Goal: Information Seeking & Learning: Learn about a topic

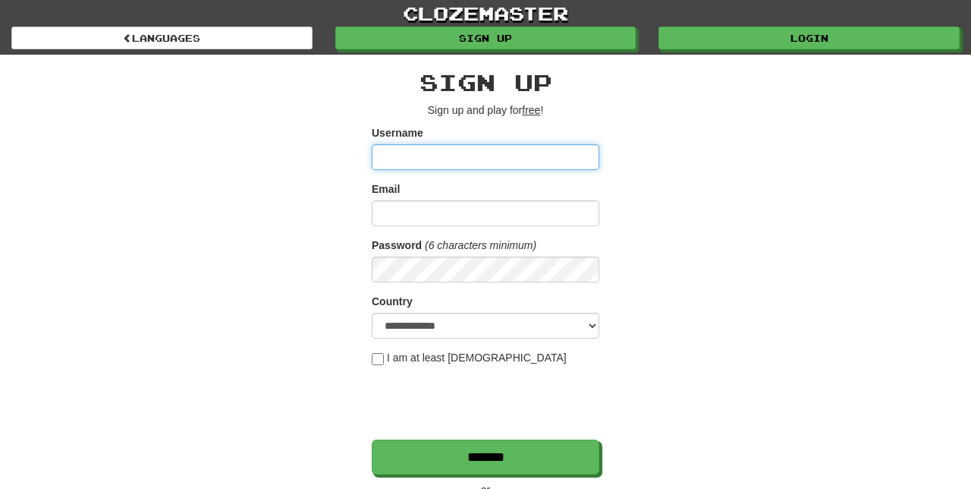
click at [447, 157] on input "Username" at bounding box center [486, 157] width 228 height 26
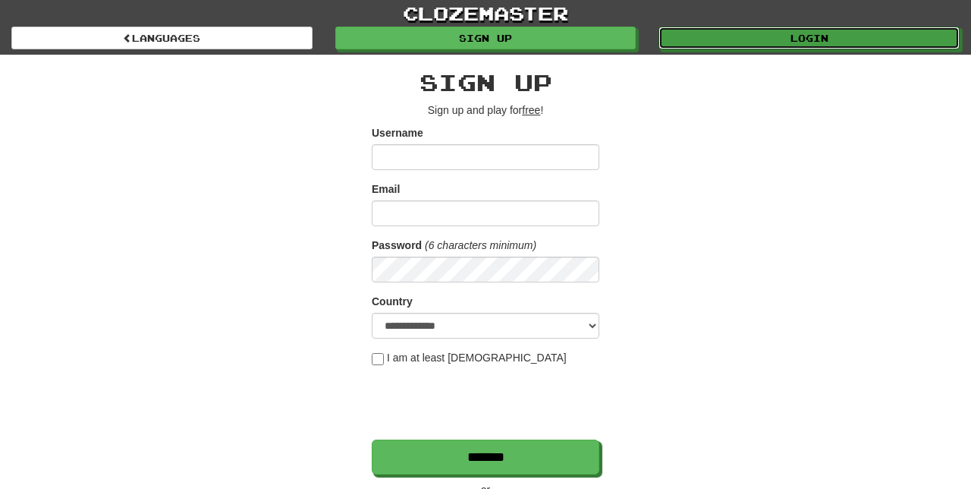
click at [799, 39] on link "Login" at bounding box center [808, 38] width 301 height 23
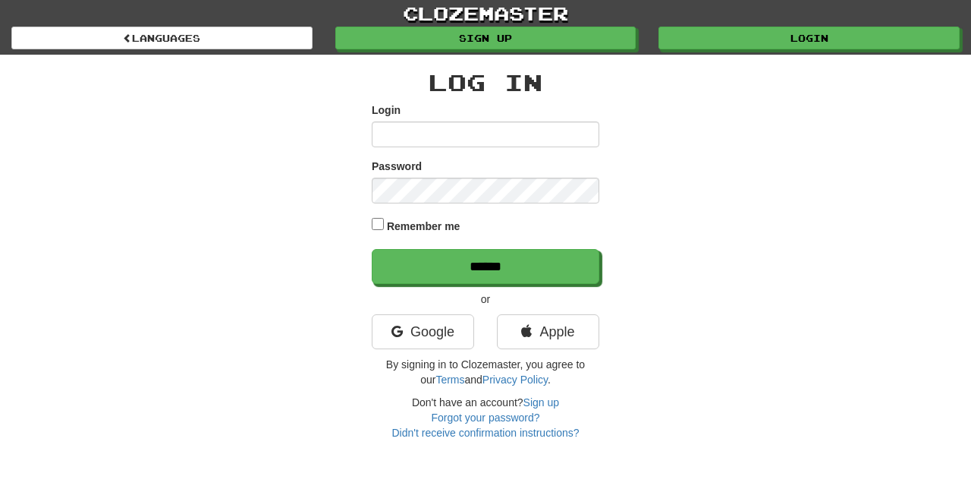
click at [492, 130] on input "Login" at bounding box center [486, 134] width 228 height 26
type input "**********"
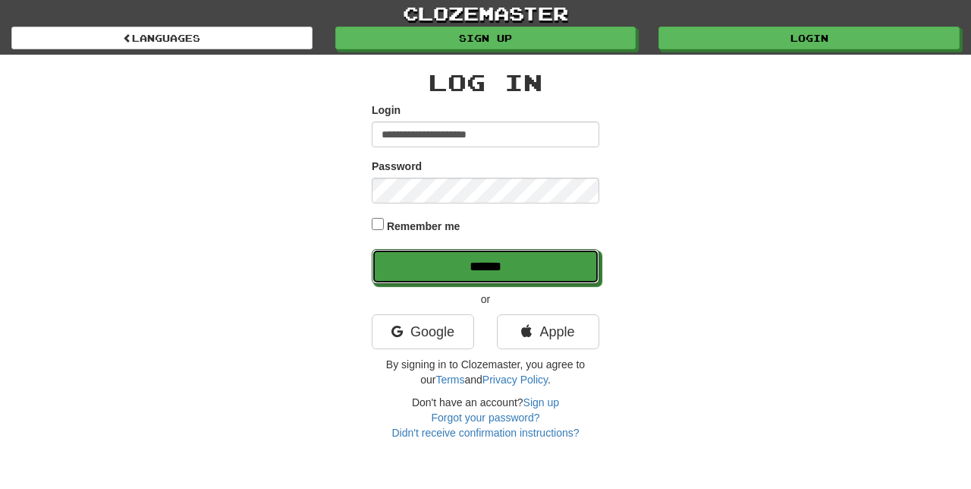
click at [542, 266] on input "******" at bounding box center [486, 266] width 228 height 35
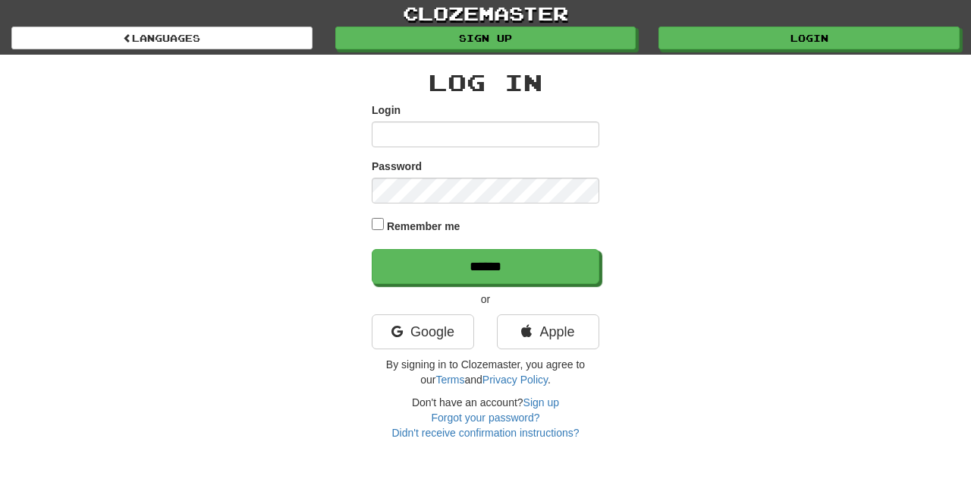
click at [485, 134] on input "Login" at bounding box center [486, 134] width 228 height 26
type input "**********"
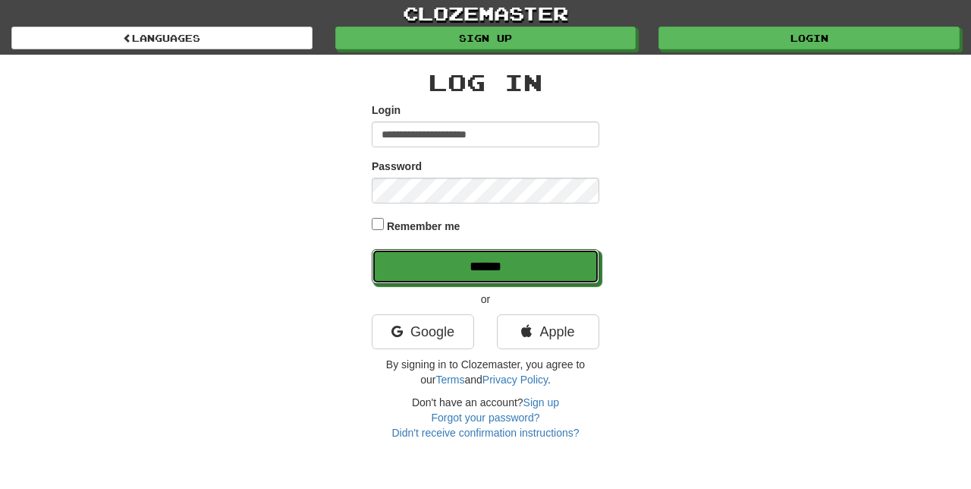
click at [518, 265] on input "******" at bounding box center [486, 266] width 228 height 35
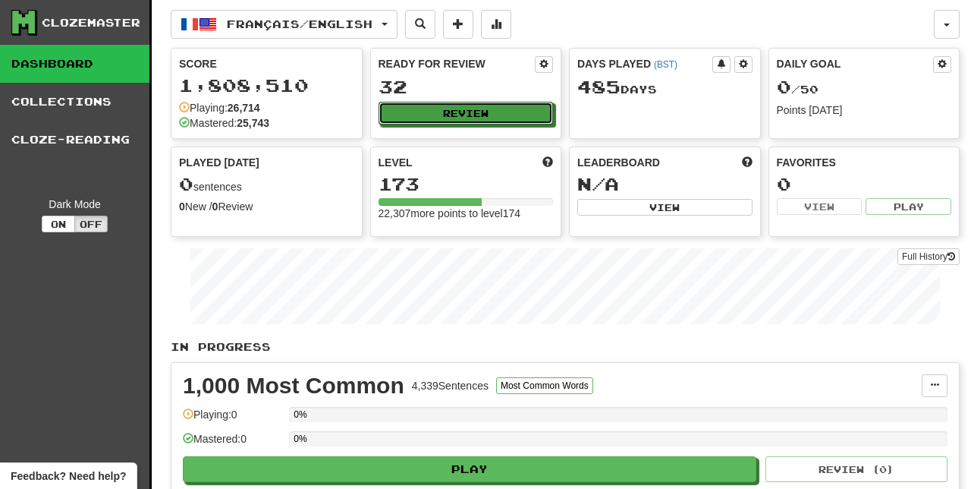
click at [495, 118] on button "Review" at bounding box center [466, 113] width 175 height 23
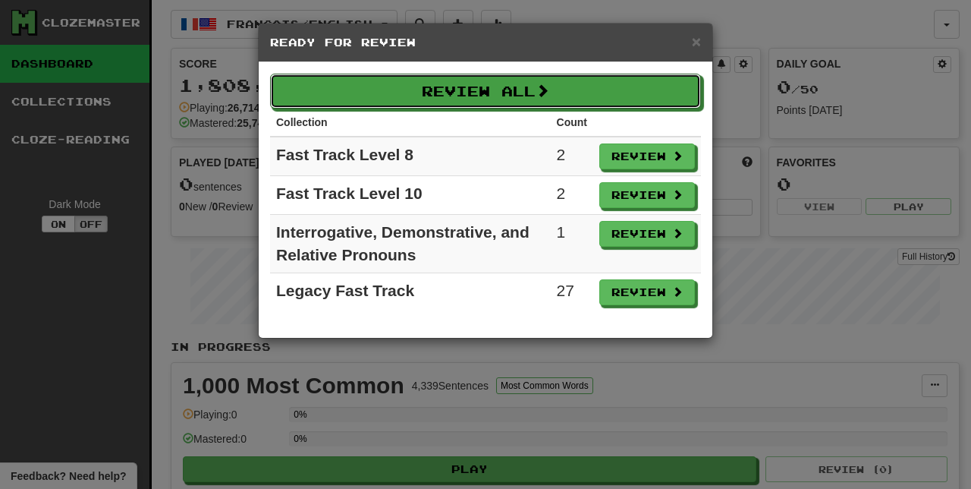
click at [540, 89] on span at bounding box center [543, 90] width 14 height 14
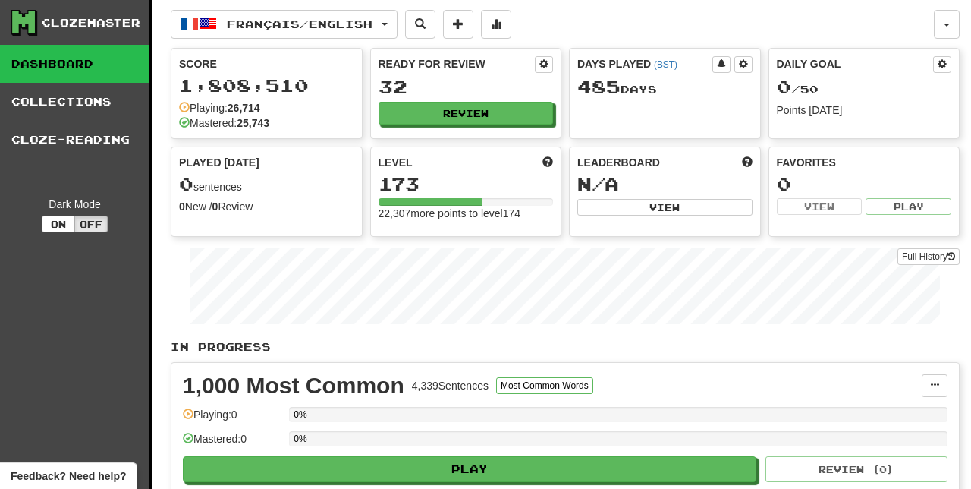
select select "**"
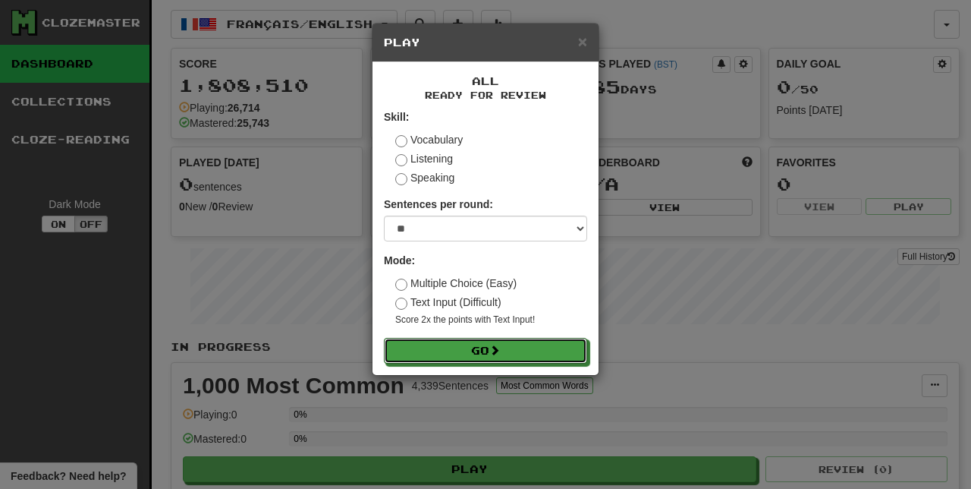
click at [470, 353] on button "Go" at bounding box center [485, 351] width 203 height 26
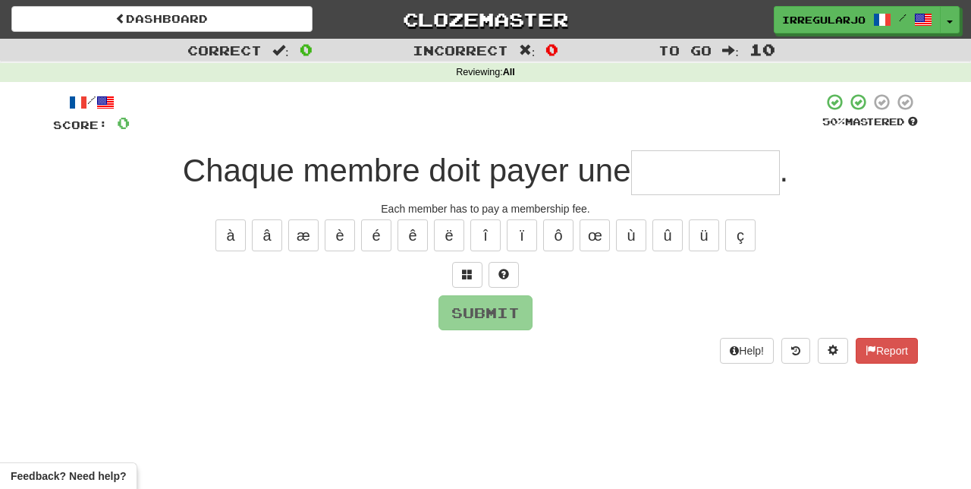
click at [683, 171] on input "text" at bounding box center [705, 172] width 149 height 45
type input "*"
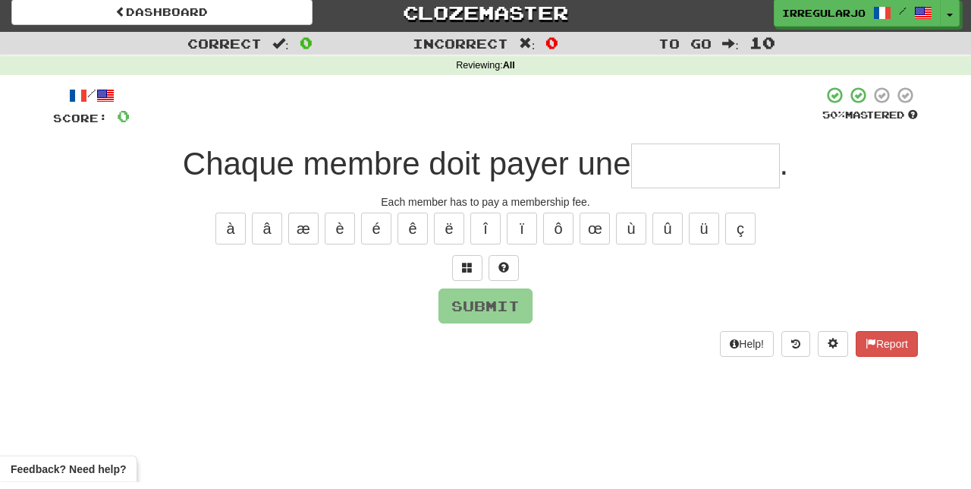
type input "*"
click at [509, 271] on button at bounding box center [504, 275] width 30 height 26
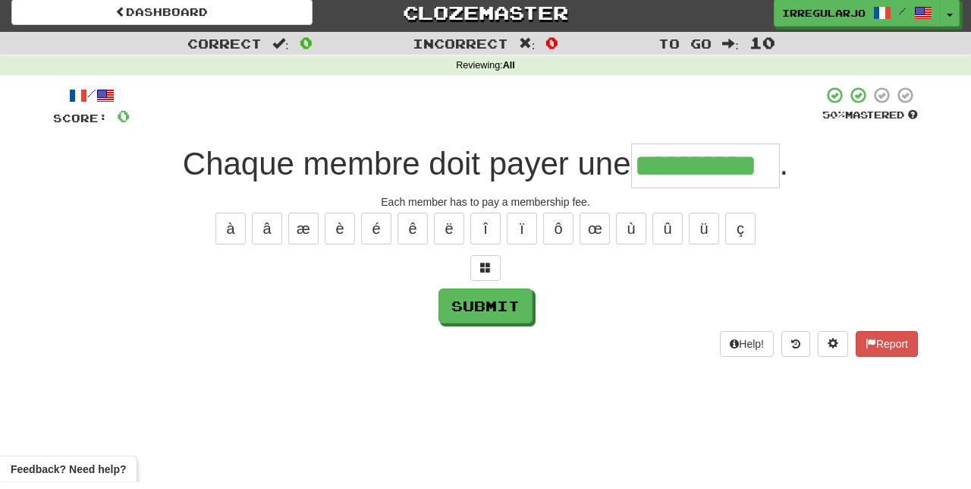
type input "**********"
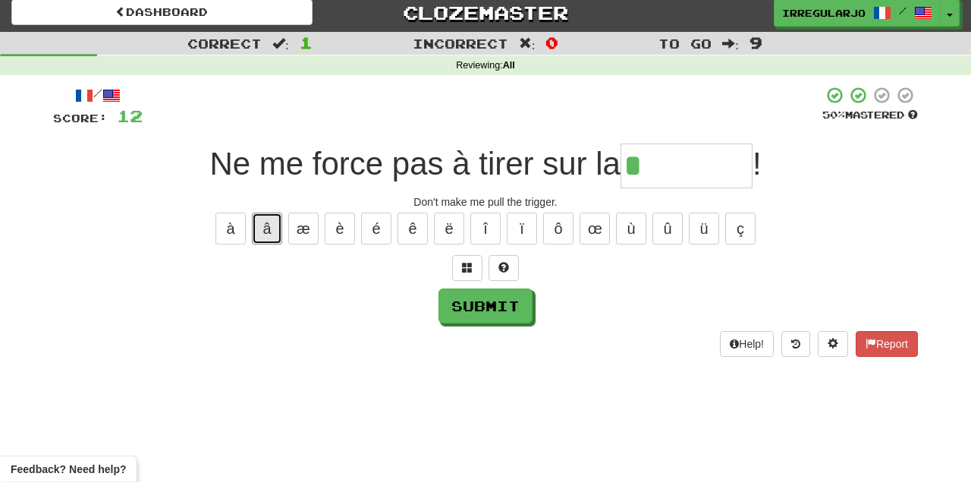
click at [266, 229] on button "â" at bounding box center [267, 235] width 30 height 32
type input "********"
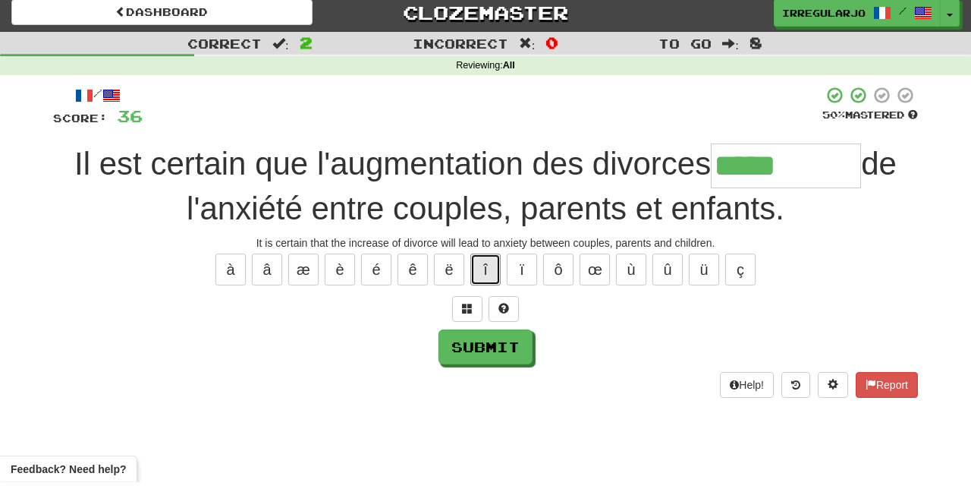
click at [485, 271] on button "î" at bounding box center [485, 276] width 30 height 32
type input "**********"
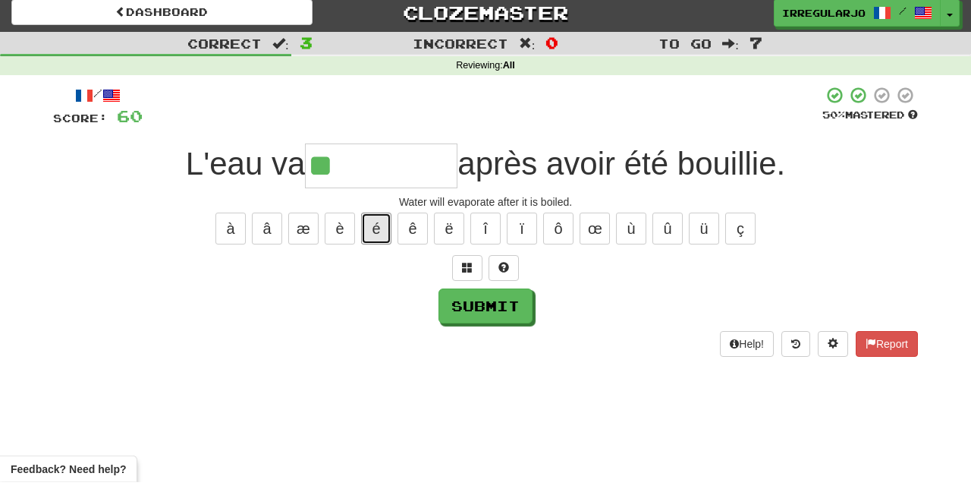
click at [377, 229] on button "é" at bounding box center [376, 235] width 30 height 32
click at [376, 228] on button "é" at bounding box center [376, 235] width 30 height 32
type input "**********"
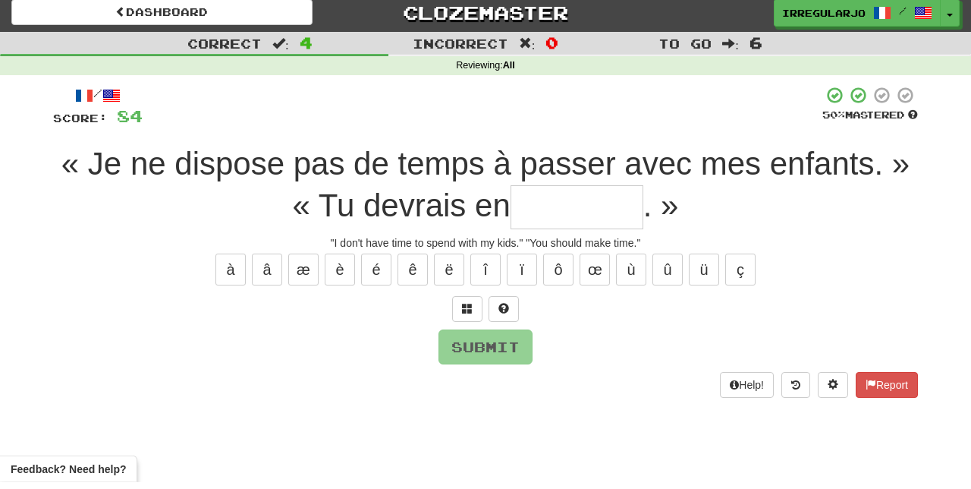
type input "*"
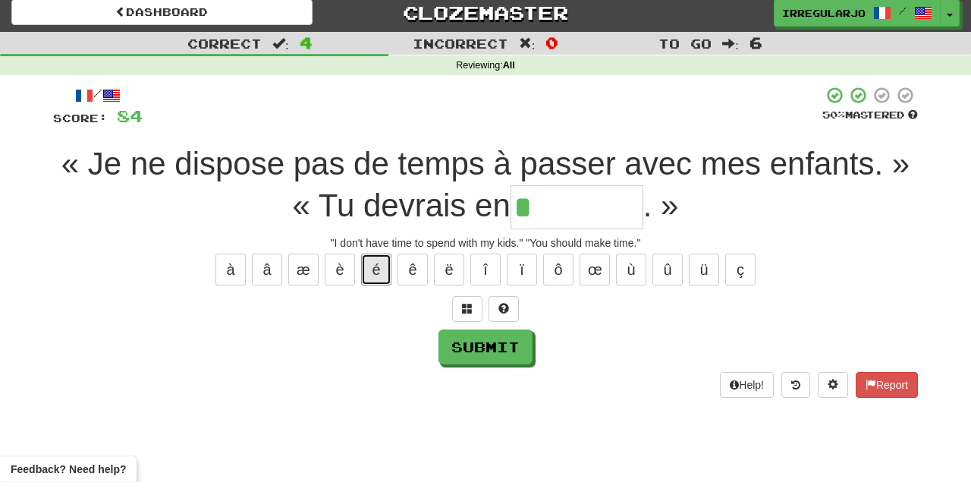
click at [376, 267] on button "é" at bounding box center [376, 276] width 30 height 32
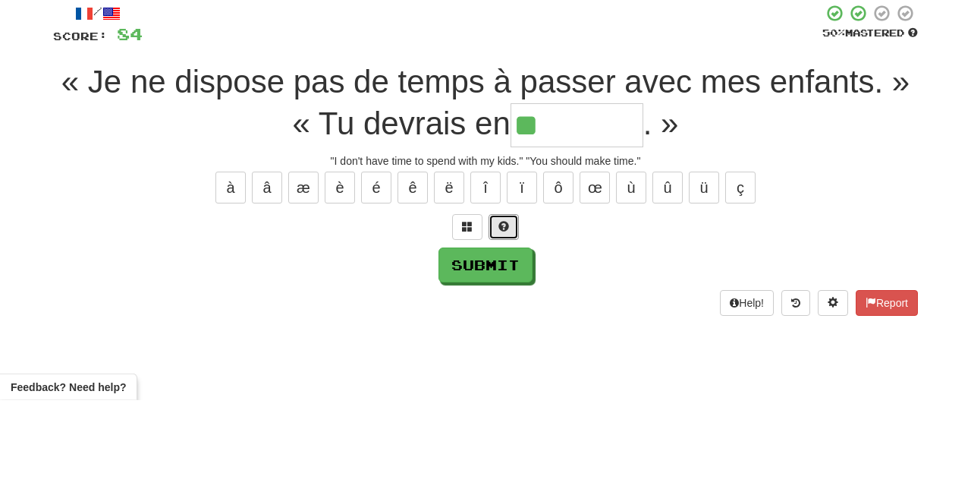
click at [504, 310] on span at bounding box center [503, 315] width 11 height 11
type input "*******"
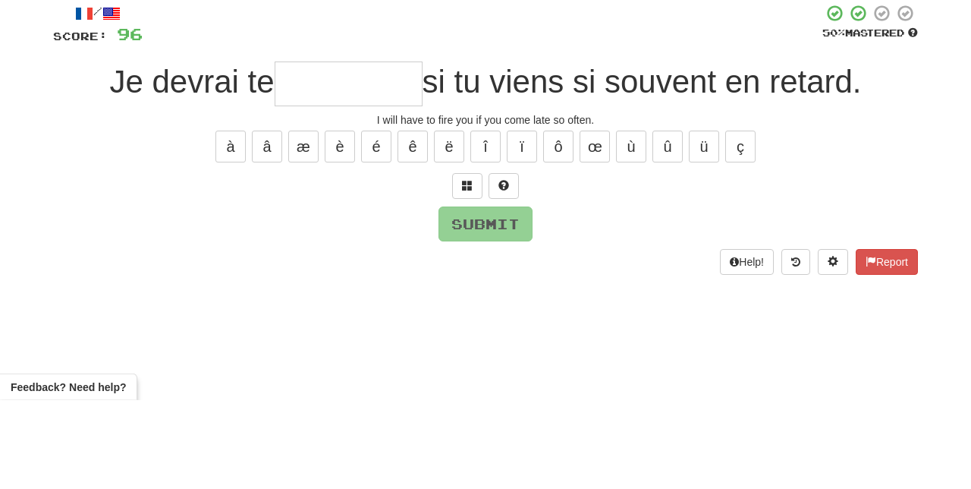
type input "*"
click at [502, 273] on span at bounding box center [503, 274] width 11 height 11
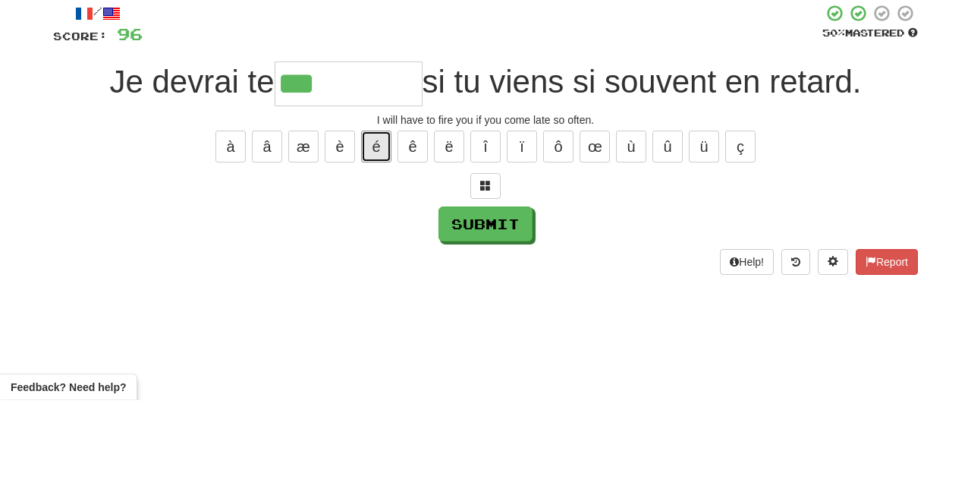
click at [378, 232] on button "é" at bounding box center [376, 235] width 30 height 32
click at [376, 227] on button "é" at bounding box center [376, 235] width 30 height 32
click at [375, 227] on button "é" at bounding box center [376, 235] width 30 height 32
type input "*********"
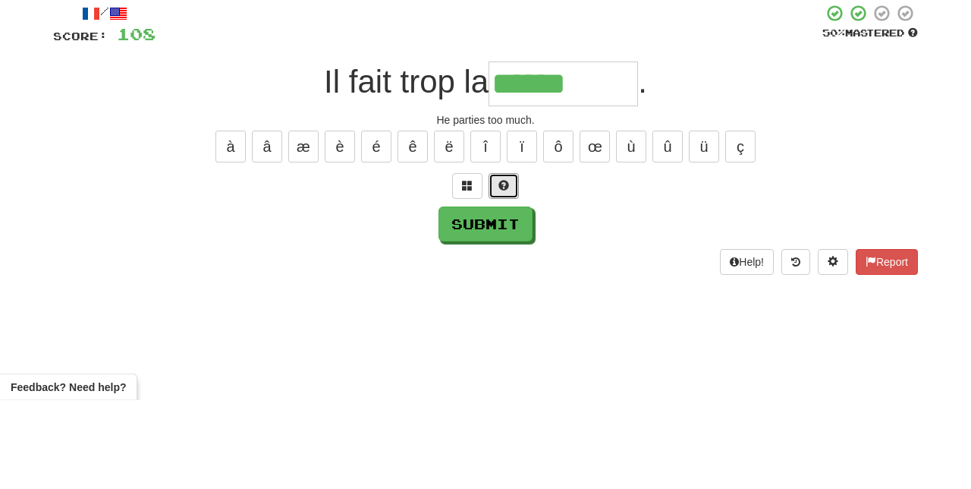
click at [498, 269] on span at bounding box center [503, 274] width 11 height 11
click at [376, 228] on button "é" at bounding box center [376, 235] width 30 height 32
type input "********"
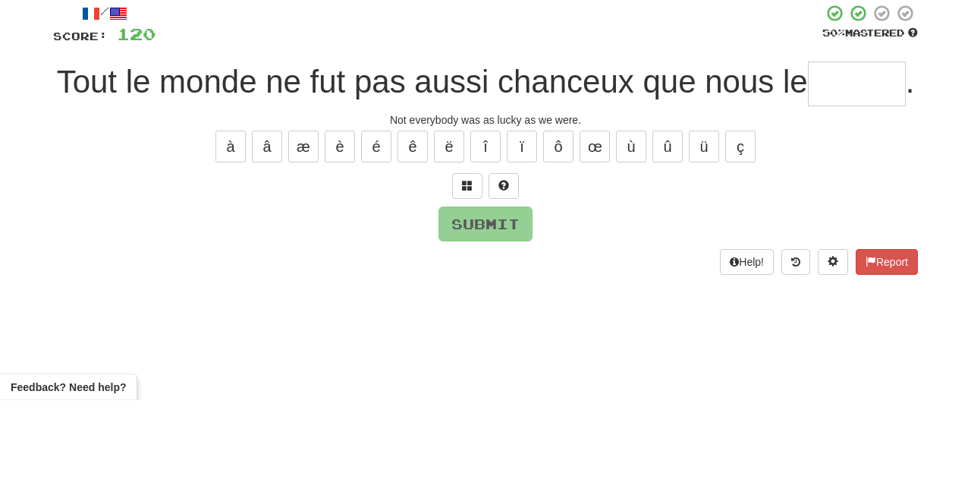
type input "*"
click at [498, 269] on span at bounding box center [503, 274] width 11 height 11
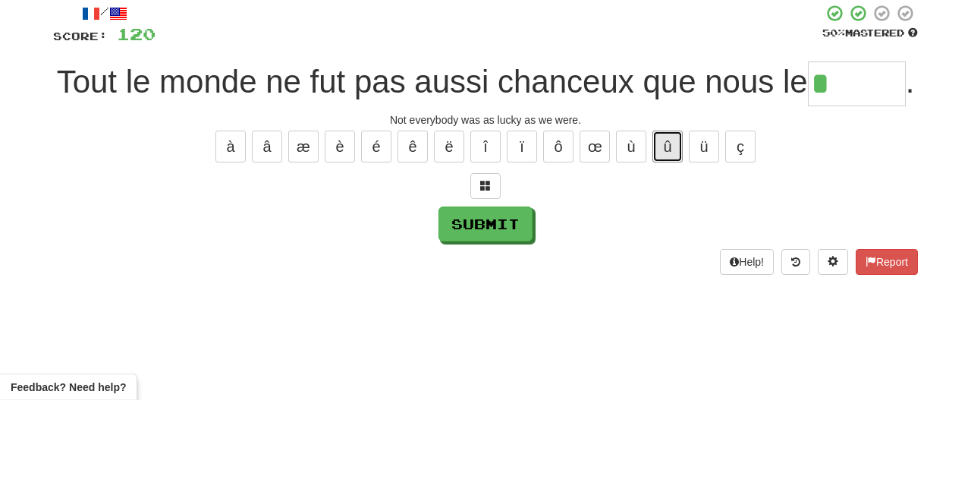
click at [671, 226] on button "û" at bounding box center [667, 235] width 30 height 32
type input "*****"
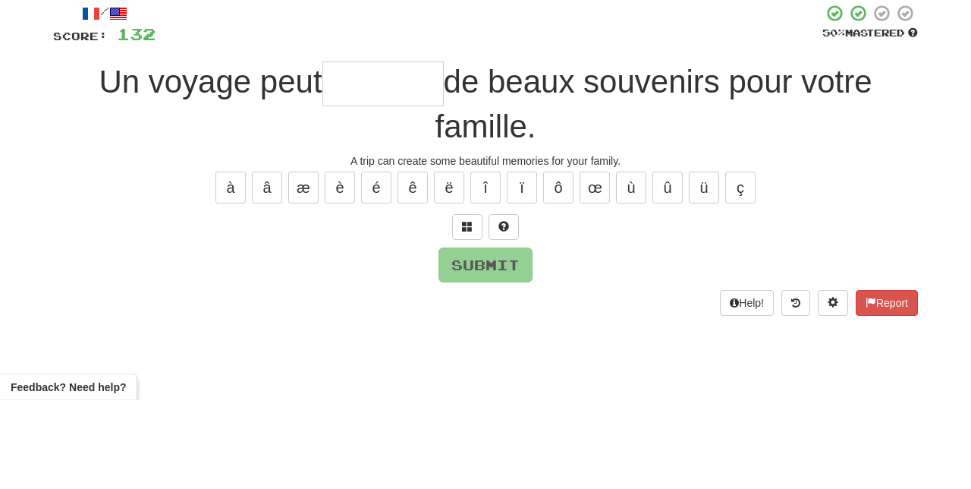
type input "*"
click at [372, 266] on button "é" at bounding box center [376, 276] width 30 height 32
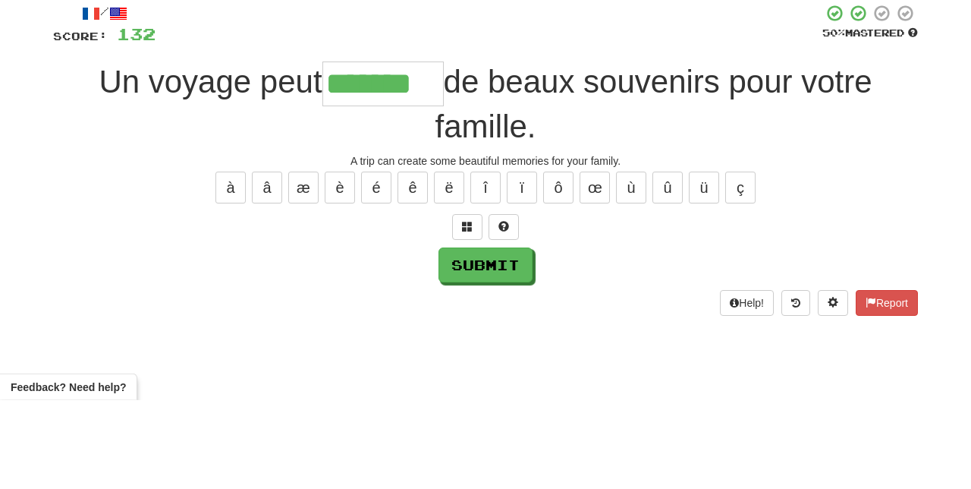
type input "*******"
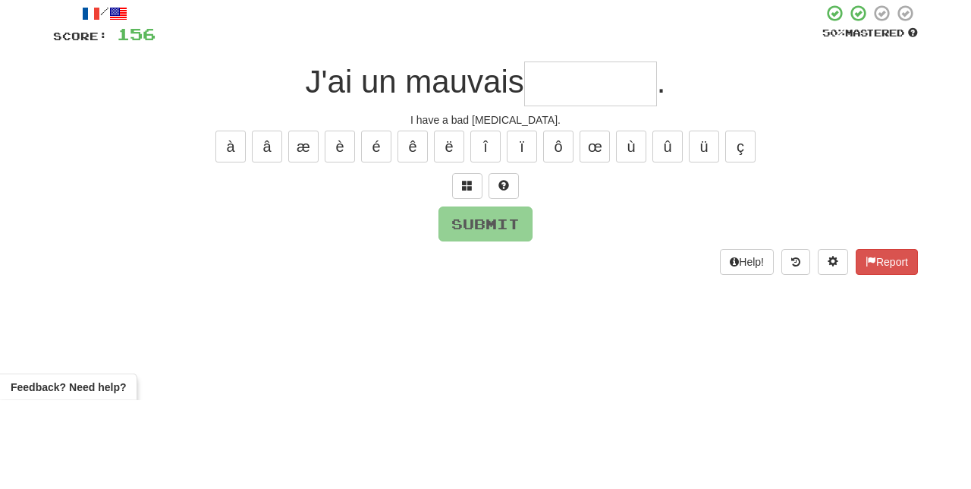
type input "*"
click at [503, 264] on button at bounding box center [504, 275] width 30 height 26
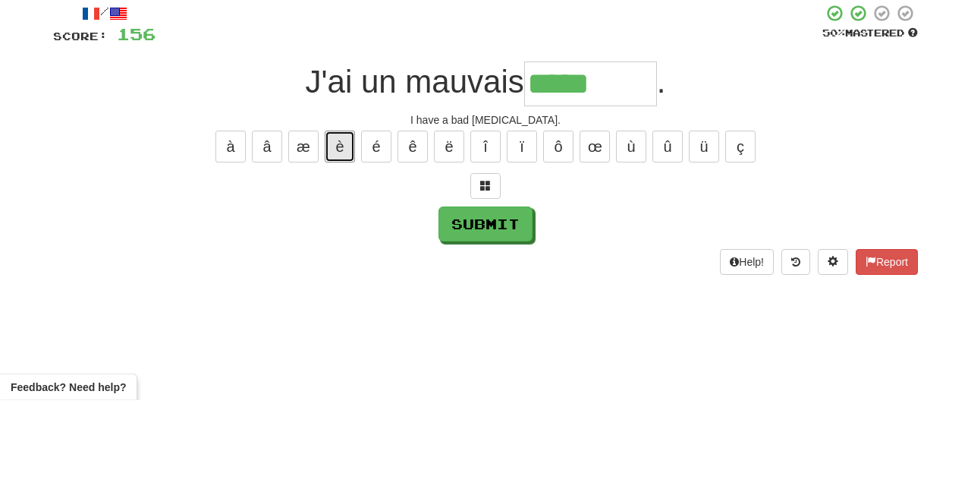
click at [341, 232] on button "è" at bounding box center [340, 235] width 30 height 32
click at [375, 230] on button "é" at bounding box center [376, 235] width 30 height 32
type input "**********"
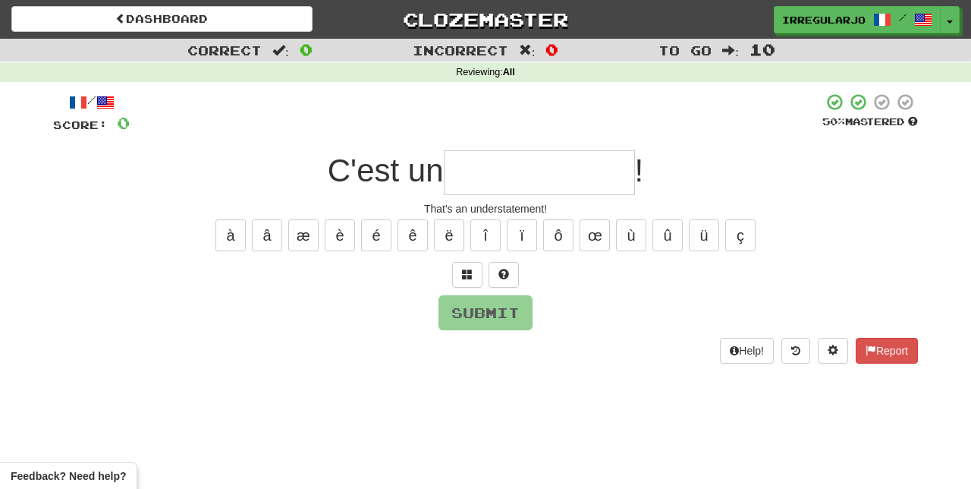
click at [517, 170] on input "text" at bounding box center [539, 172] width 191 height 45
type input "*"
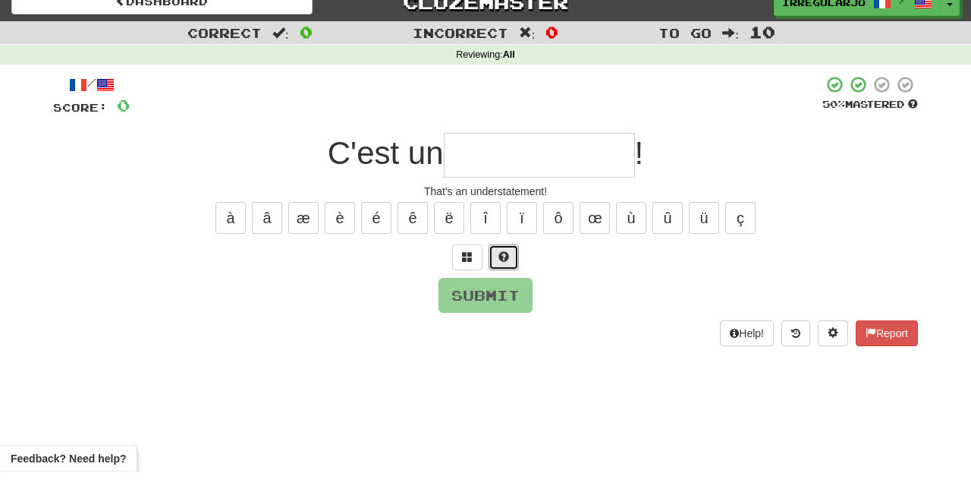
click at [505, 269] on span at bounding box center [503, 274] width 11 height 11
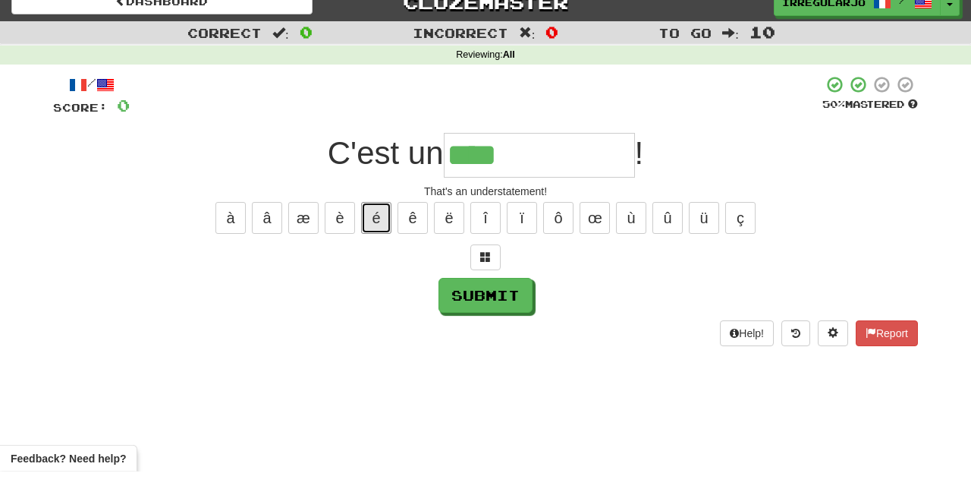
click at [372, 229] on button "é" at bounding box center [376, 235] width 30 height 32
type input "**********"
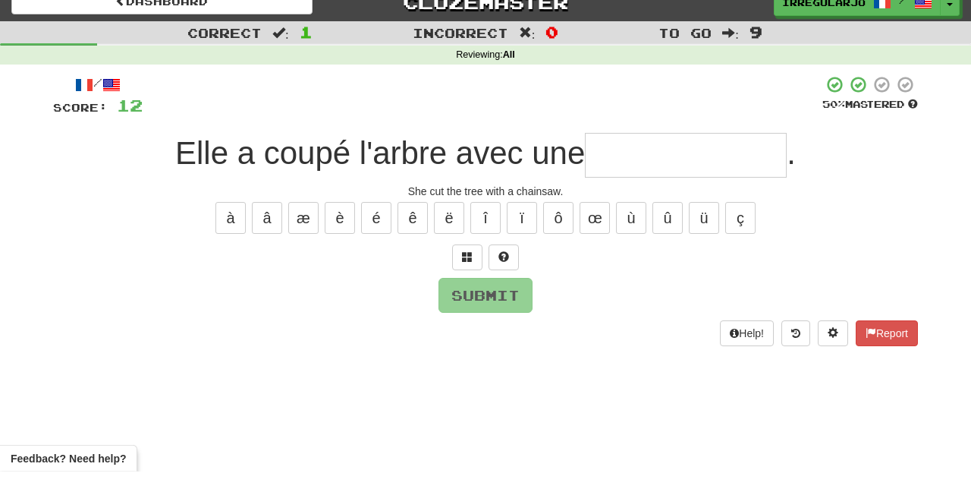
type input "*"
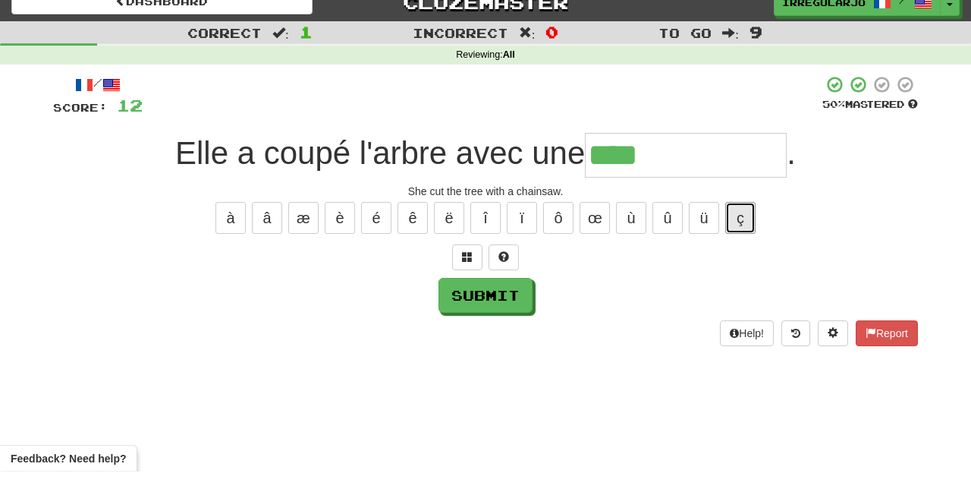
click at [740, 235] on button "ç" at bounding box center [740, 235] width 30 height 32
type input "**********"
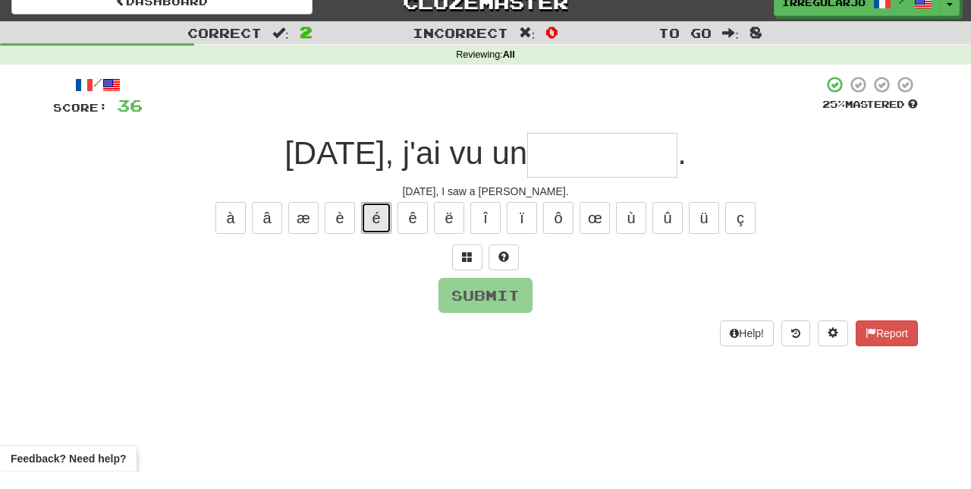
click at [375, 226] on button "é" at bounding box center [376, 235] width 30 height 32
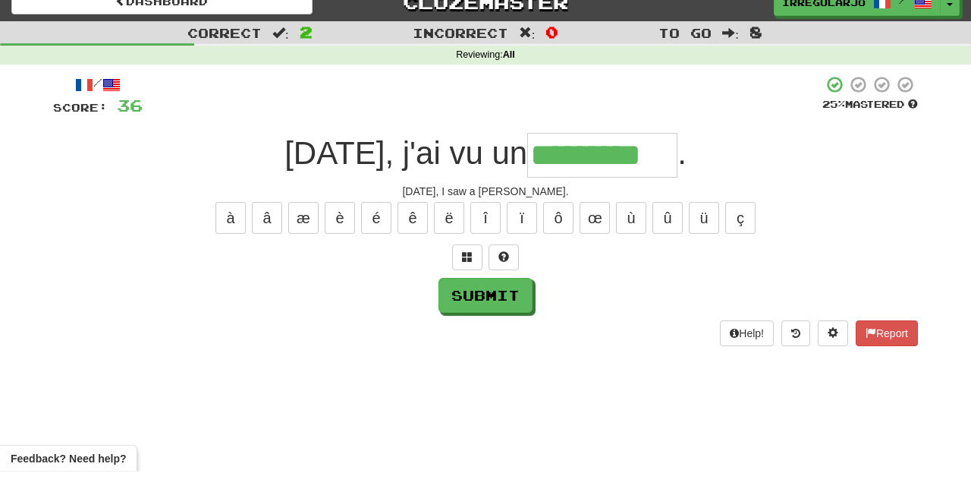
type input "*********"
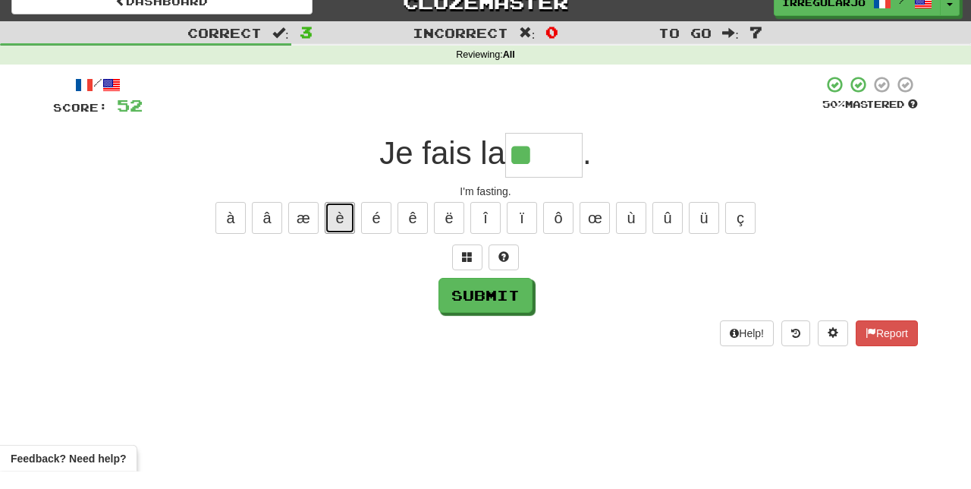
click at [341, 234] on button "è" at bounding box center [340, 235] width 30 height 32
type input "*****"
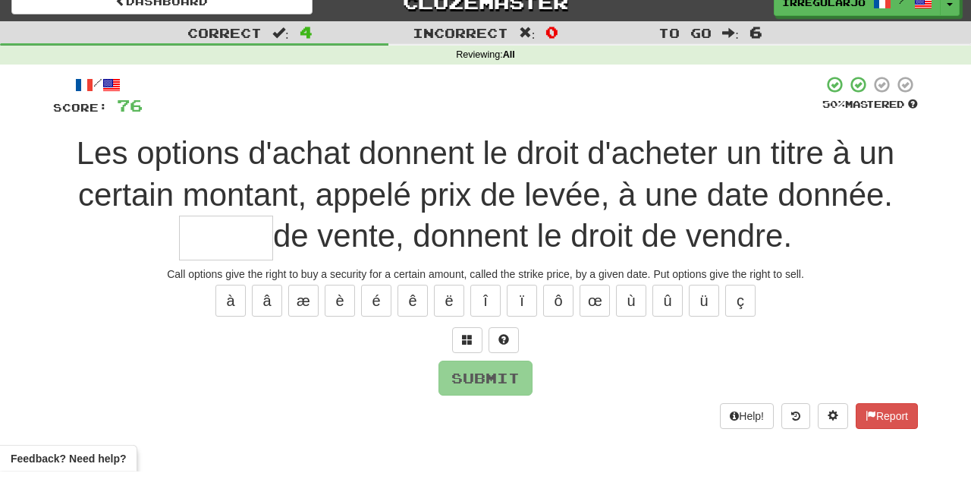
type input "*"
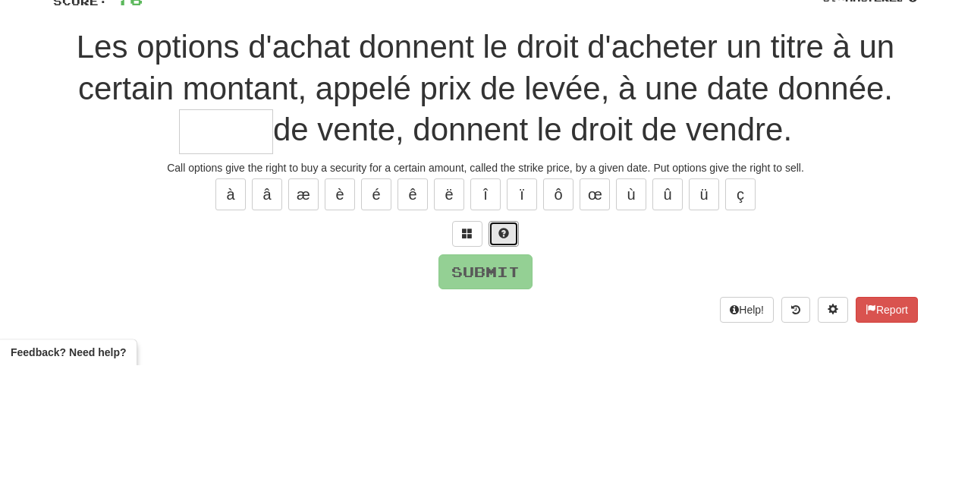
click at [505, 351] on span at bounding box center [503, 356] width 11 height 11
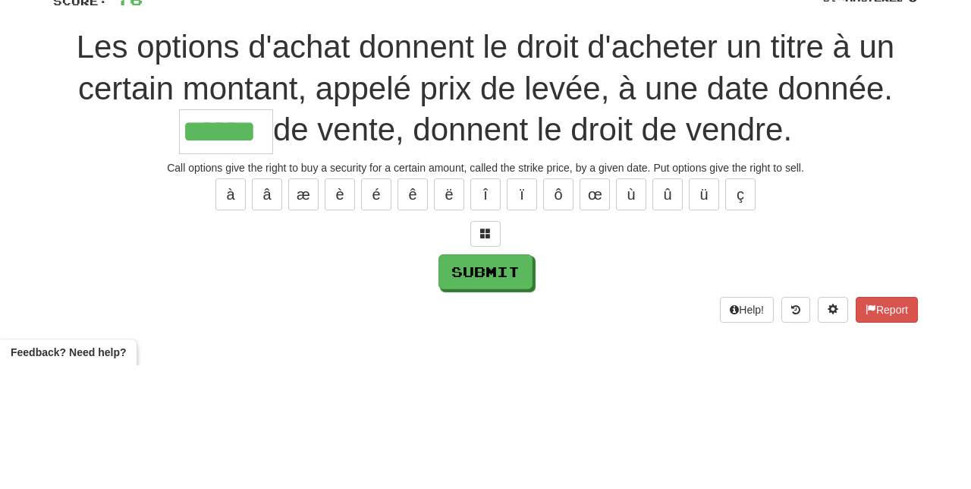
type input "******"
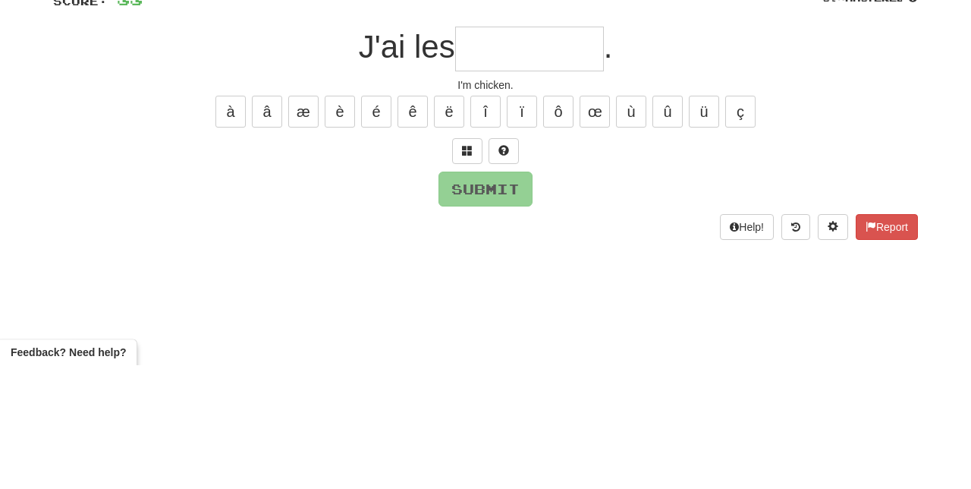
type input "*"
click at [496, 272] on button at bounding box center [504, 275] width 30 height 26
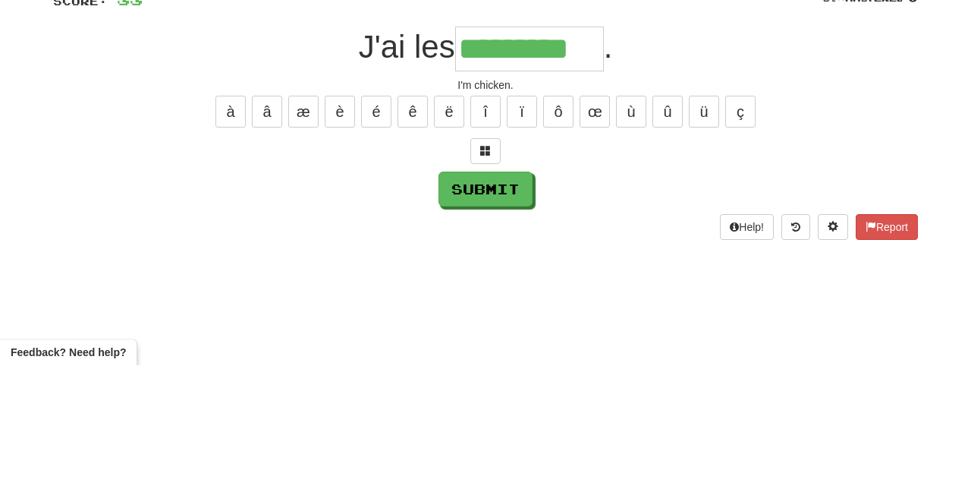
type input "*********"
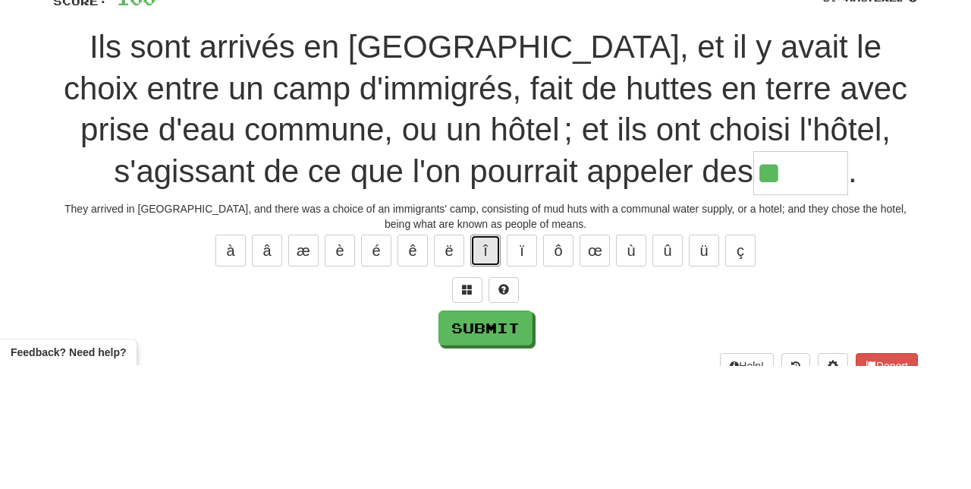
click at [485, 365] on button "î" at bounding box center [485, 374] width 30 height 32
click at [504, 404] on button at bounding box center [504, 414] width 30 height 26
type input "******"
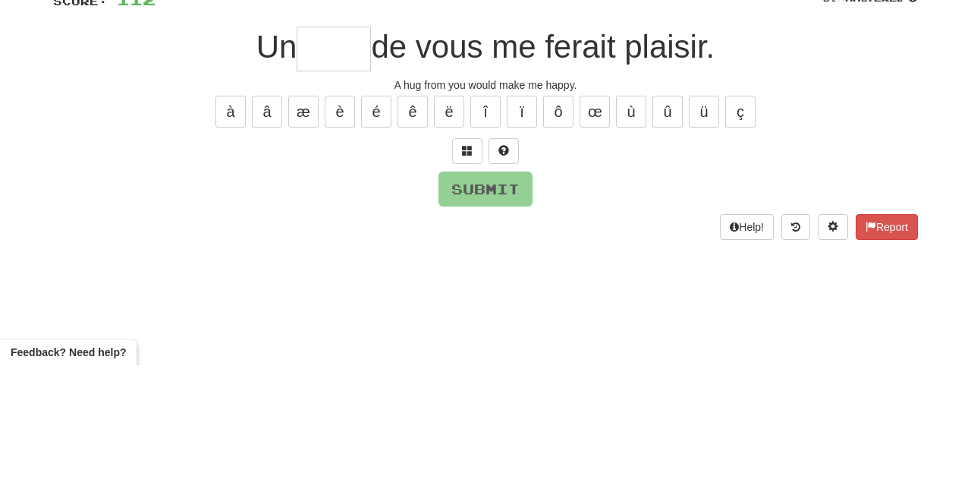
type input "*"
click at [511, 268] on button at bounding box center [504, 275] width 30 height 26
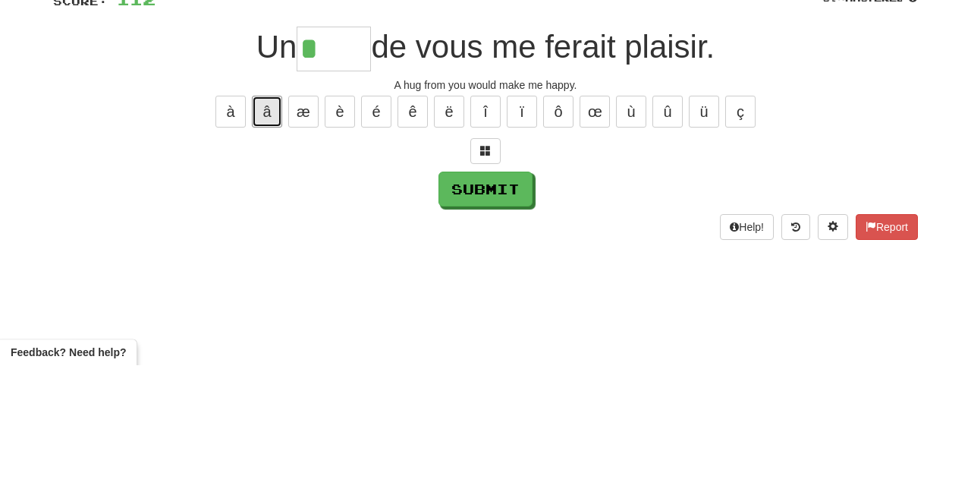
click at [265, 226] on button "â" at bounding box center [267, 235] width 30 height 32
type input "*****"
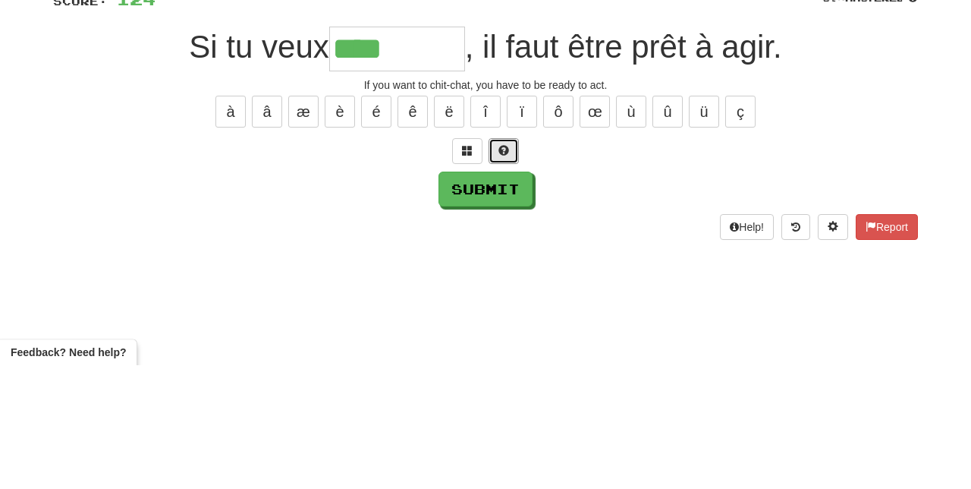
click at [499, 273] on span at bounding box center [503, 274] width 11 height 11
type input "********"
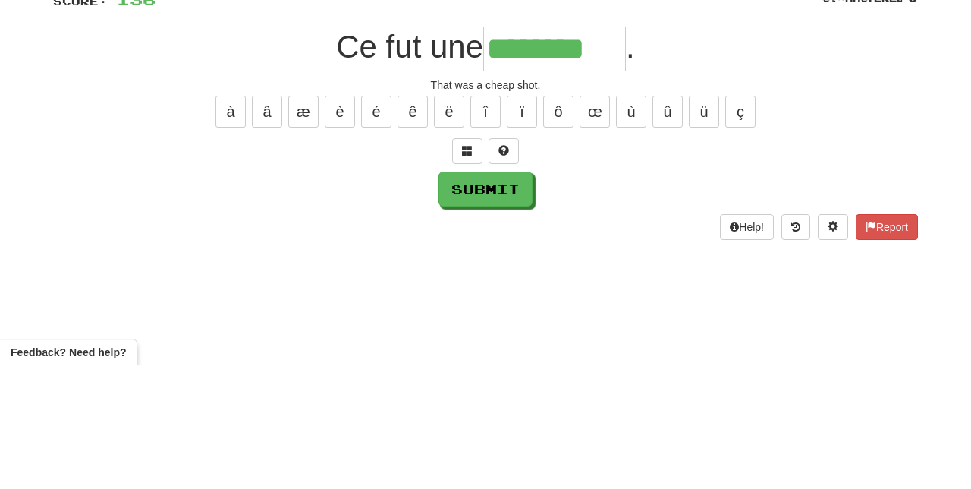
type input "********"
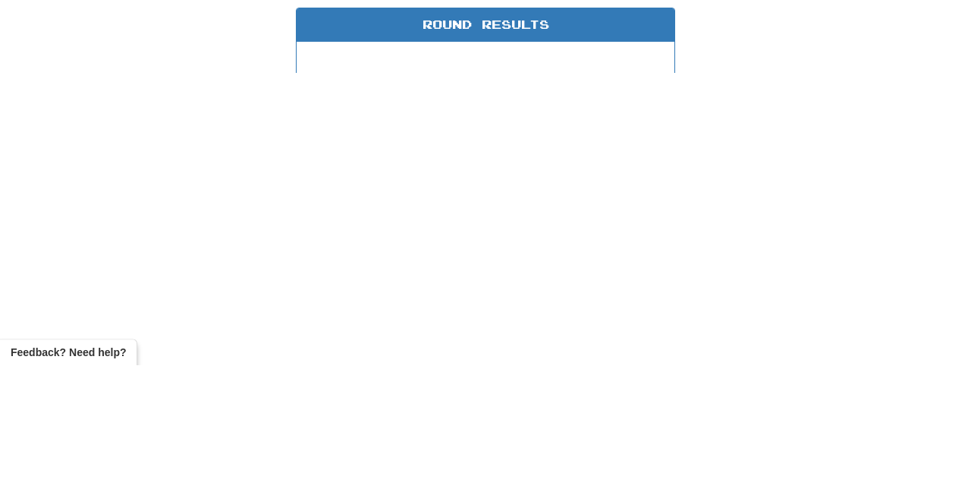
scroll to position [6, 0]
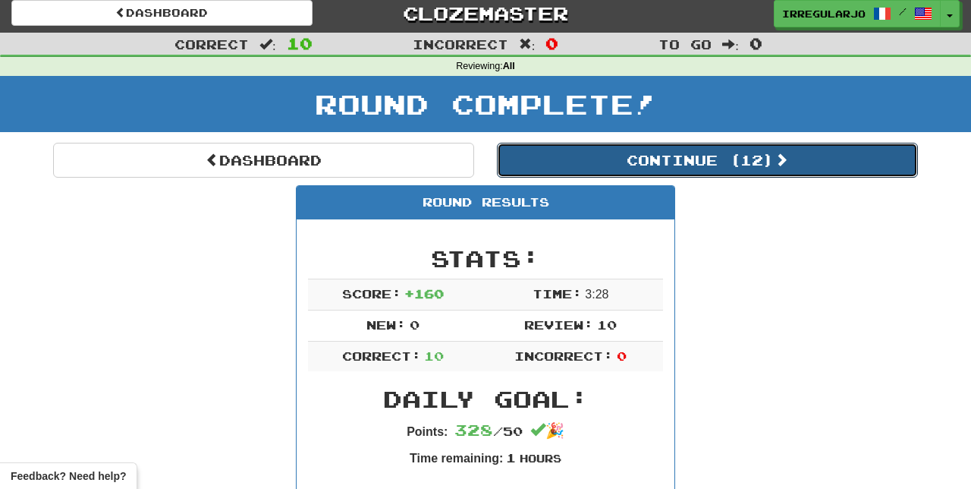
click at [774, 152] on button "Continue ( 12 )" at bounding box center [707, 160] width 421 height 35
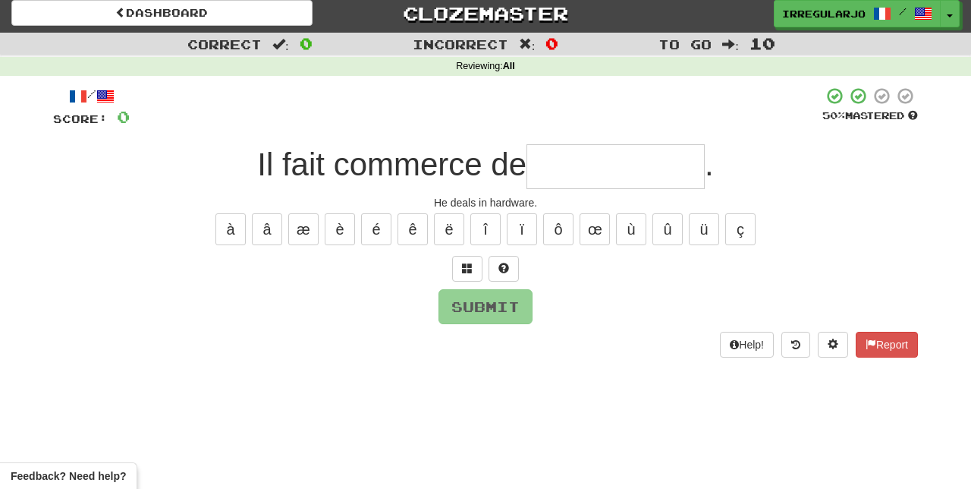
type input "*"
click at [512, 264] on button at bounding box center [504, 269] width 30 height 26
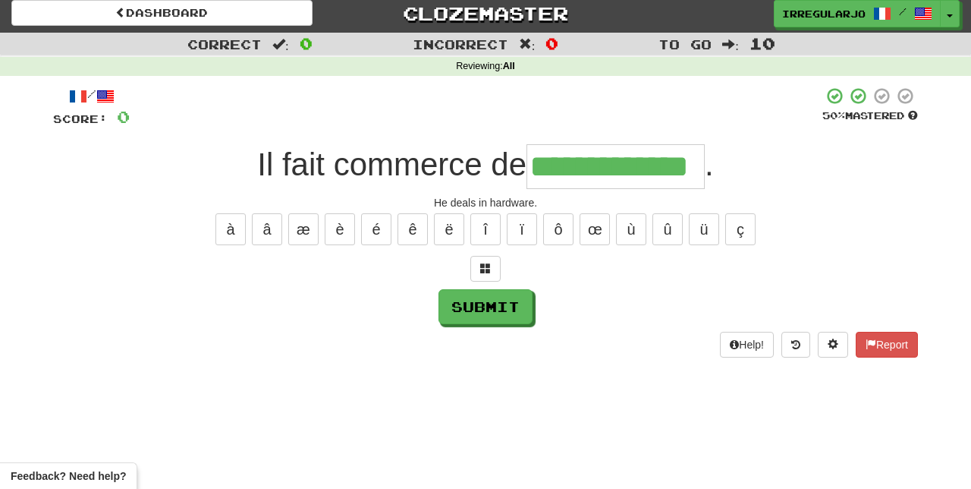
type input "**********"
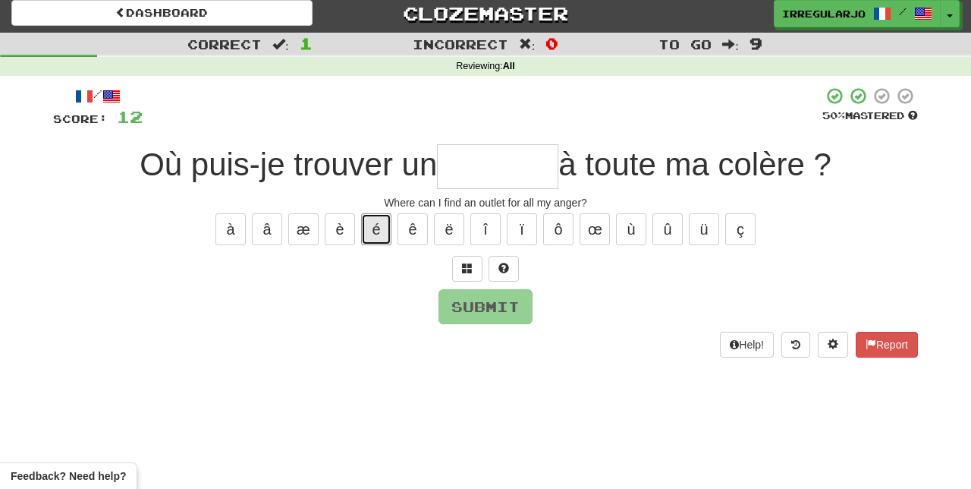
click at [372, 223] on button "é" at bounding box center [376, 229] width 30 height 32
type input "*"
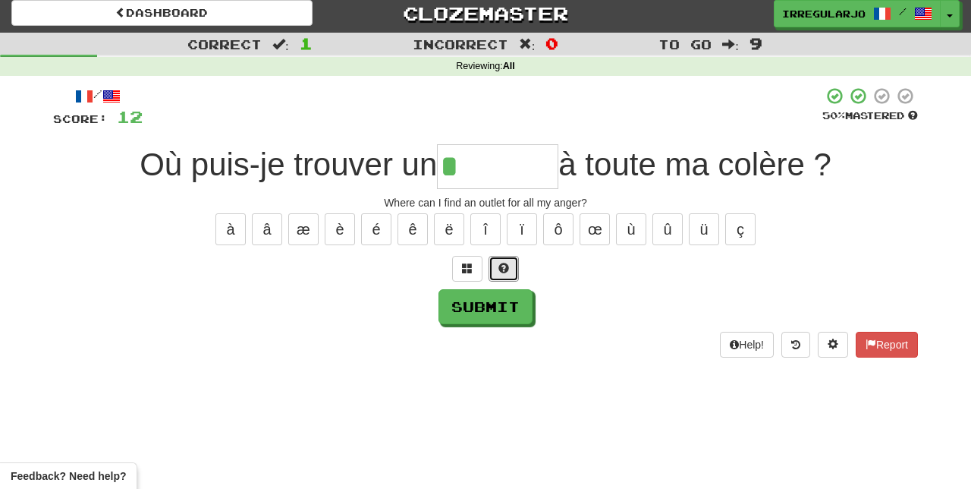
click at [511, 267] on button at bounding box center [504, 269] width 30 height 26
type input "********"
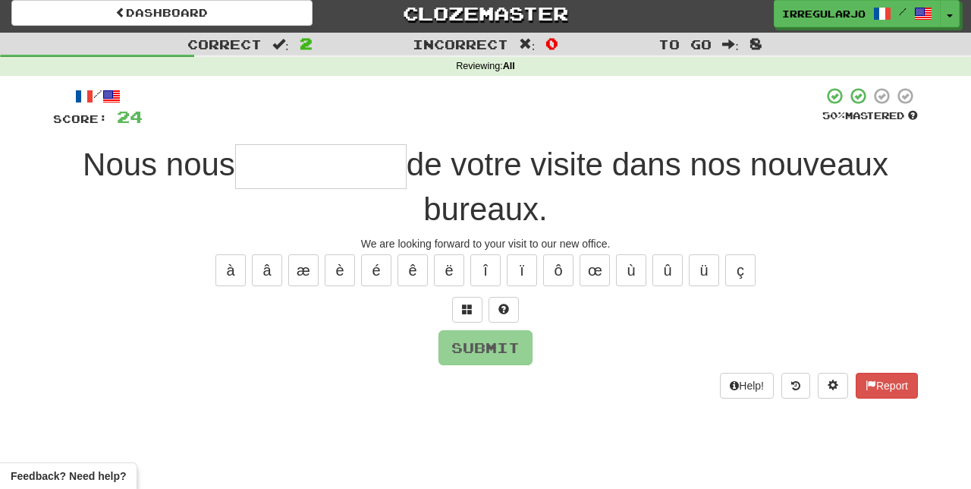
type input "*"
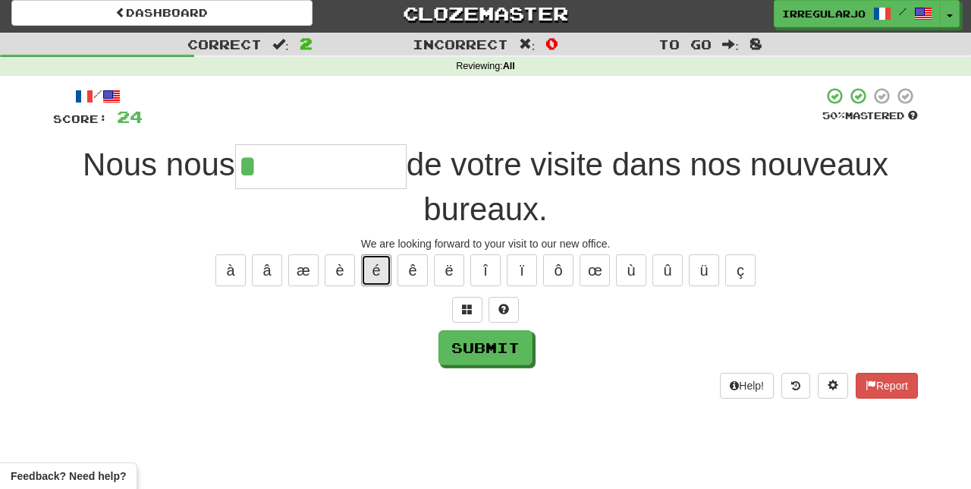
click at [379, 265] on button "é" at bounding box center [376, 270] width 30 height 32
click at [375, 267] on button "é" at bounding box center [376, 270] width 30 height 32
type input "**********"
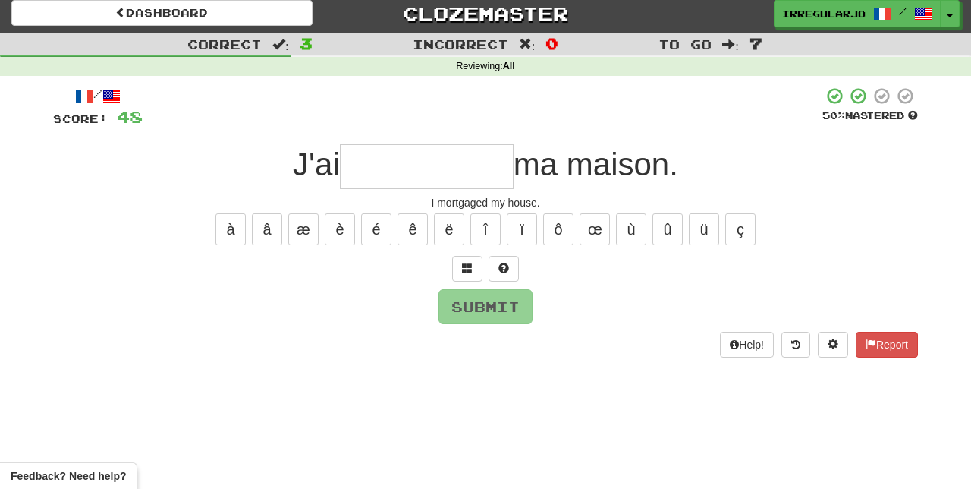
type input "*"
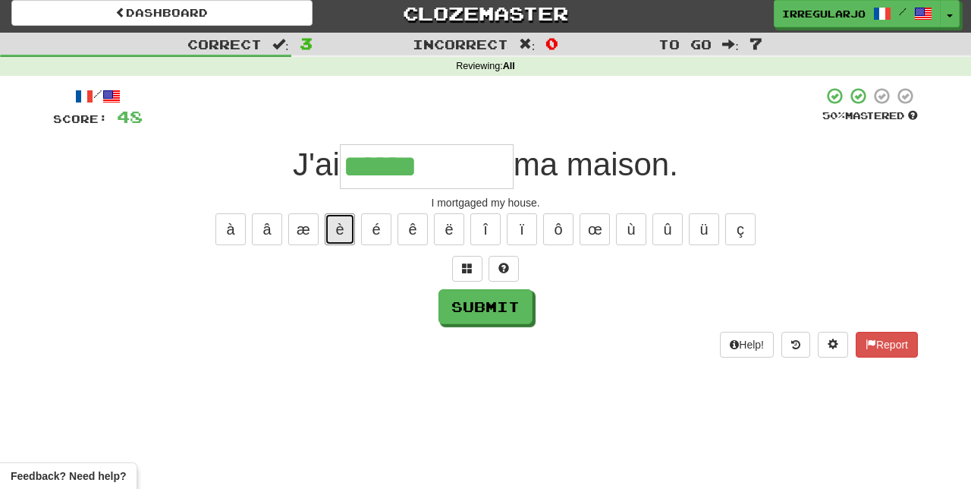
click at [339, 228] on button "è" at bounding box center [340, 229] width 30 height 32
click at [378, 222] on button "é" at bounding box center [376, 229] width 30 height 32
click at [373, 220] on button "é" at bounding box center [376, 229] width 30 height 32
type input "**********"
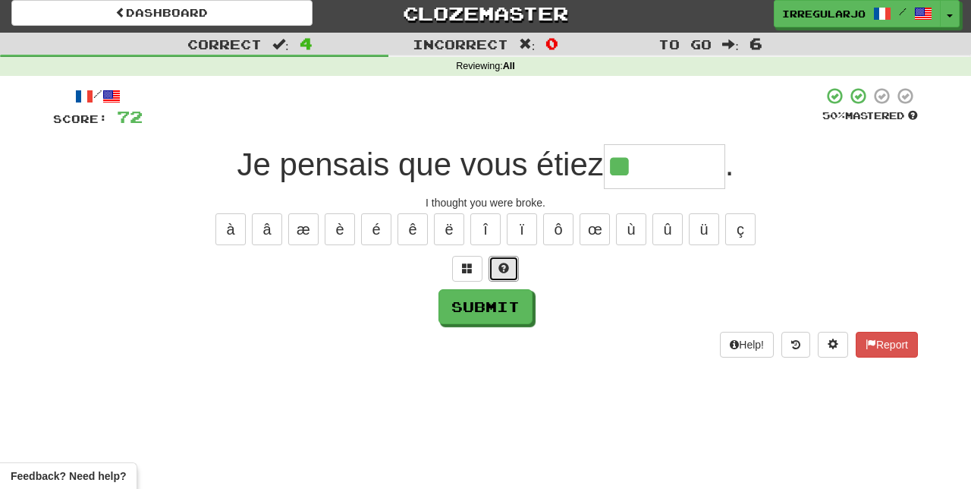
click at [507, 266] on span at bounding box center [503, 267] width 11 height 11
click at [376, 222] on button "é" at bounding box center [376, 229] width 30 height 32
type input "*******"
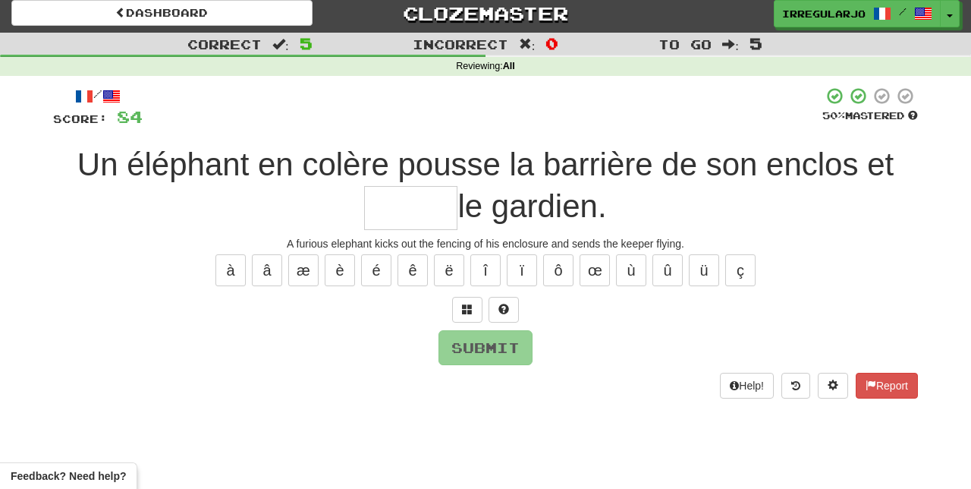
type input "*"
click at [501, 298] on button at bounding box center [504, 310] width 30 height 26
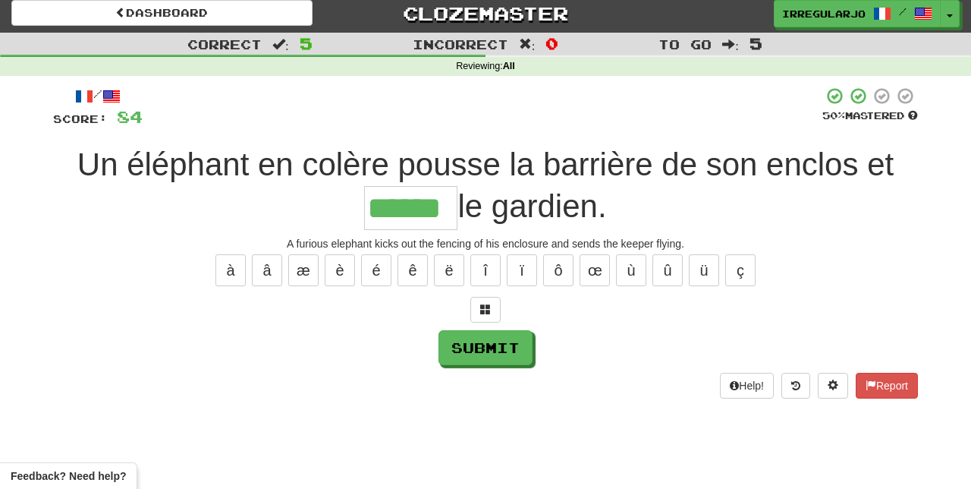
type input "******"
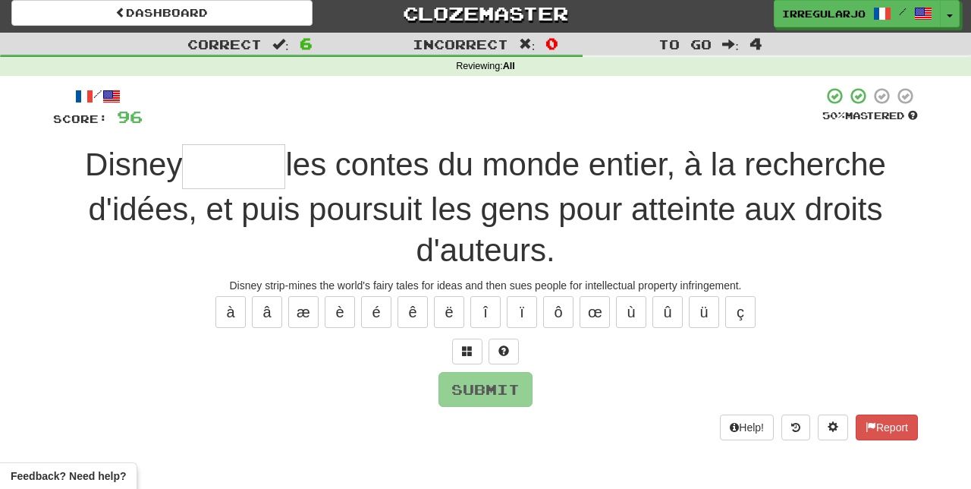
type input "*"
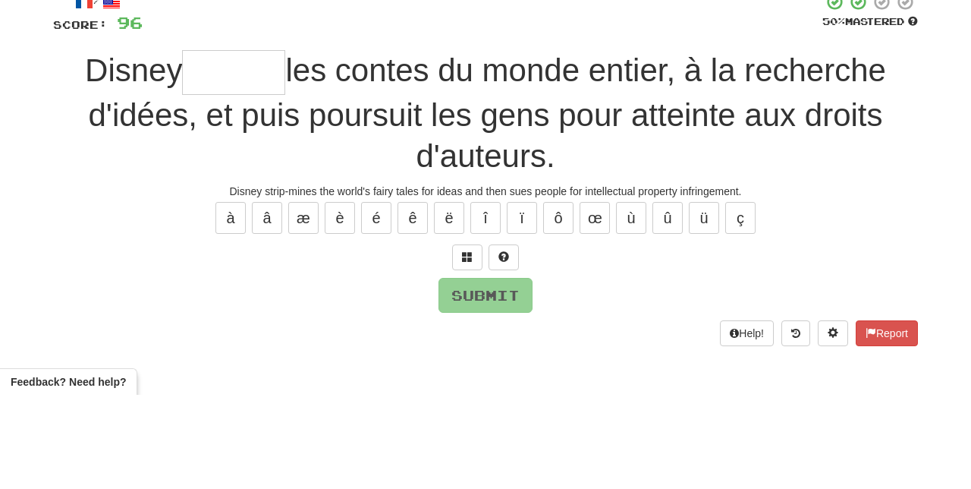
scroll to position [5, 0]
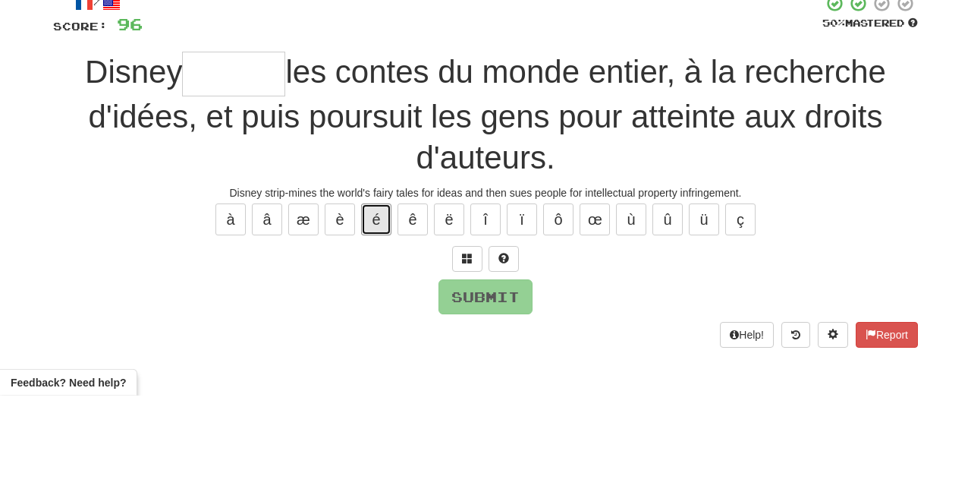
click at [376, 304] on button "é" at bounding box center [376, 313] width 30 height 32
type input "*"
click at [498, 349] on span at bounding box center [503, 351] width 11 height 11
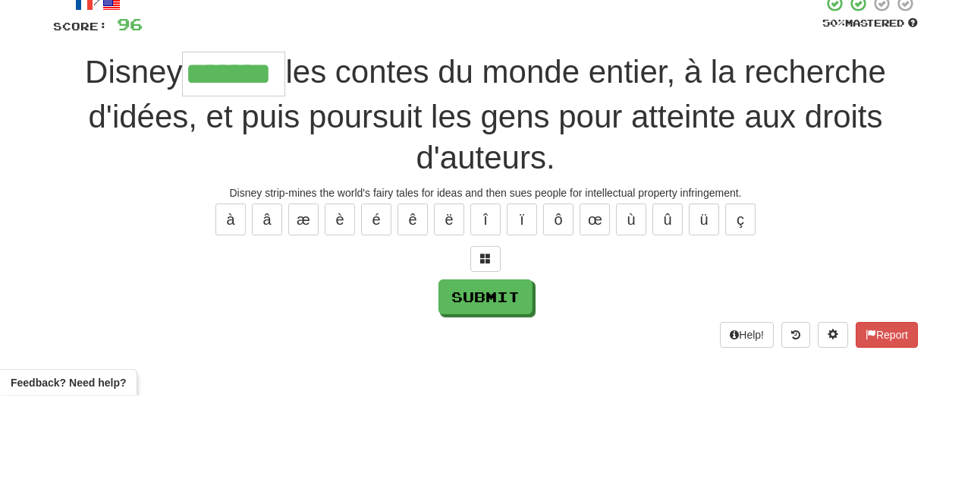
type input "*******"
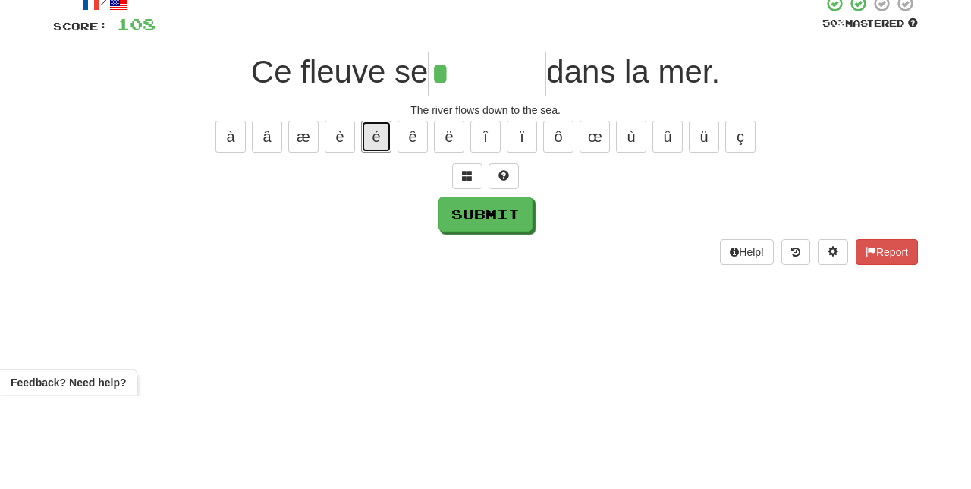
click at [376, 222] on button "é" at bounding box center [376, 230] width 30 height 32
type input "*******"
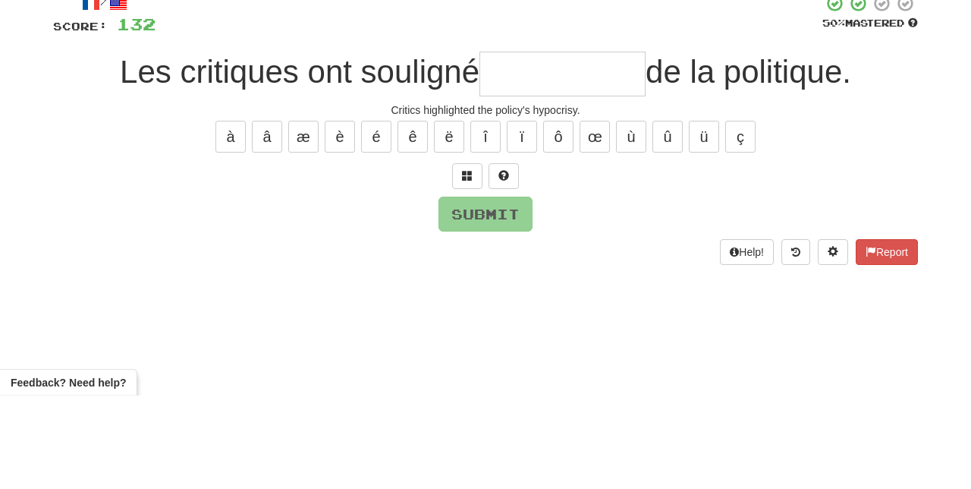
type input "*"
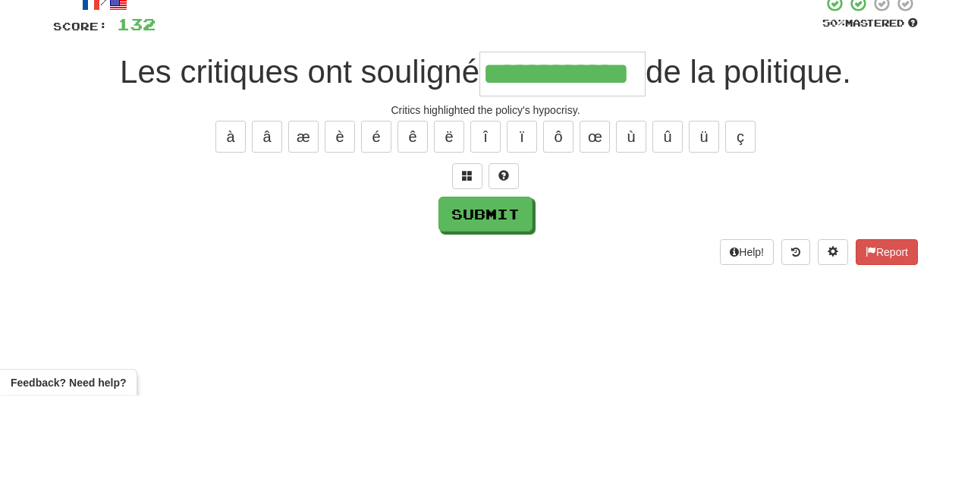
type input "**********"
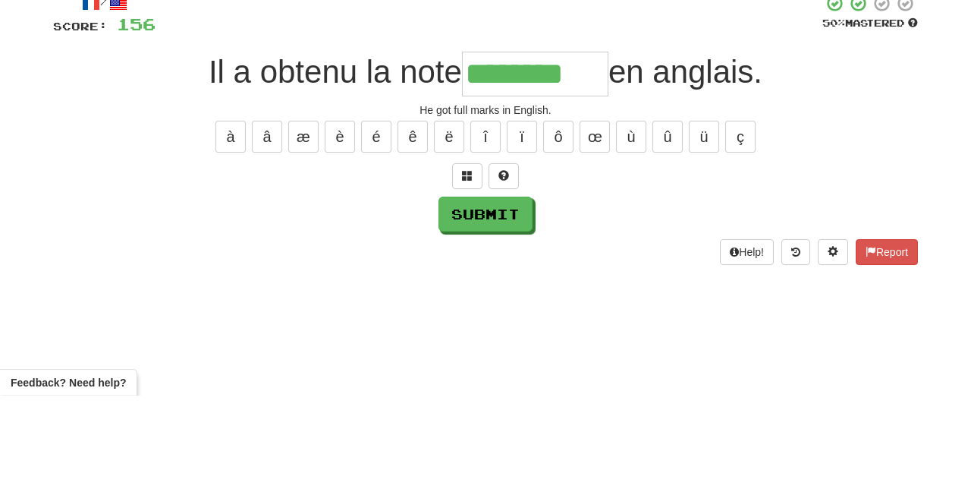
type input "********"
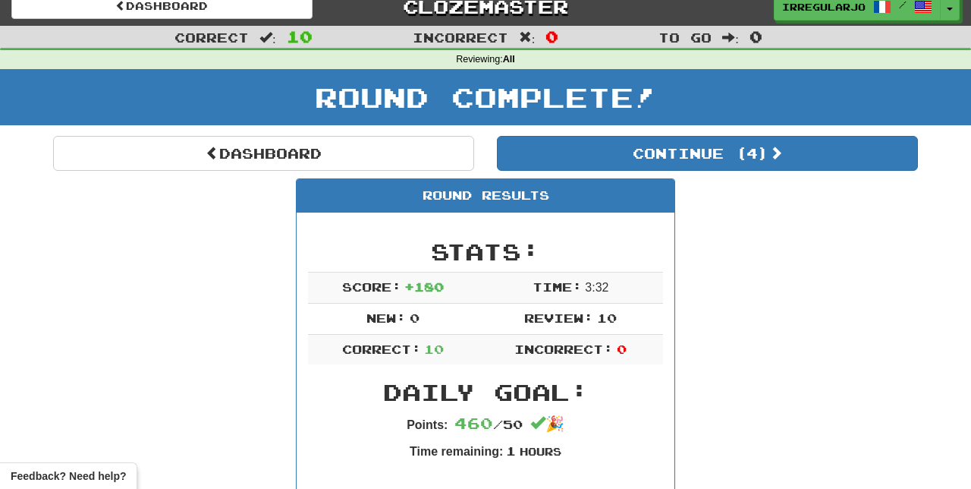
scroll to position [0, 0]
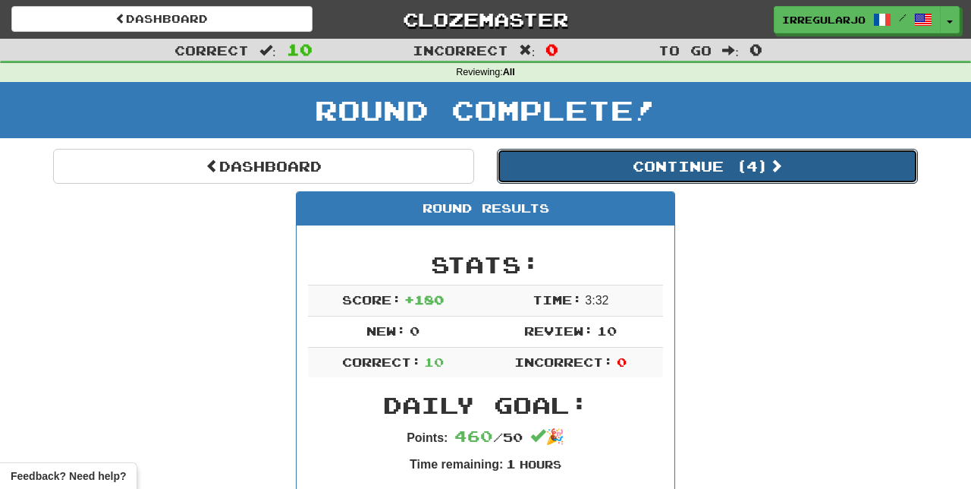
click at [756, 170] on button "Continue ( 4 )" at bounding box center [707, 166] width 421 height 35
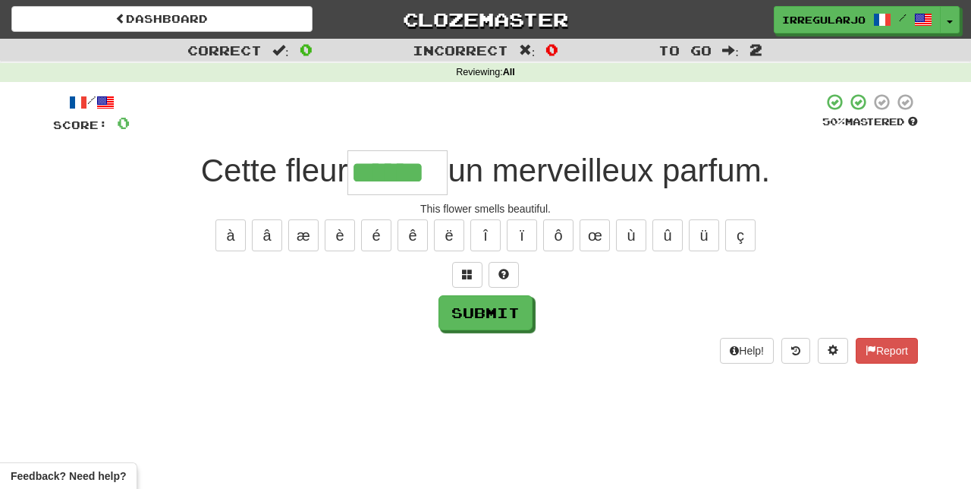
type input "******"
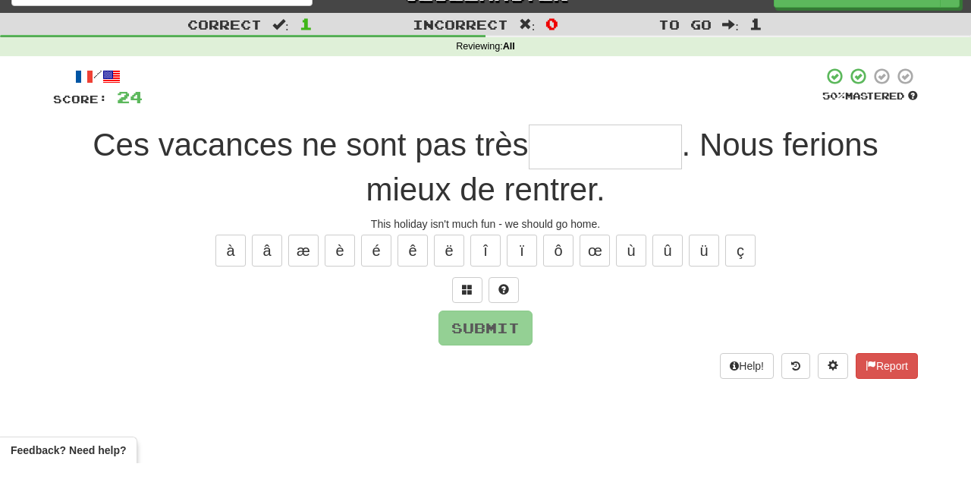
type input "*"
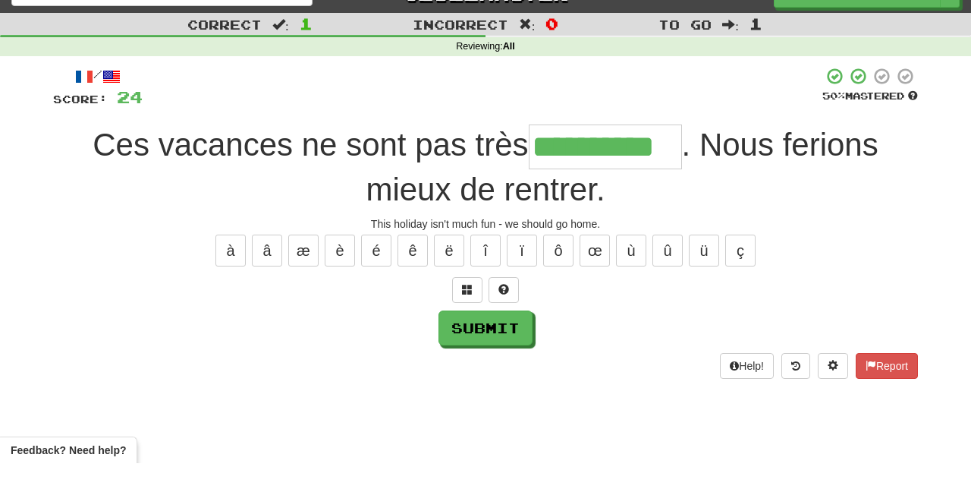
type input "**********"
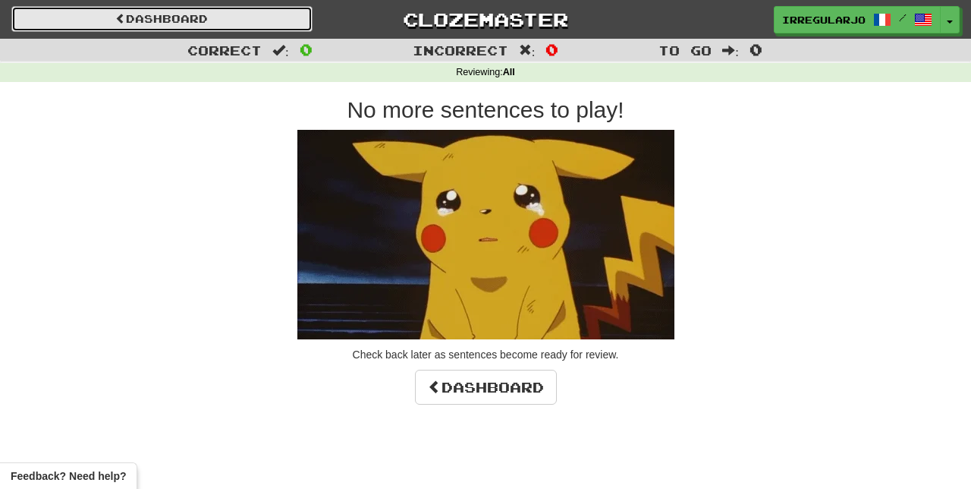
click at [260, 17] on link "Dashboard" at bounding box center [161, 19] width 301 height 26
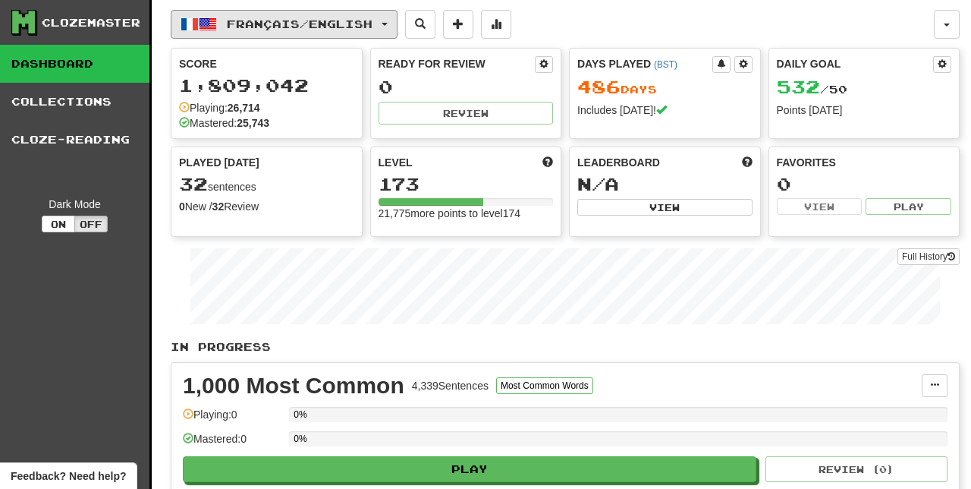
click at [353, 34] on button "Français / English" at bounding box center [284, 24] width 227 height 29
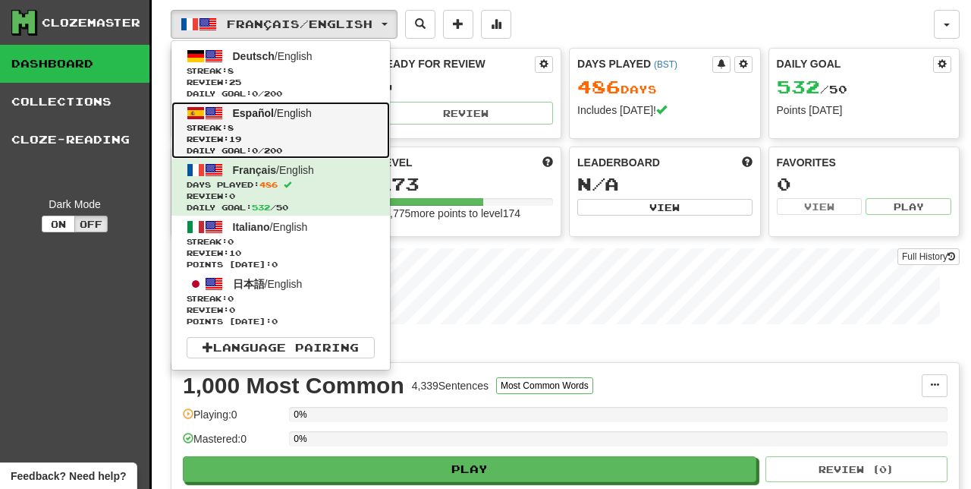
click at [269, 123] on span "Streak: 8" at bounding box center [281, 127] width 188 height 11
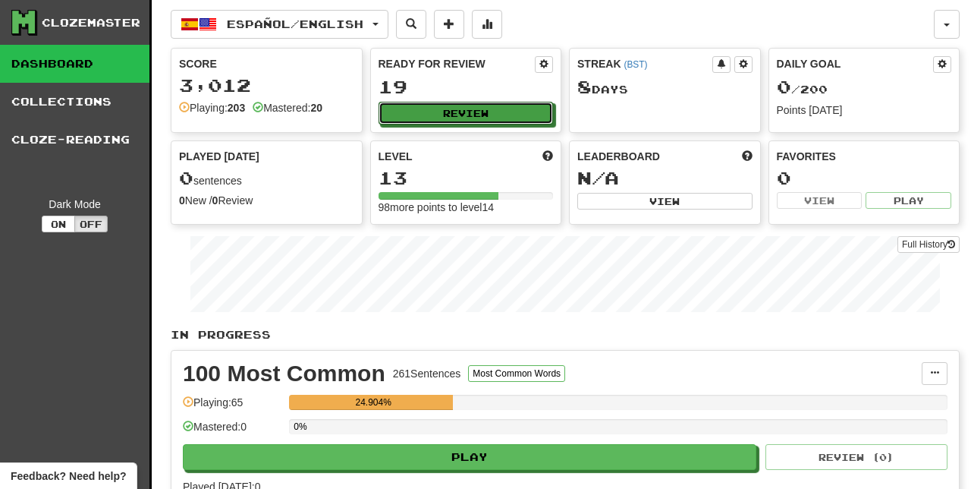
click at [488, 109] on button "Review" at bounding box center [466, 113] width 175 height 23
select select "**"
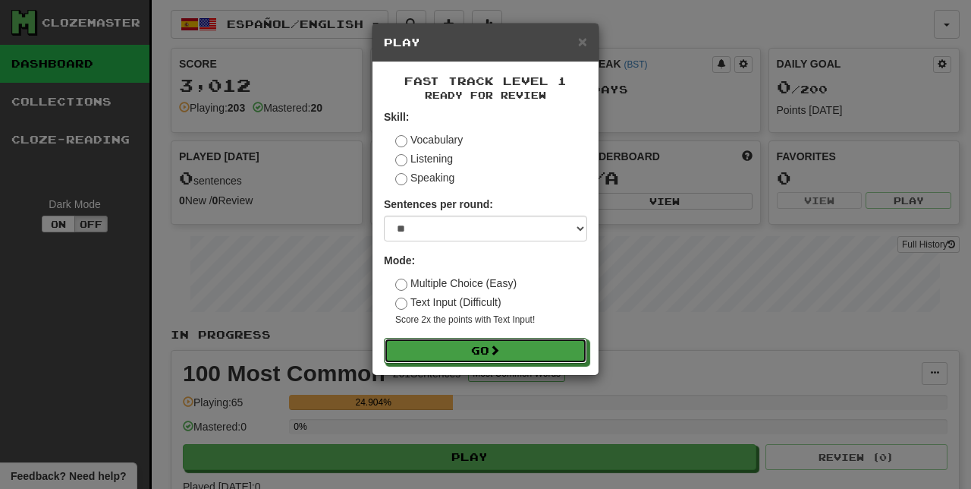
click at [517, 350] on button "Go" at bounding box center [485, 351] width 203 height 26
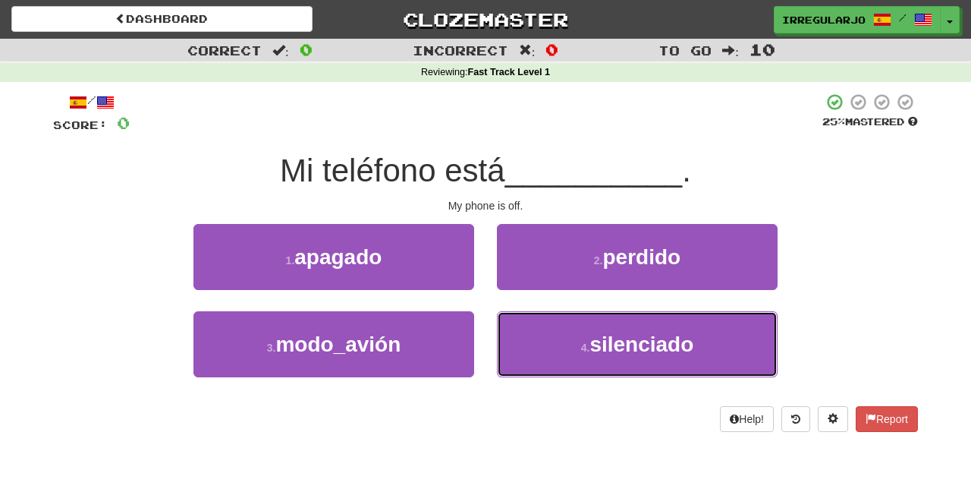
click at [586, 348] on small "4 ." at bounding box center [585, 347] width 9 height 12
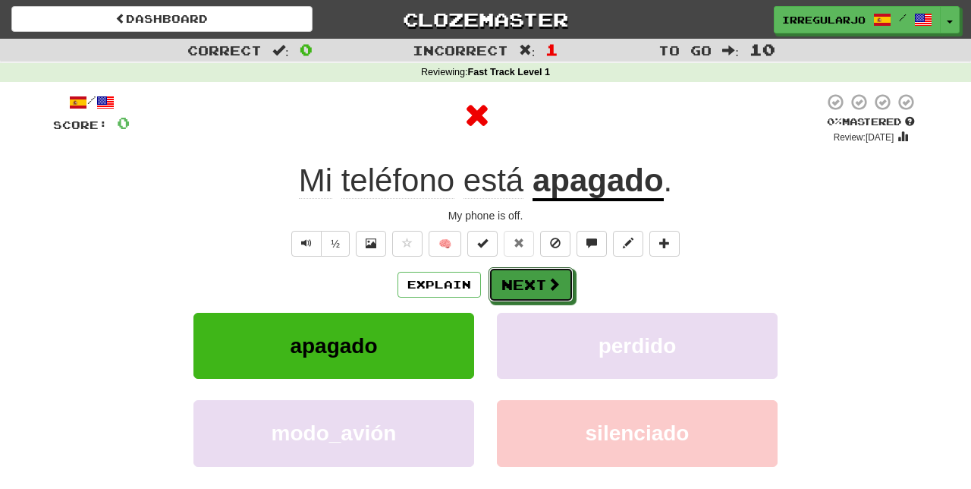
click at [536, 286] on button "Next" at bounding box center [531, 284] width 85 height 35
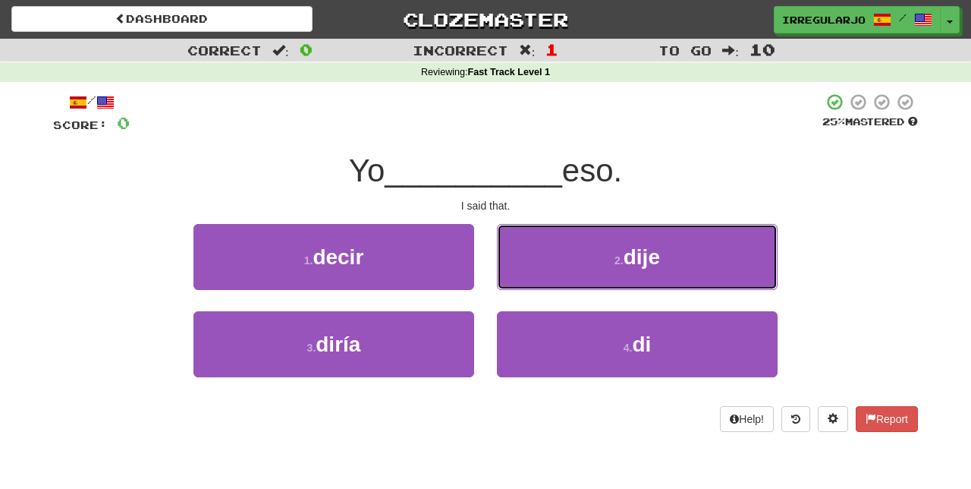
click at [652, 249] on span "dije" at bounding box center [642, 257] width 36 height 24
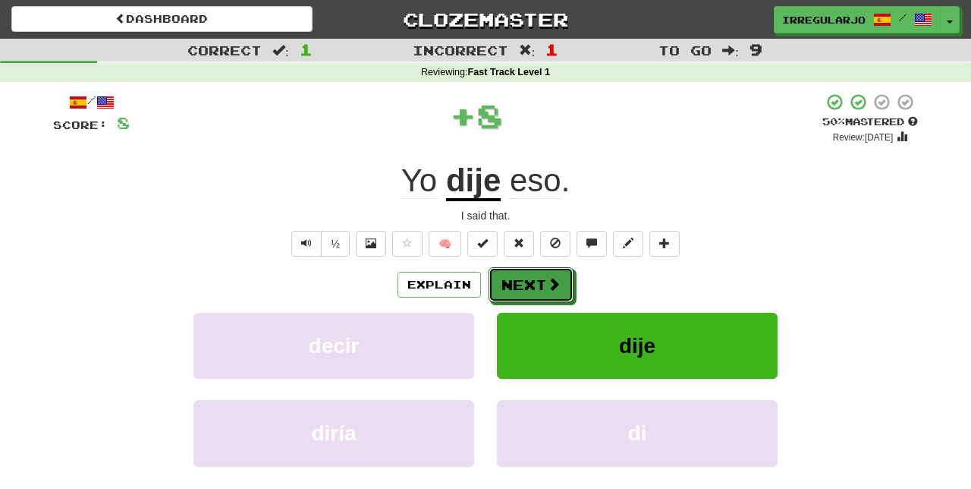
click at [539, 286] on button "Next" at bounding box center [531, 284] width 85 height 35
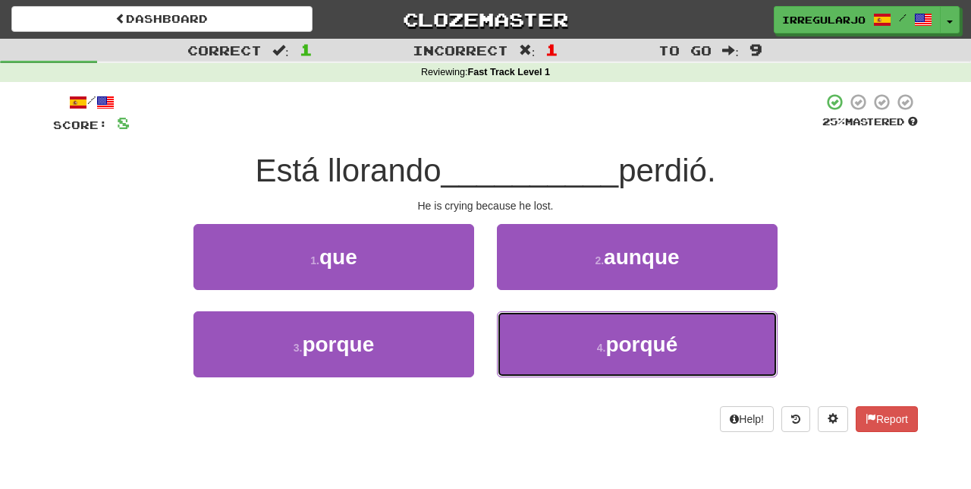
click at [546, 347] on button "4 . porqué" at bounding box center [637, 344] width 281 height 66
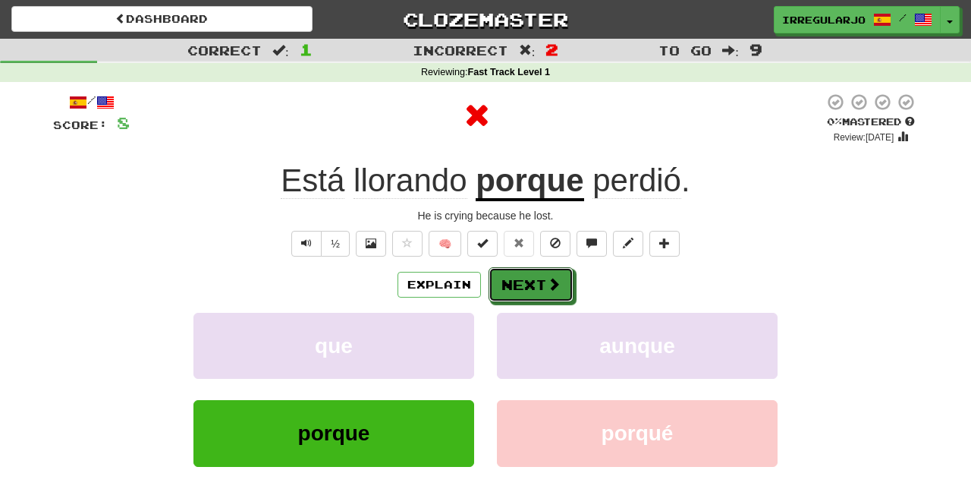
click at [536, 282] on button "Next" at bounding box center [531, 284] width 85 height 35
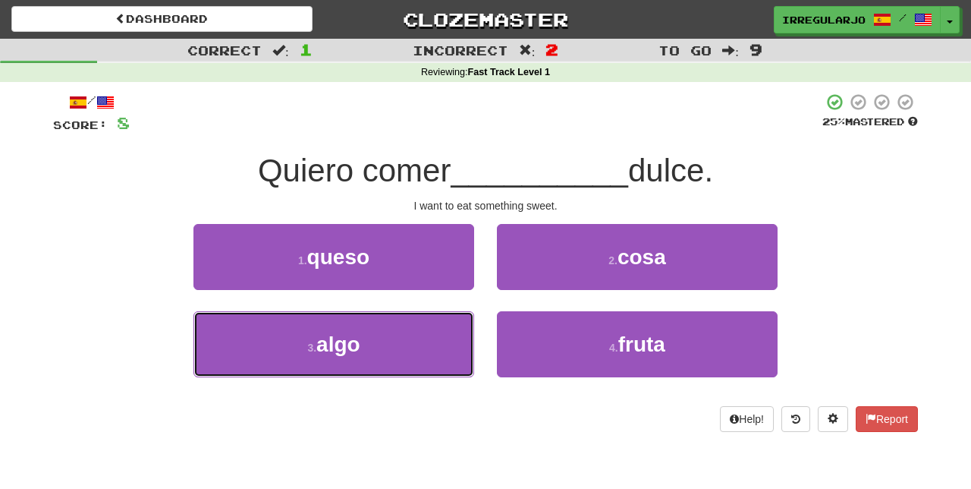
click at [416, 352] on button "3 . algo" at bounding box center [333, 344] width 281 height 66
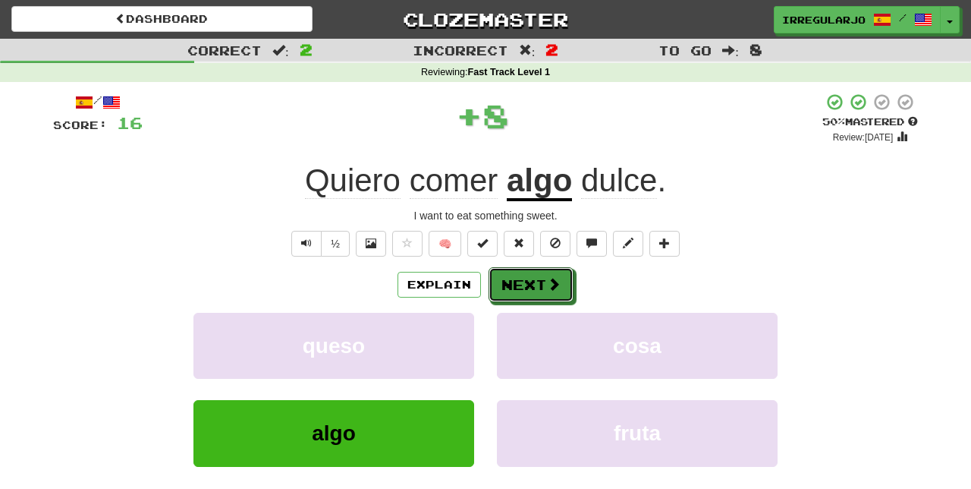
click at [536, 287] on button "Next" at bounding box center [531, 284] width 85 height 35
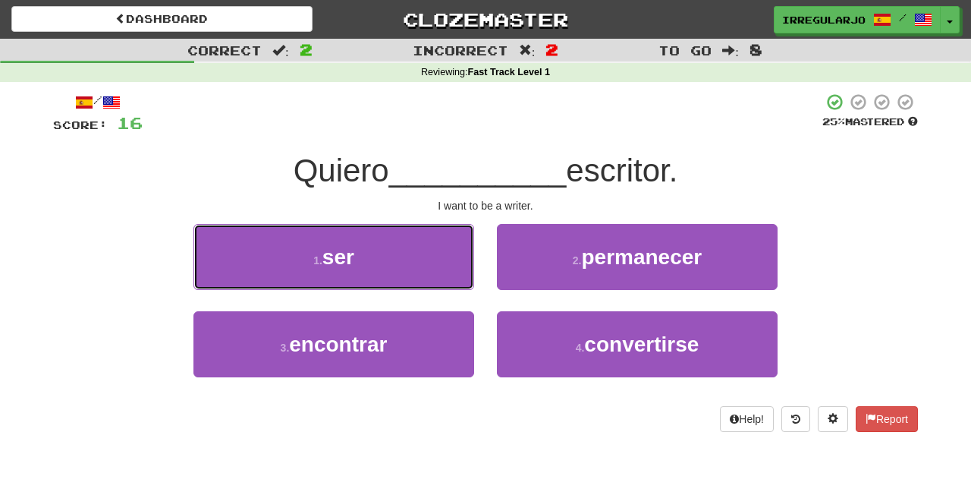
click at [419, 276] on button "1 . ser" at bounding box center [333, 257] width 281 height 66
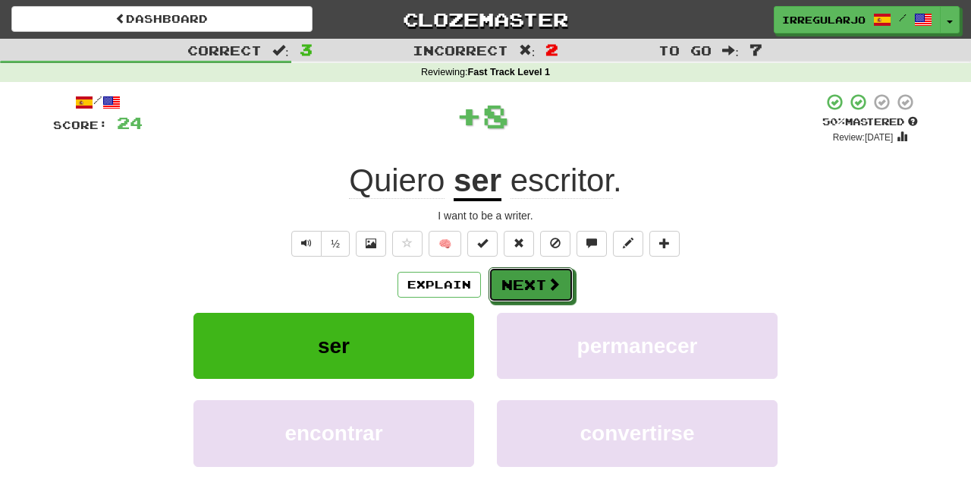
click at [526, 286] on button "Next" at bounding box center [531, 284] width 85 height 35
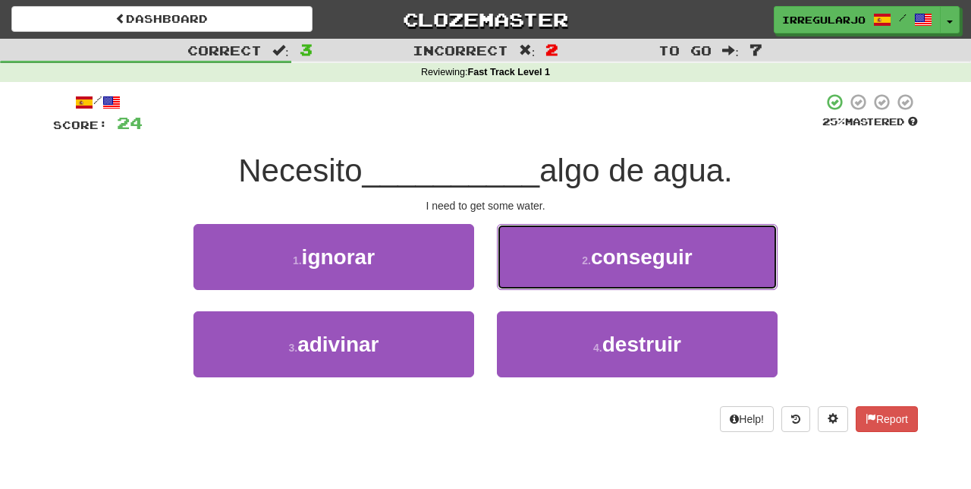
click at [552, 249] on button "2 . conseguir" at bounding box center [637, 257] width 281 height 66
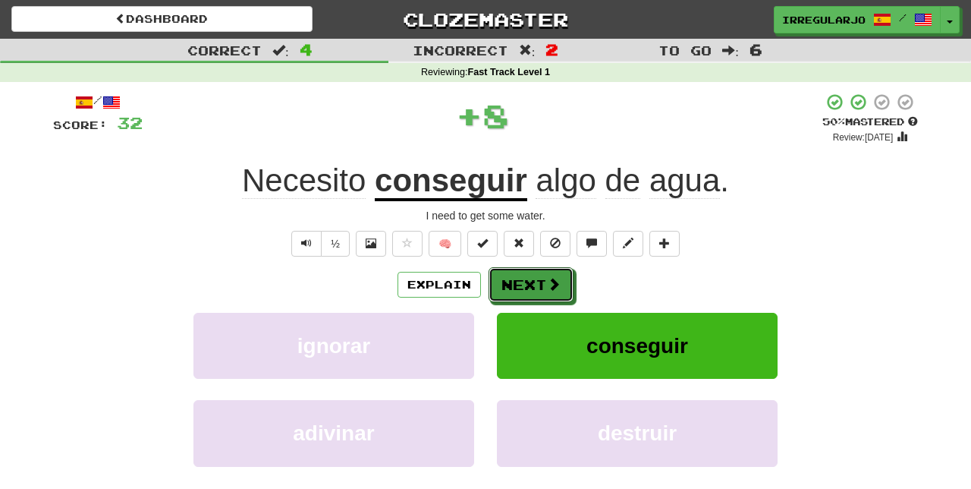
click at [523, 284] on button "Next" at bounding box center [531, 284] width 85 height 35
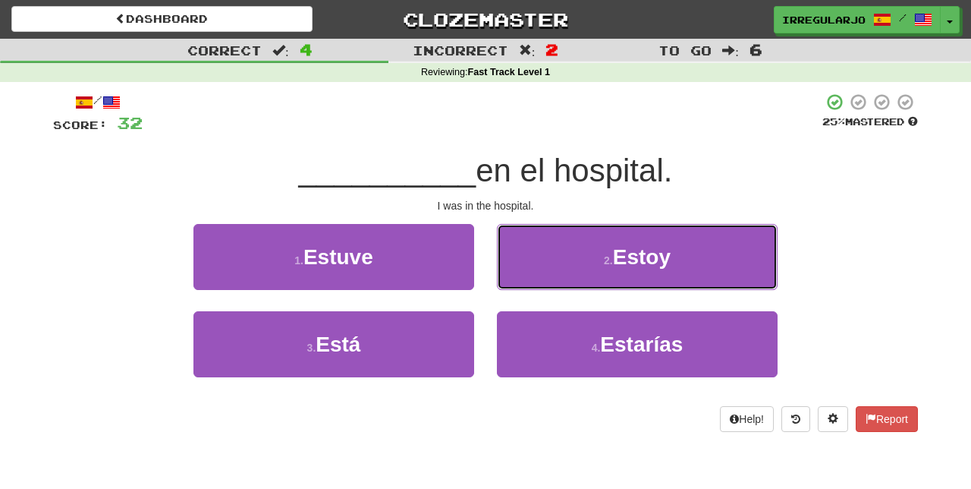
click at [564, 253] on button "2 . [GEOGRAPHIC_DATA]" at bounding box center [637, 257] width 281 height 66
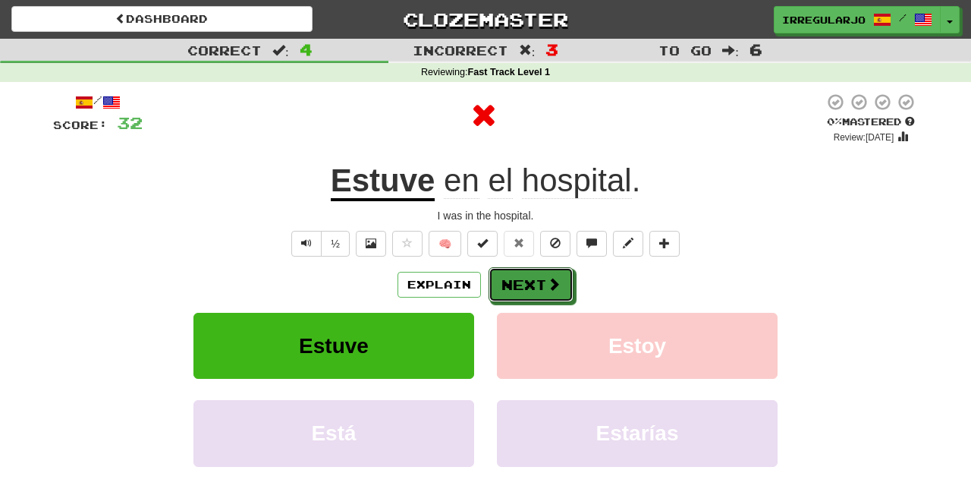
click at [509, 282] on button "Next" at bounding box center [531, 284] width 85 height 35
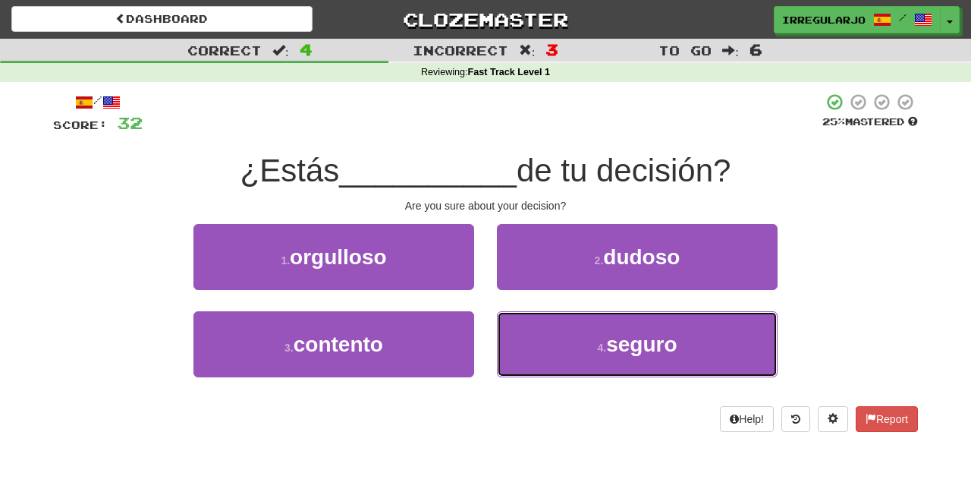
click at [555, 352] on button "4 . seguro" at bounding box center [637, 344] width 281 height 66
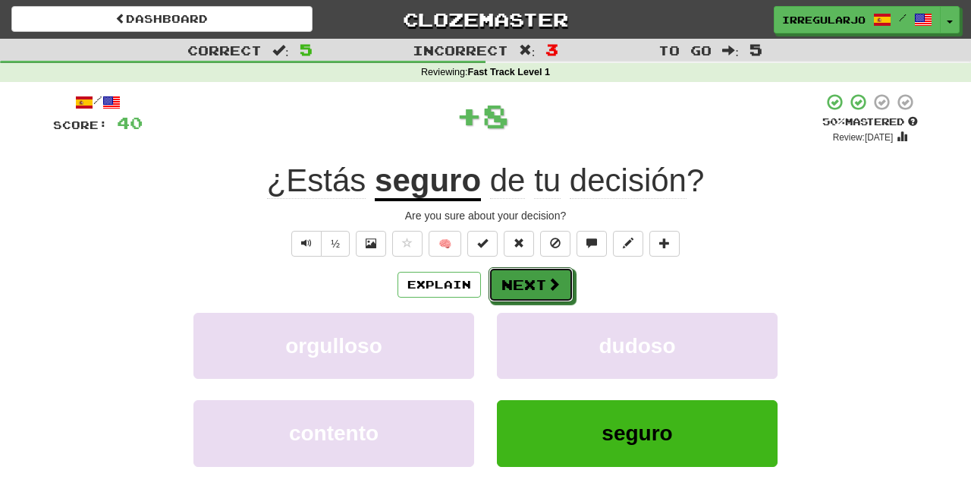
click at [539, 284] on button "Next" at bounding box center [531, 284] width 85 height 35
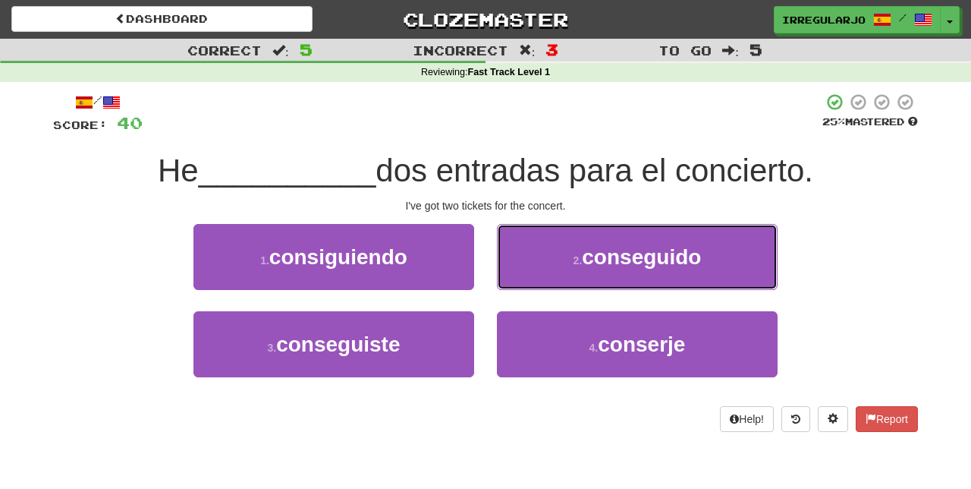
click at [599, 256] on span "conseguido" at bounding box center [641, 257] width 119 height 24
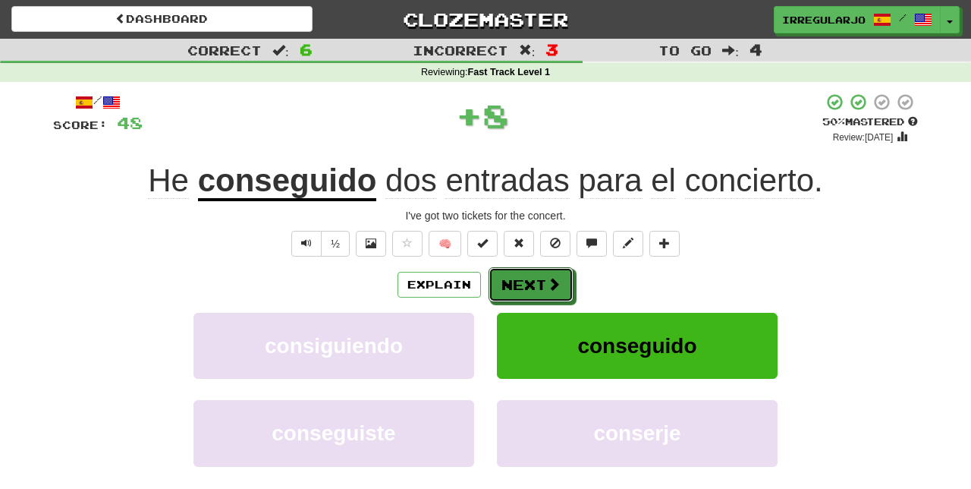
click at [543, 278] on button "Next" at bounding box center [531, 284] width 85 height 35
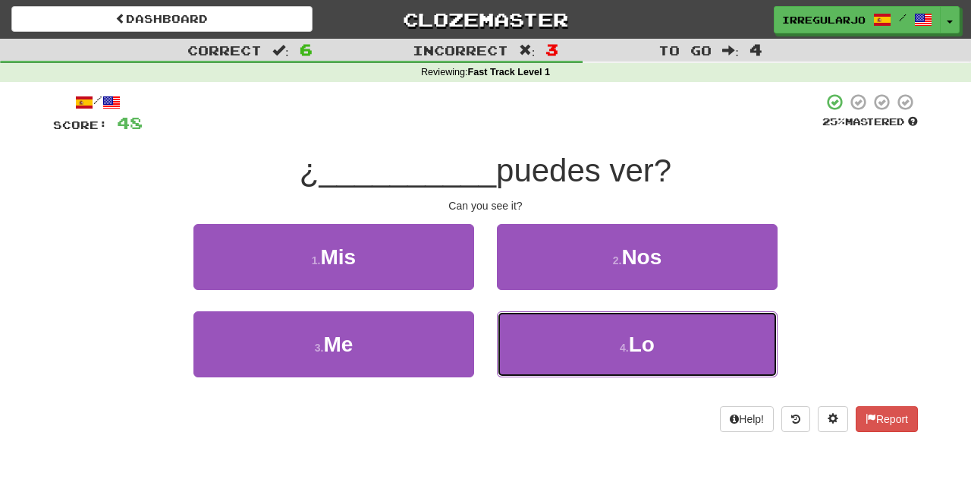
click at [555, 350] on button "4 . Lo" at bounding box center [637, 344] width 281 height 66
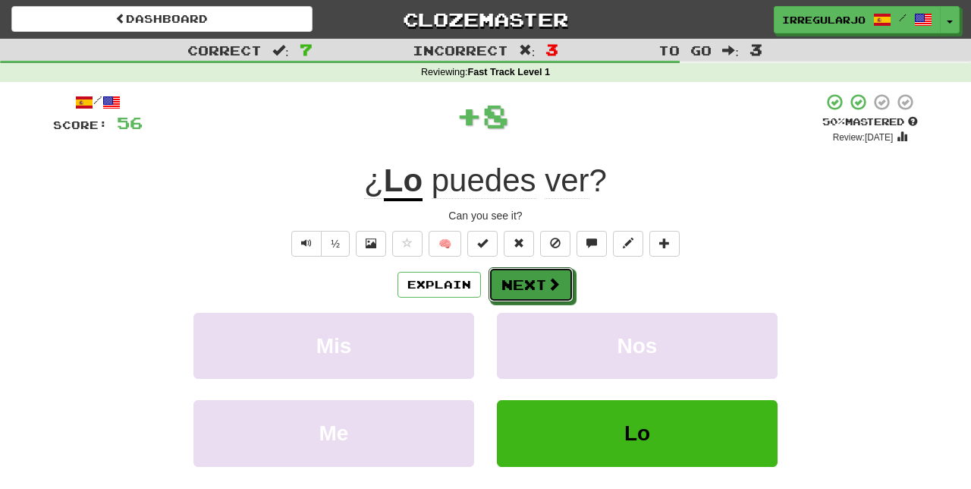
click at [536, 276] on button "Next" at bounding box center [531, 284] width 85 height 35
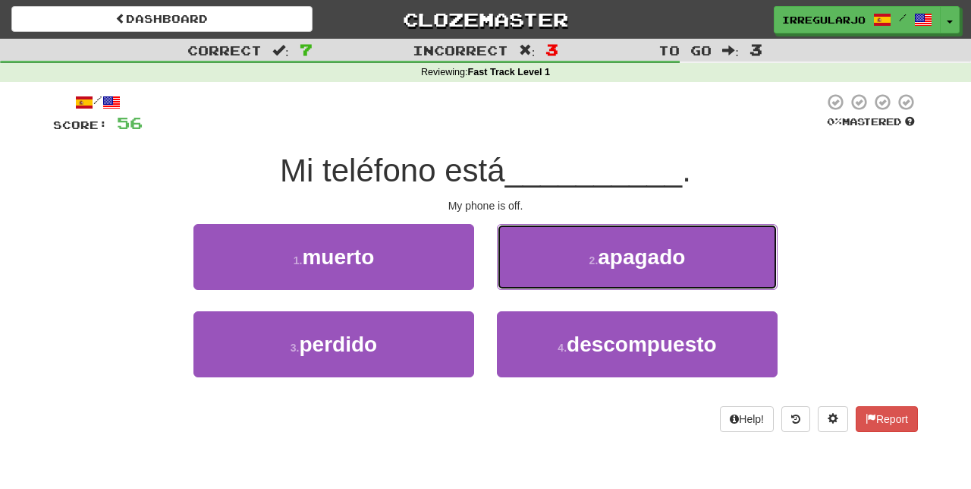
click at [599, 259] on small "2 ." at bounding box center [593, 260] width 9 height 12
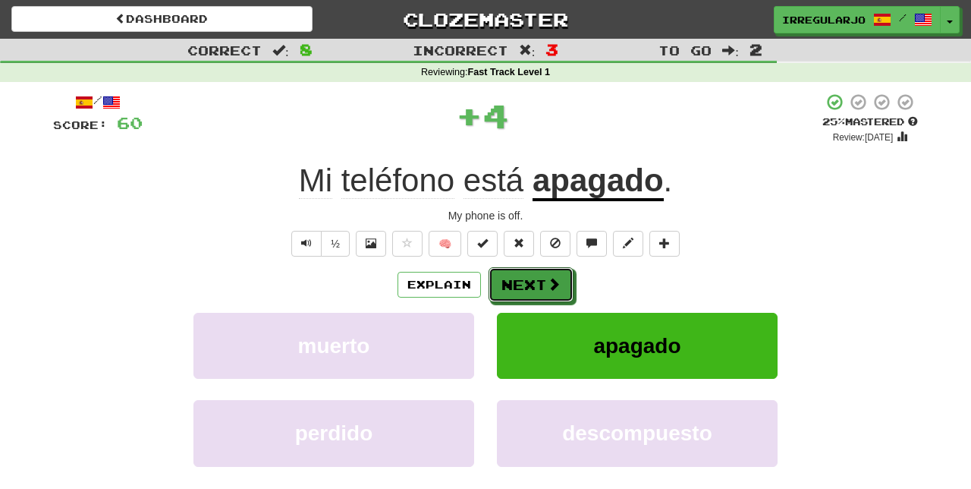
click at [534, 288] on button "Next" at bounding box center [531, 284] width 85 height 35
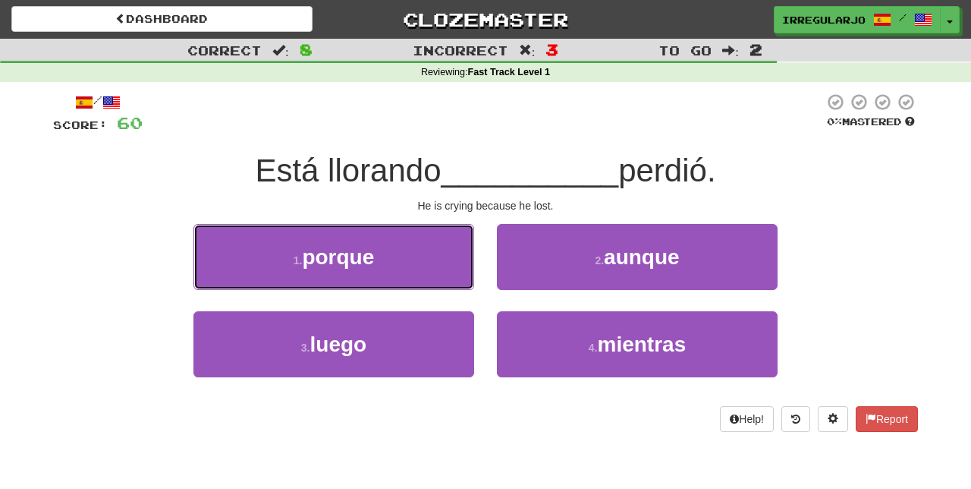
click at [435, 248] on button "1 . porque" at bounding box center [333, 257] width 281 height 66
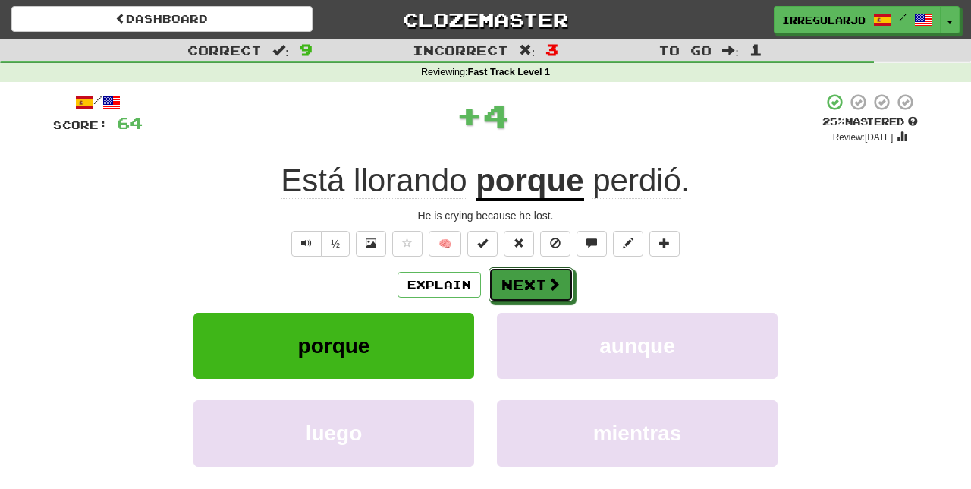
click at [522, 280] on button "Next" at bounding box center [531, 284] width 85 height 35
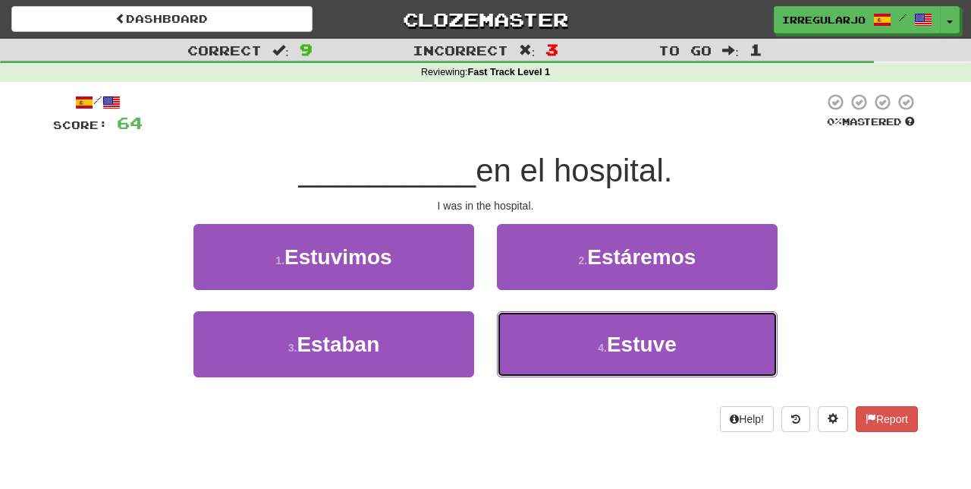
click at [546, 345] on button "4 . Estuve" at bounding box center [637, 344] width 281 height 66
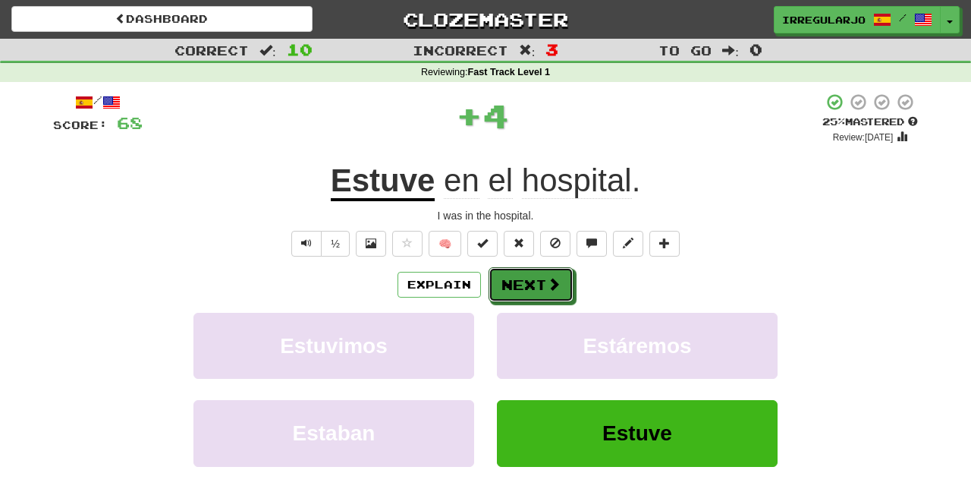
click at [536, 278] on button "Next" at bounding box center [531, 284] width 85 height 35
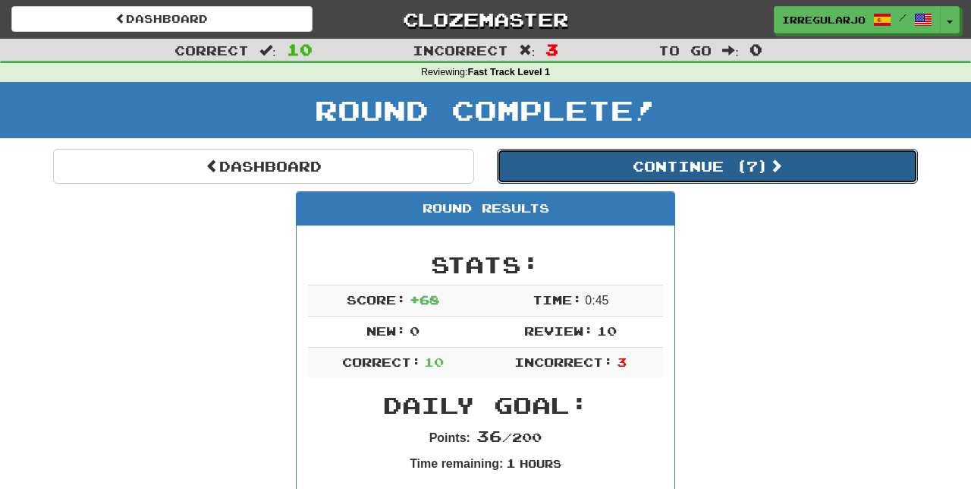
click at [670, 161] on button "Continue ( 7 )" at bounding box center [707, 166] width 421 height 35
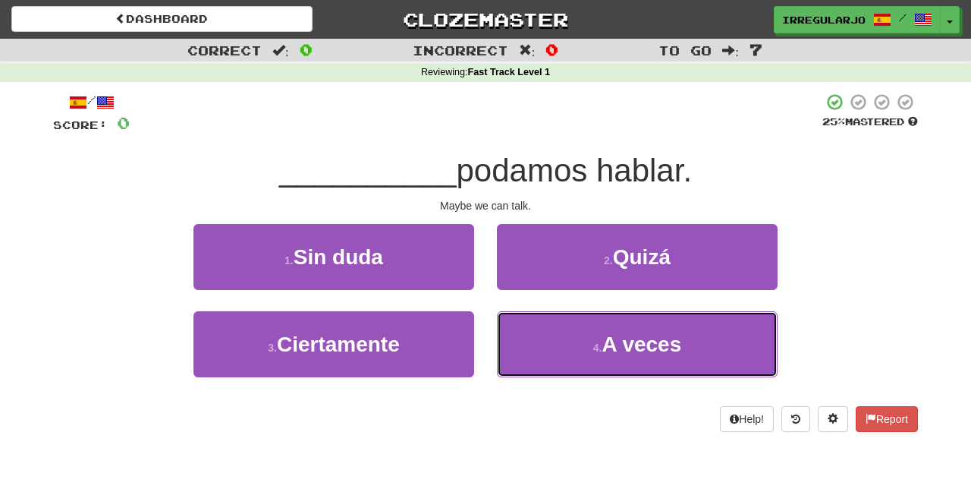
click at [575, 345] on button "4 . A veces" at bounding box center [637, 344] width 281 height 66
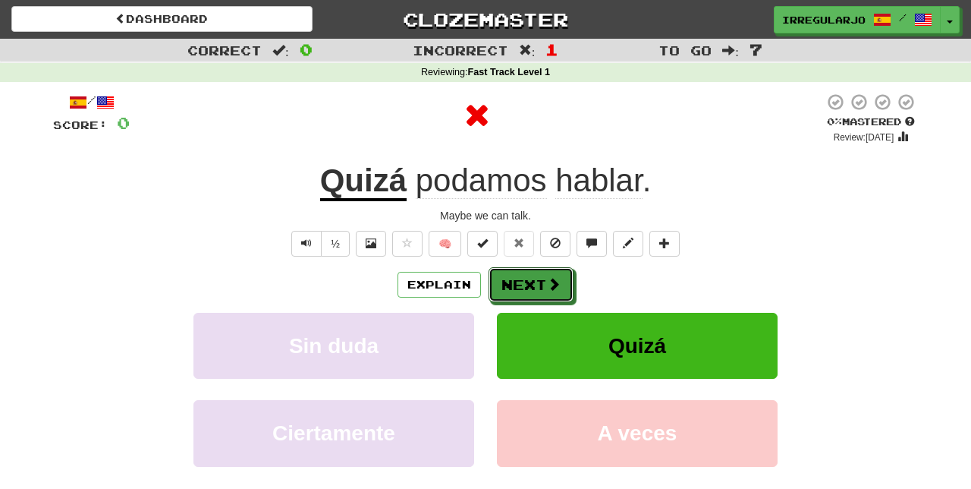
click at [520, 281] on button "Next" at bounding box center [531, 284] width 85 height 35
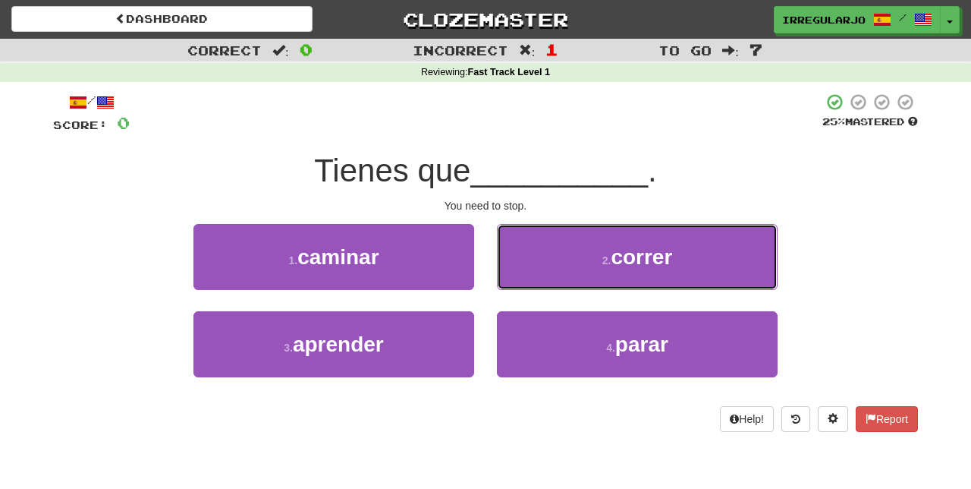
click at [560, 251] on button "2 . correr" at bounding box center [637, 257] width 281 height 66
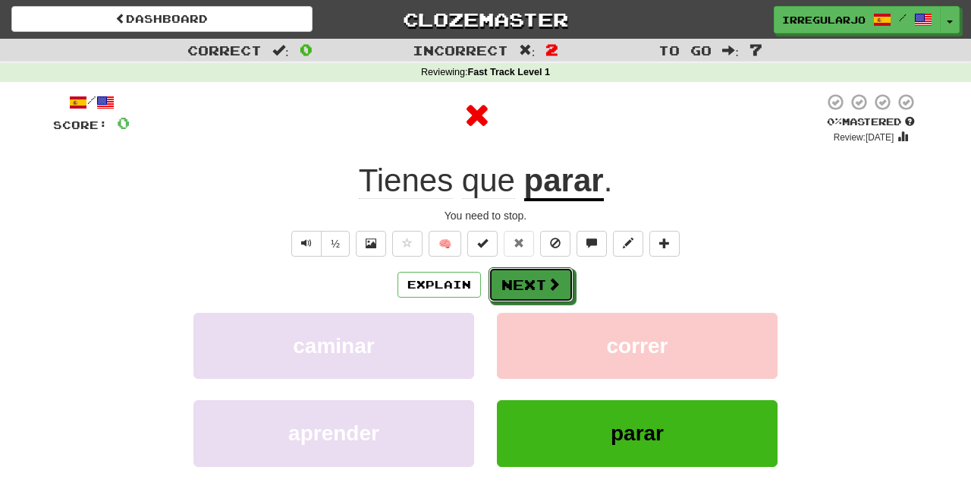
click at [526, 278] on button "Next" at bounding box center [531, 284] width 85 height 35
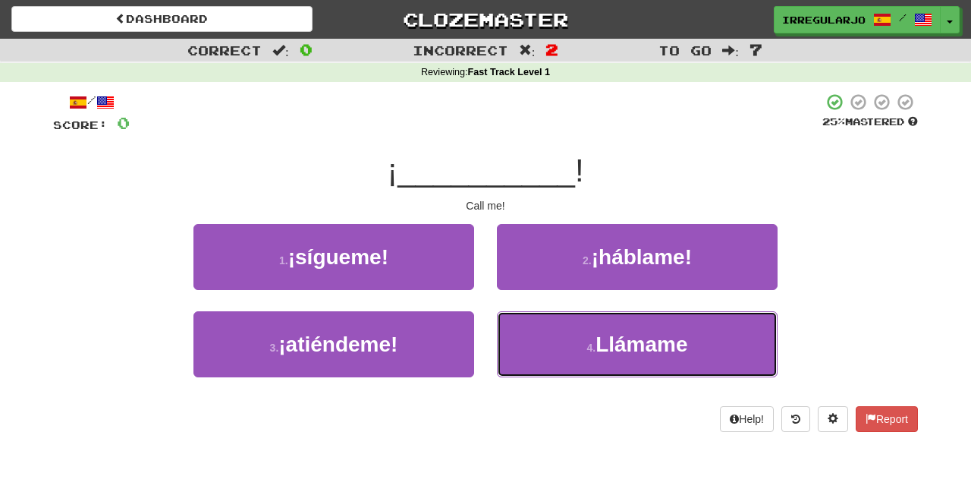
click at [543, 329] on button "4 . Llámame" at bounding box center [637, 344] width 281 height 66
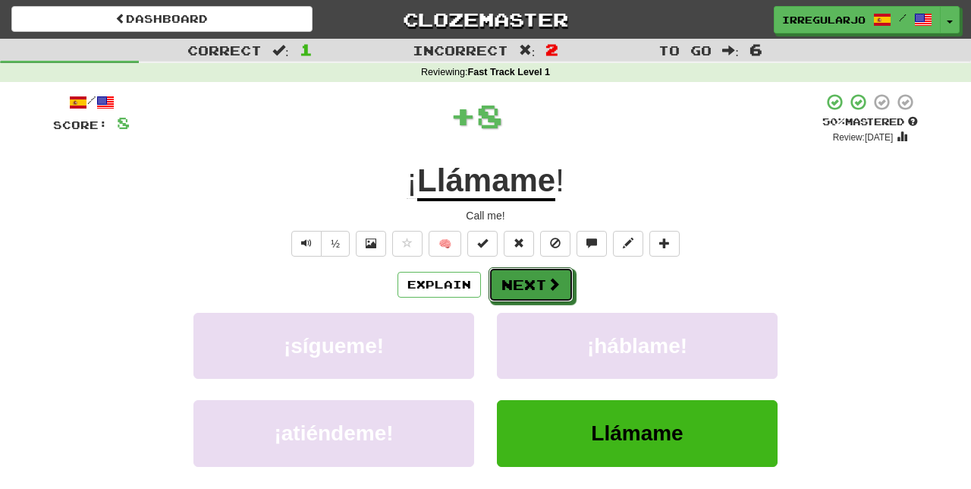
click at [534, 277] on button "Next" at bounding box center [531, 284] width 85 height 35
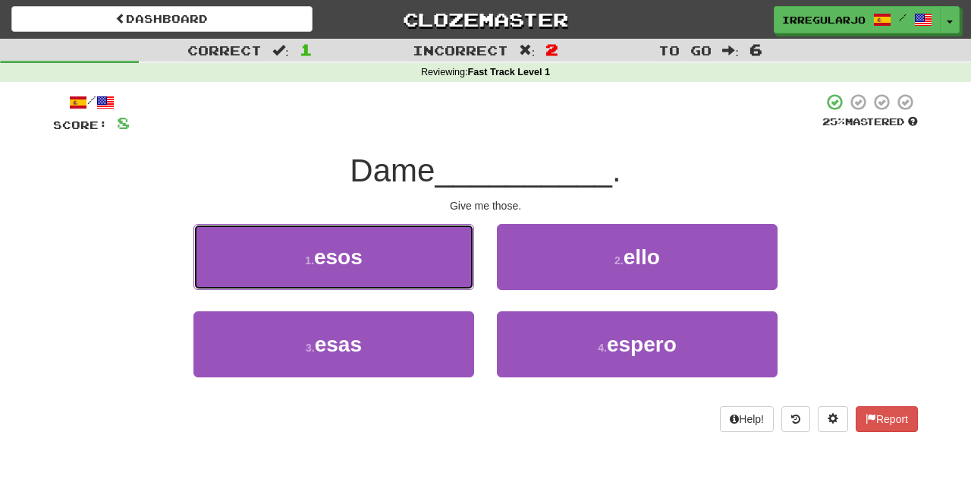
click at [413, 241] on button "1 . esos" at bounding box center [333, 257] width 281 height 66
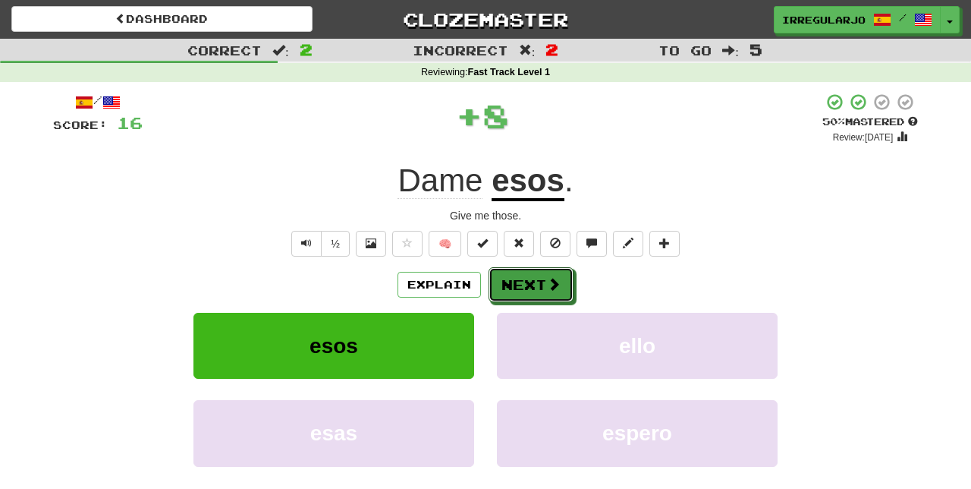
click at [532, 284] on button "Next" at bounding box center [531, 284] width 85 height 35
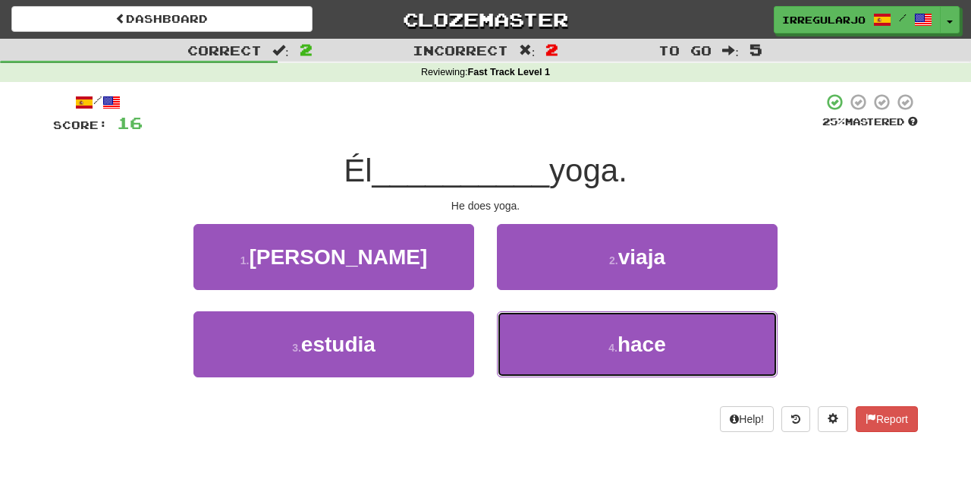
click at [577, 345] on button "4 . hace" at bounding box center [637, 344] width 281 height 66
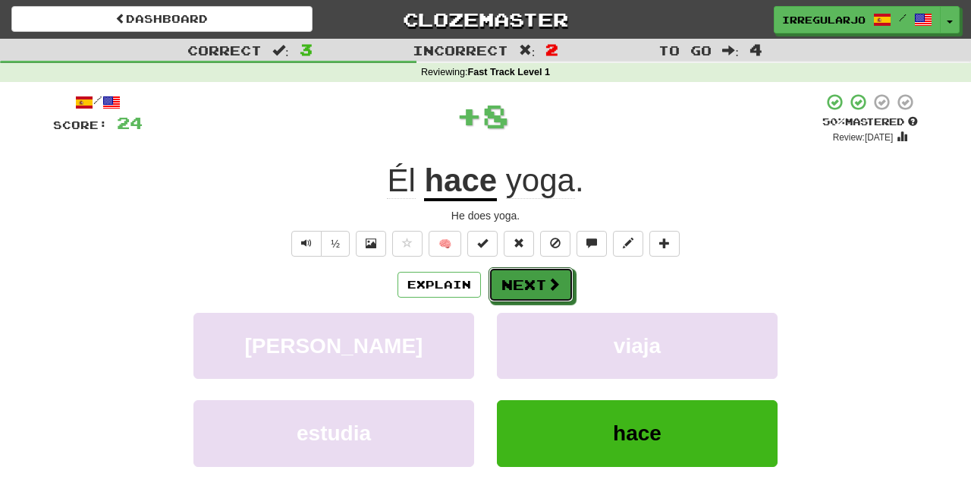
click at [540, 291] on button "Next" at bounding box center [531, 284] width 85 height 35
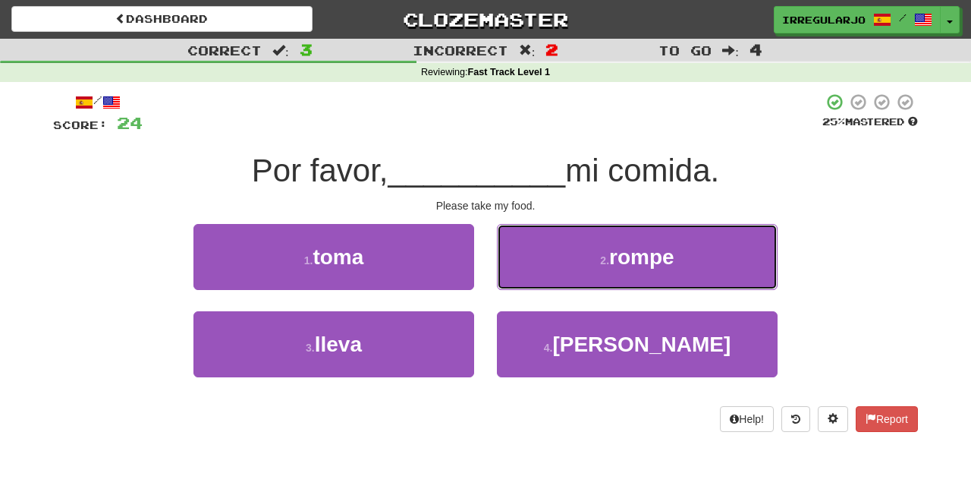
click at [630, 246] on span "rompe" at bounding box center [641, 257] width 65 height 24
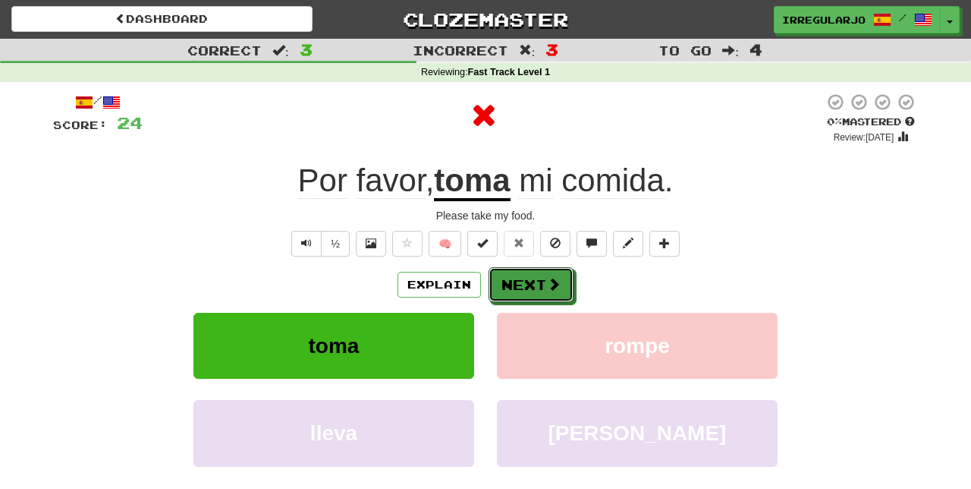
click at [538, 275] on button "Next" at bounding box center [531, 284] width 85 height 35
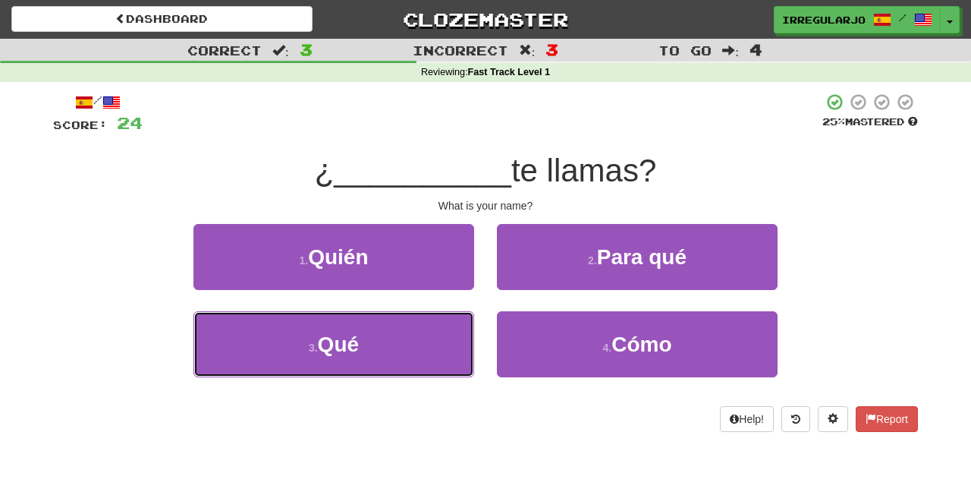
click at [422, 343] on button "3 . Qué" at bounding box center [333, 344] width 281 height 66
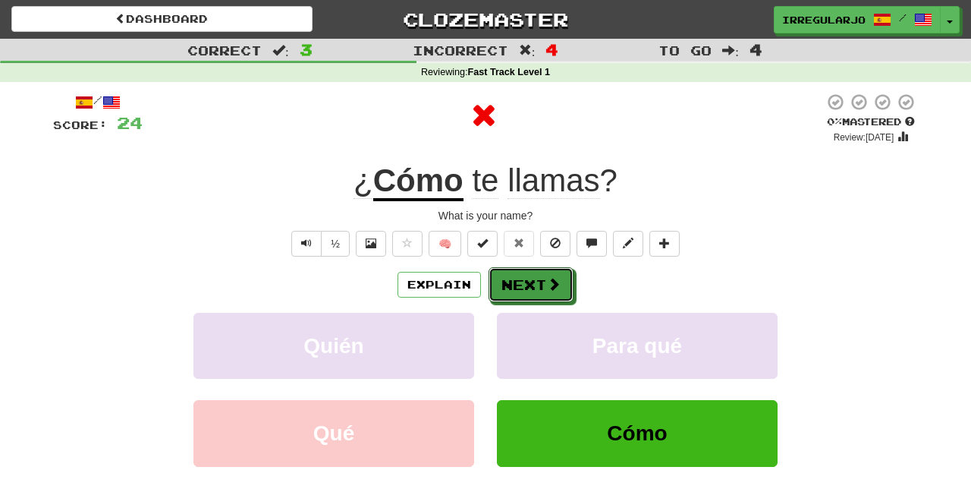
click at [521, 287] on button "Next" at bounding box center [531, 284] width 85 height 35
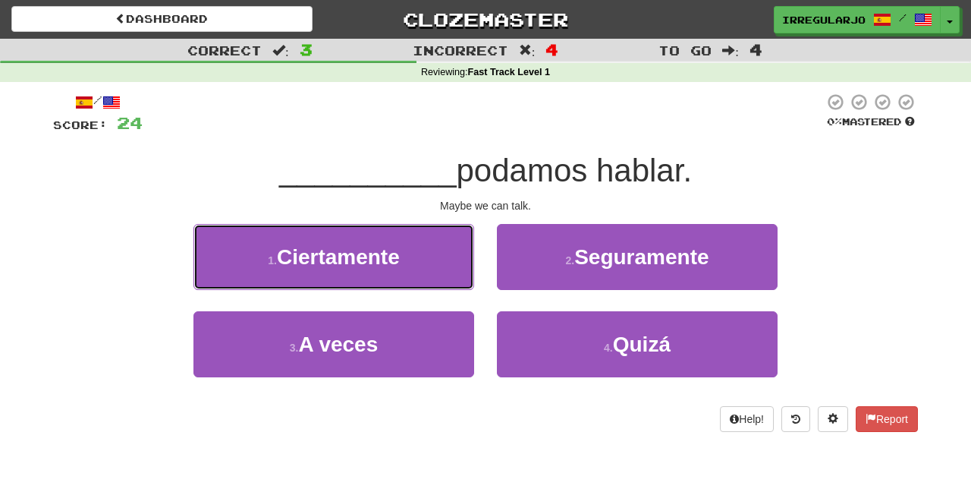
click at [445, 248] on button "1 . Ciertamente" at bounding box center [333, 257] width 281 height 66
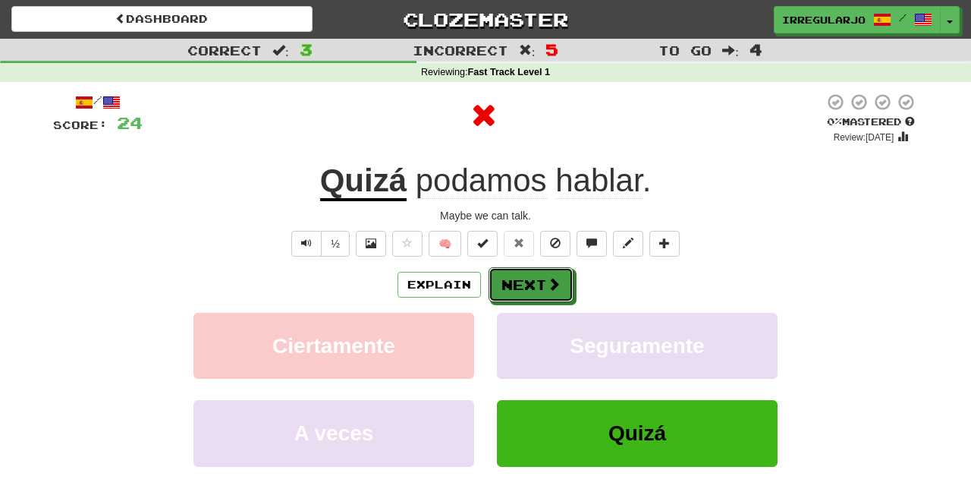
click at [507, 277] on button "Next" at bounding box center [531, 284] width 85 height 35
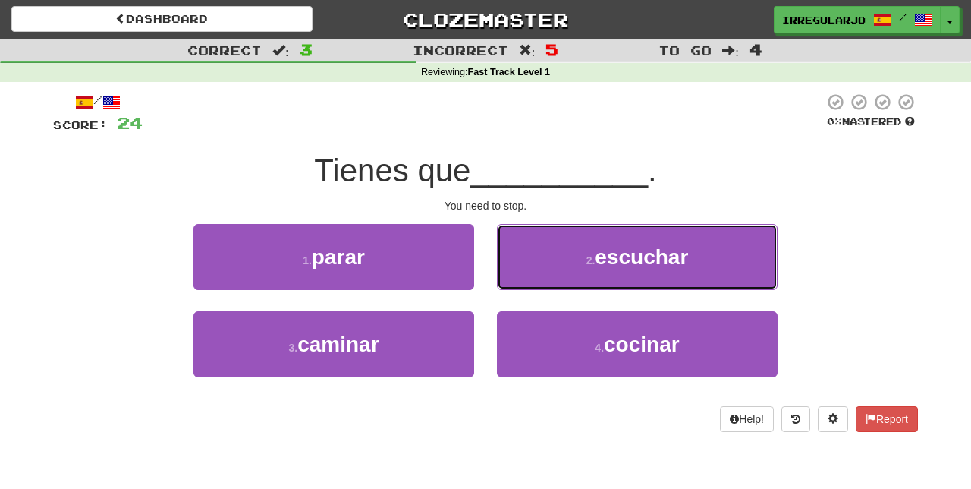
click at [558, 255] on button "2 . escuchar" at bounding box center [637, 257] width 281 height 66
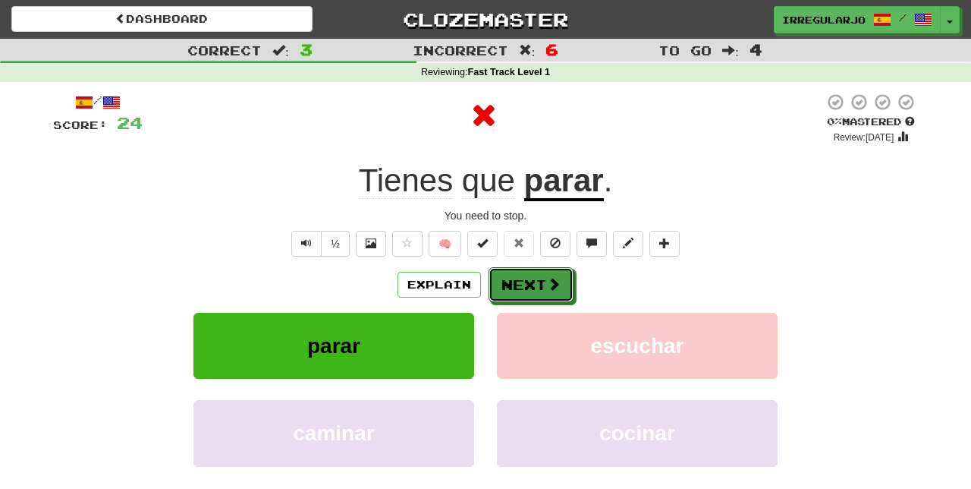
click at [507, 279] on button "Next" at bounding box center [531, 284] width 85 height 35
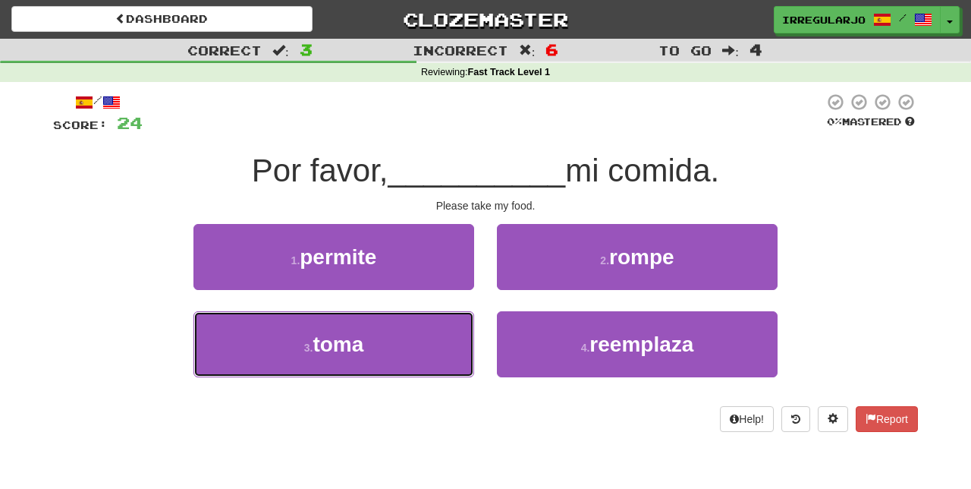
click at [419, 346] on button "3 . toma" at bounding box center [333, 344] width 281 height 66
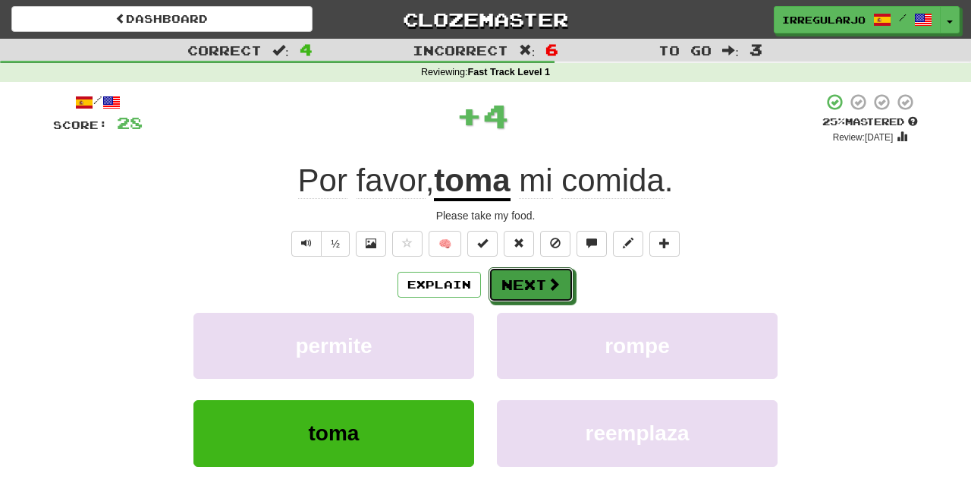
click at [520, 276] on button "Next" at bounding box center [531, 284] width 85 height 35
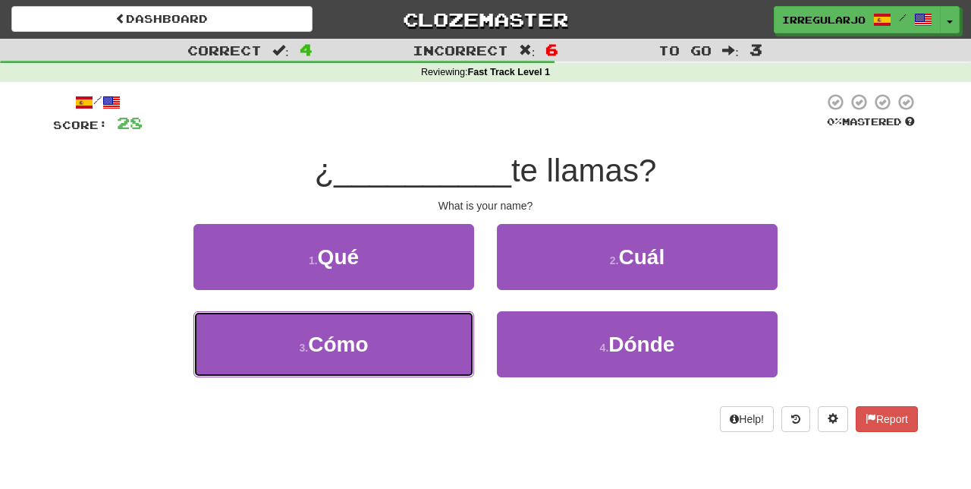
click at [385, 348] on button "3 . Cómo" at bounding box center [333, 344] width 281 height 66
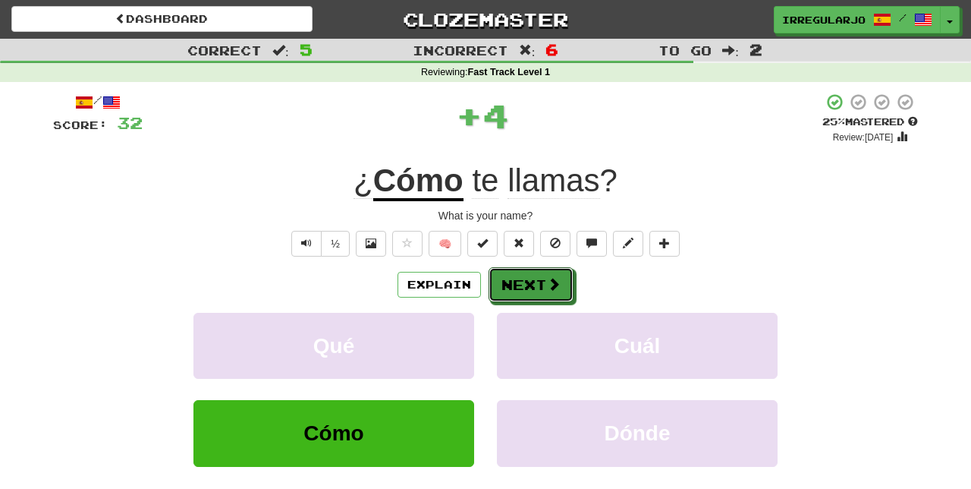
click at [523, 278] on button "Next" at bounding box center [531, 284] width 85 height 35
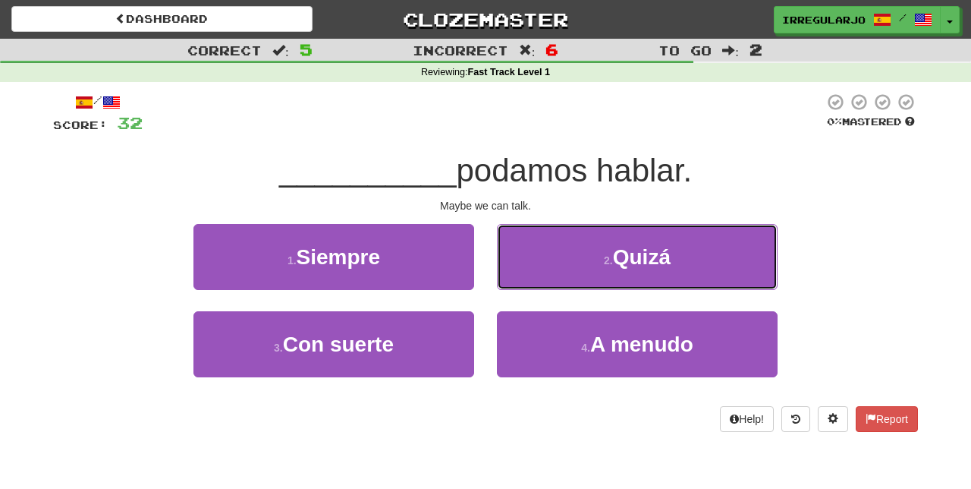
click at [555, 250] on button "2 . Quizá" at bounding box center [637, 257] width 281 height 66
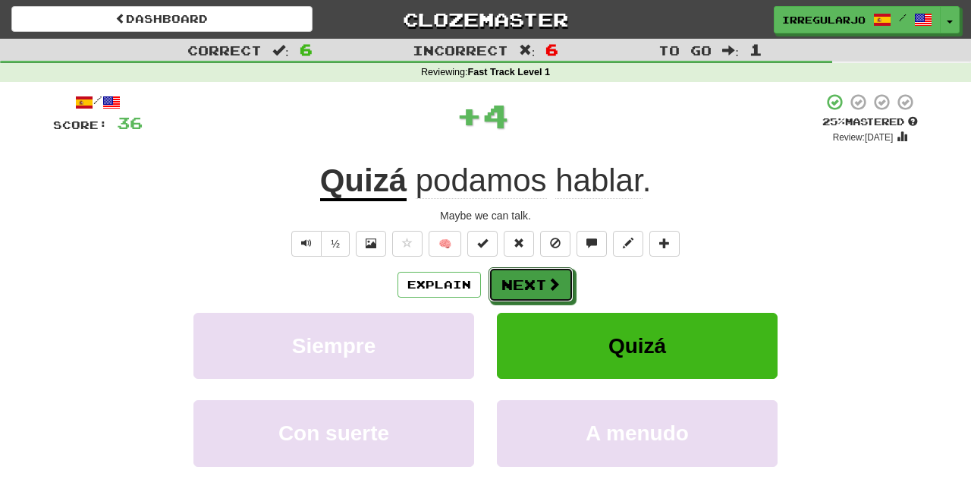
click at [511, 275] on button "Next" at bounding box center [531, 284] width 85 height 35
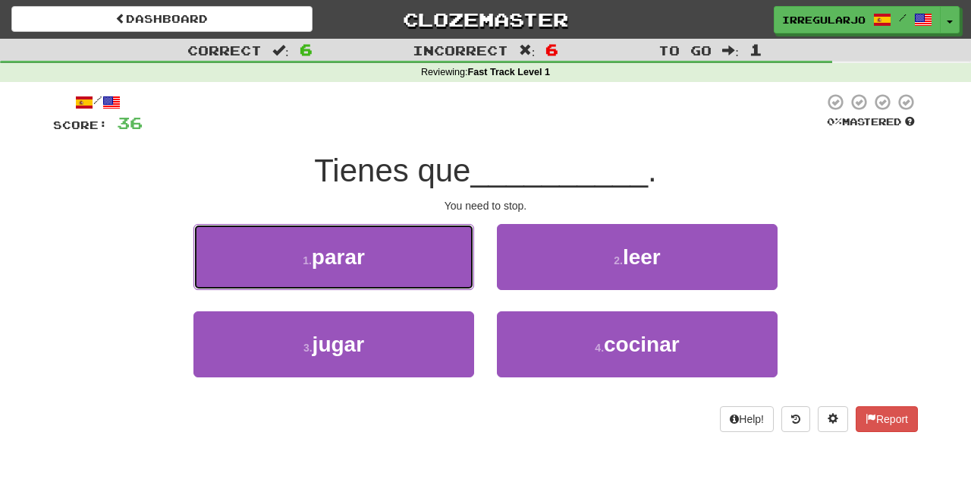
click at [418, 257] on button "1 . parar" at bounding box center [333, 257] width 281 height 66
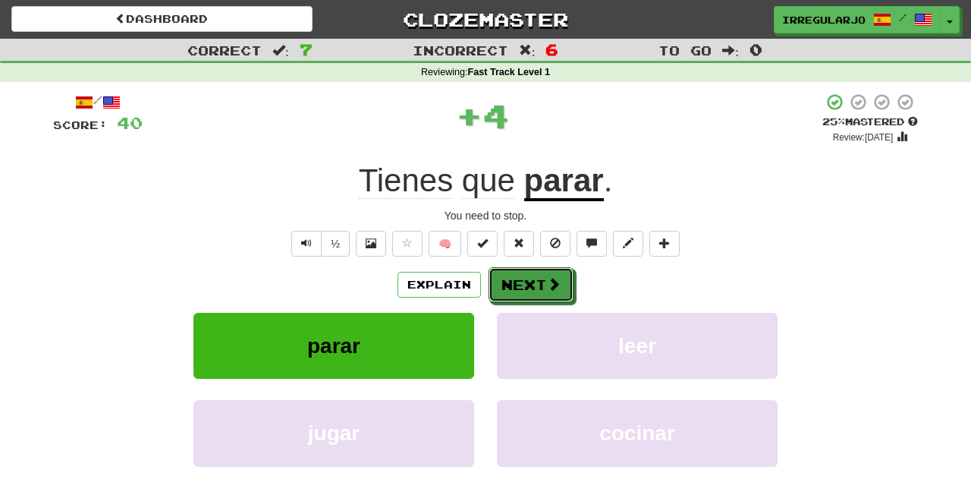
click at [511, 278] on button "Next" at bounding box center [531, 284] width 85 height 35
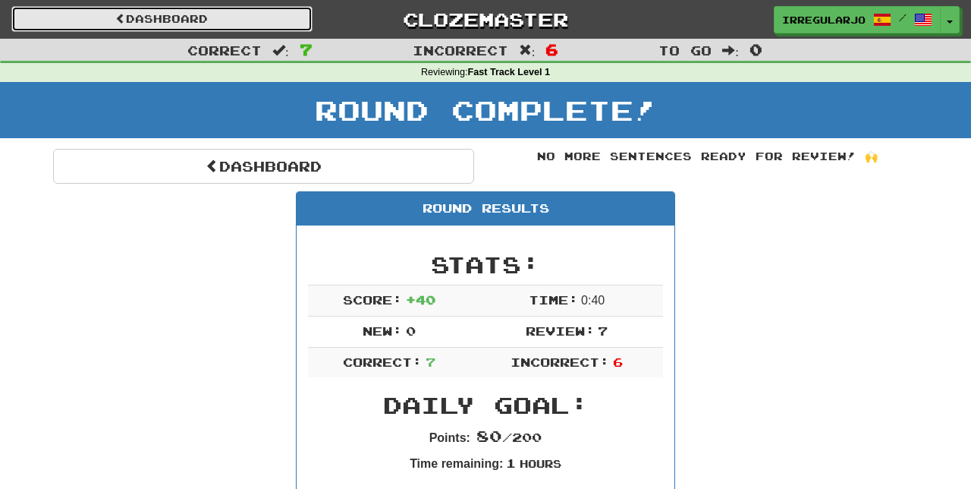
click at [269, 20] on link "Dashboard" at bounding box center [161, 19] width 301 height 26
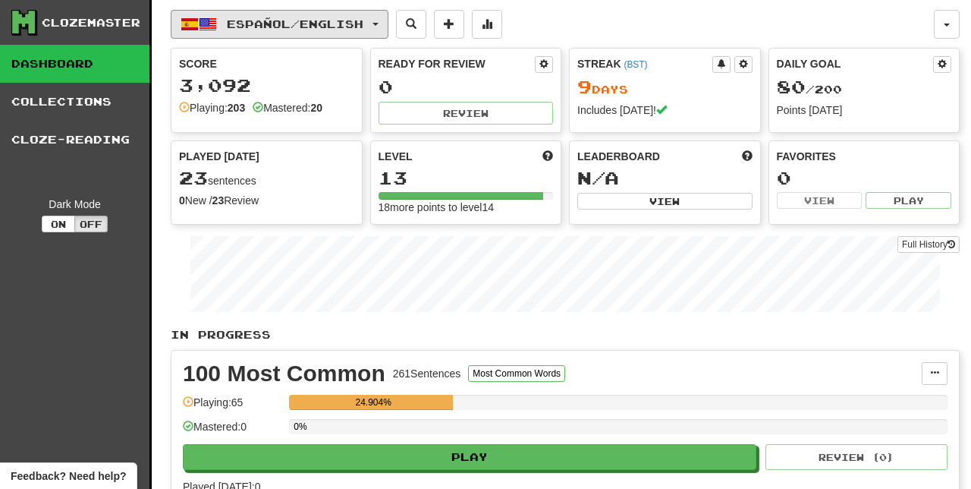
click at [339, 24] on span "Español / English" at bounding box center [295, 23] width 137 height 13
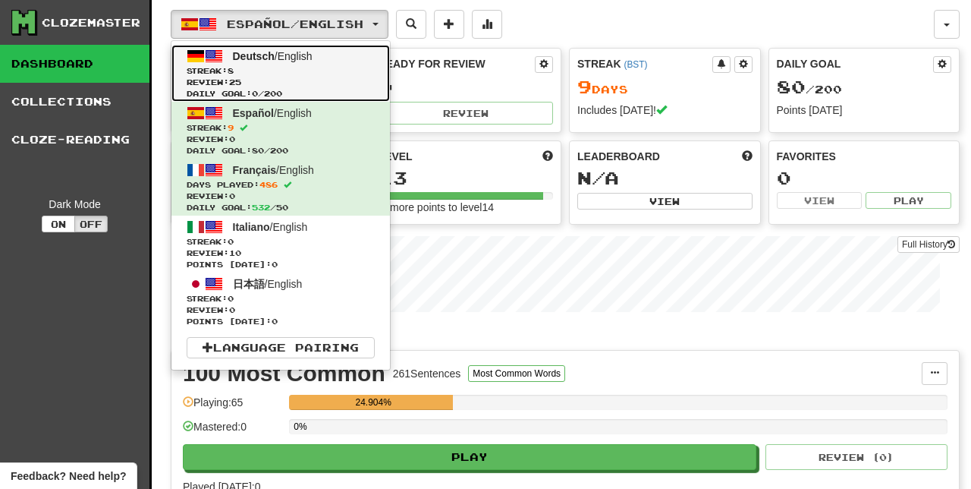
click at [295, 60] on span "Deutsch / English" at bounding box center [273, 56] width 80 height 12
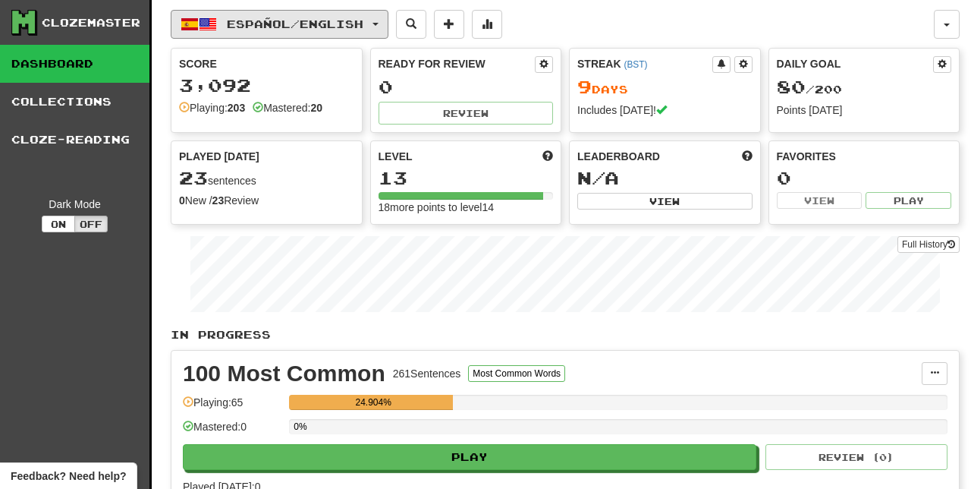
click at [363, 21] on span "Español / English" at bounding box center [295, 23] width 137 height 13
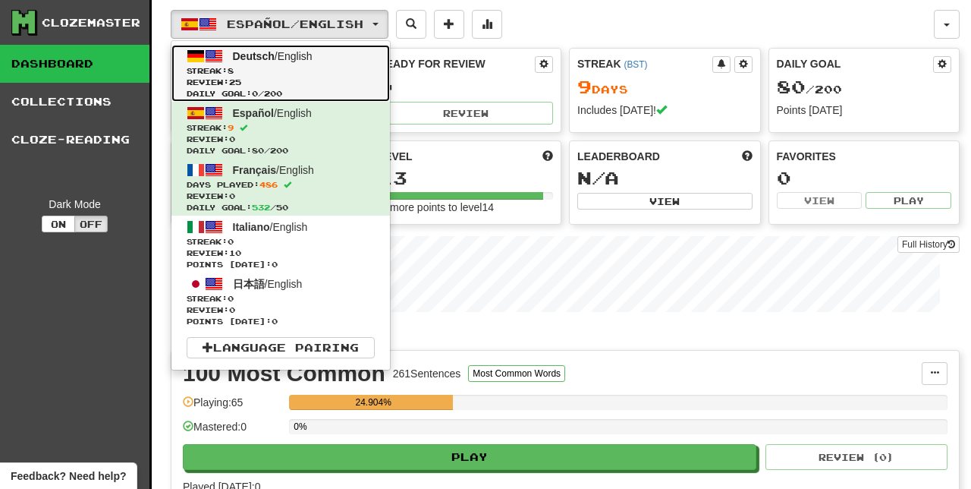
click at [228, 58] on link "Deutsch / English Streak: 8 Review: 25 Daily Goal: 0 / 200" at bounding box center [280, 73] width 218 height 57
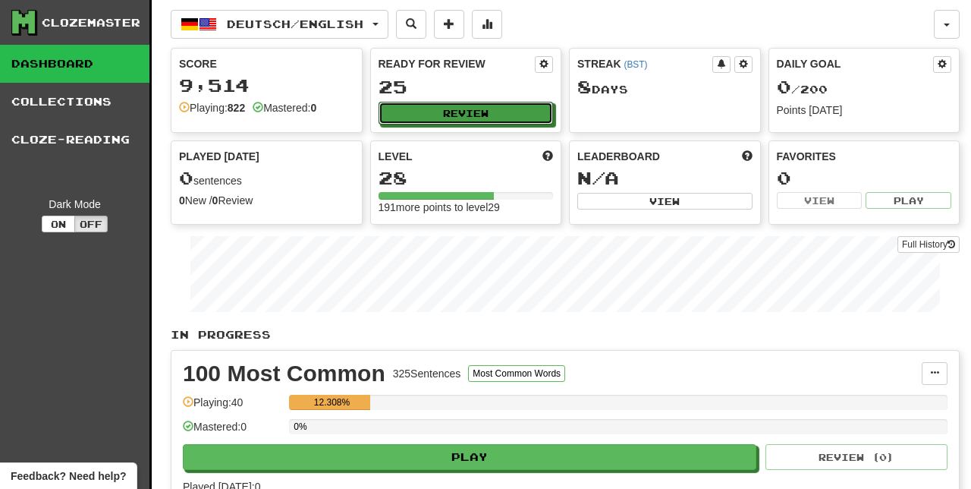
click at [501, 105] on button "Review" at bounding box center [466, 113] width 175 height 23
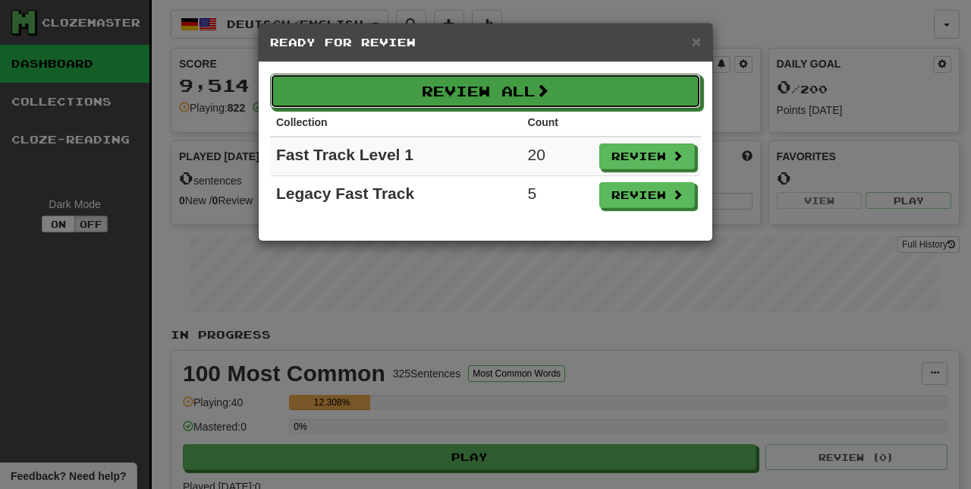
click at [601, 91] on button "Review All" at bounding box center [485, 91] width 431 height 35
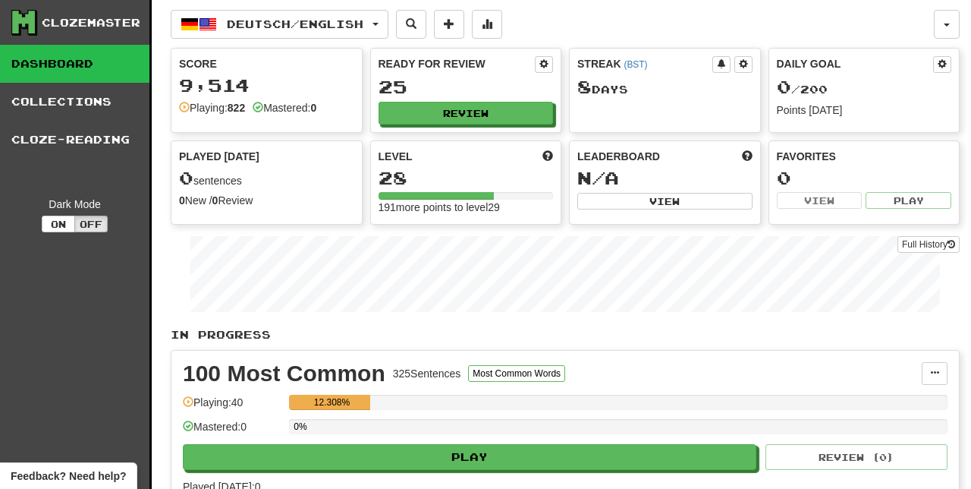
select select "**"
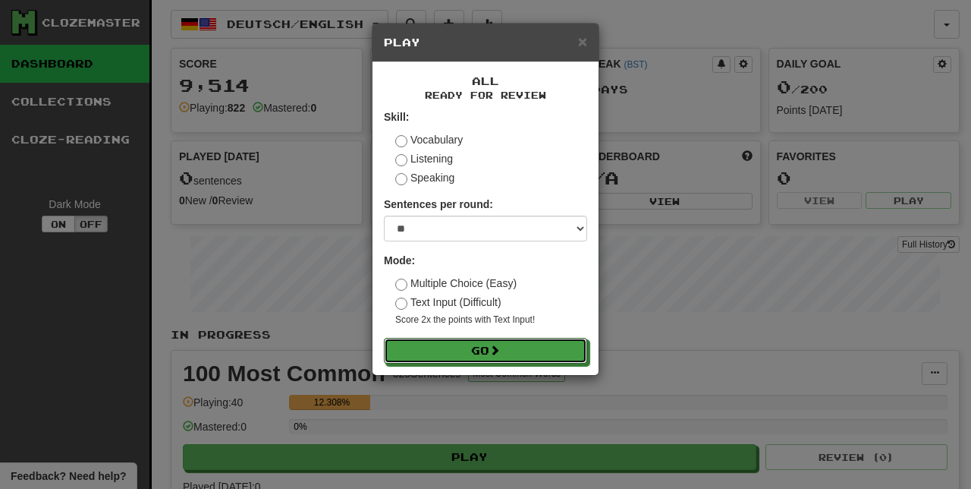
click at [523, 353] on button "Go" at bounding box center [485, 351] width 203 height 26
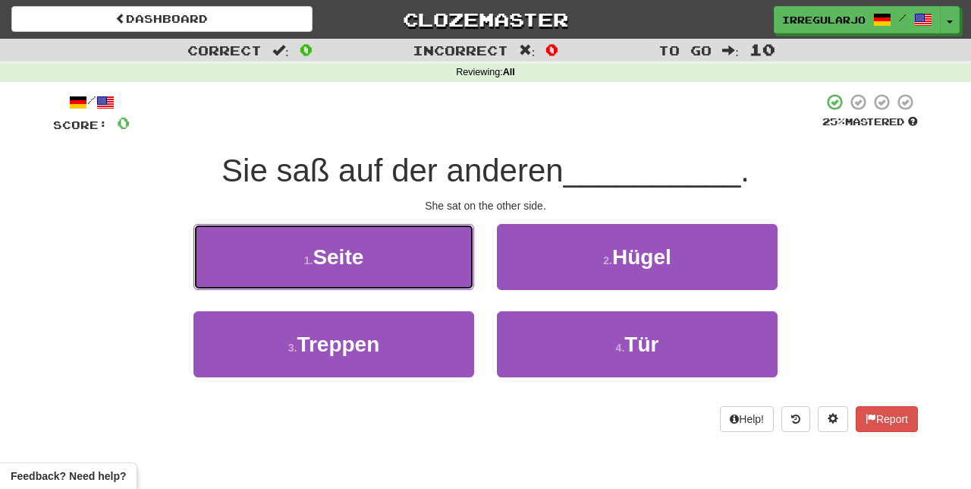
click at [414, 262] on button "1 . Seite" at bounding box center [333, 257] width 281 height 66
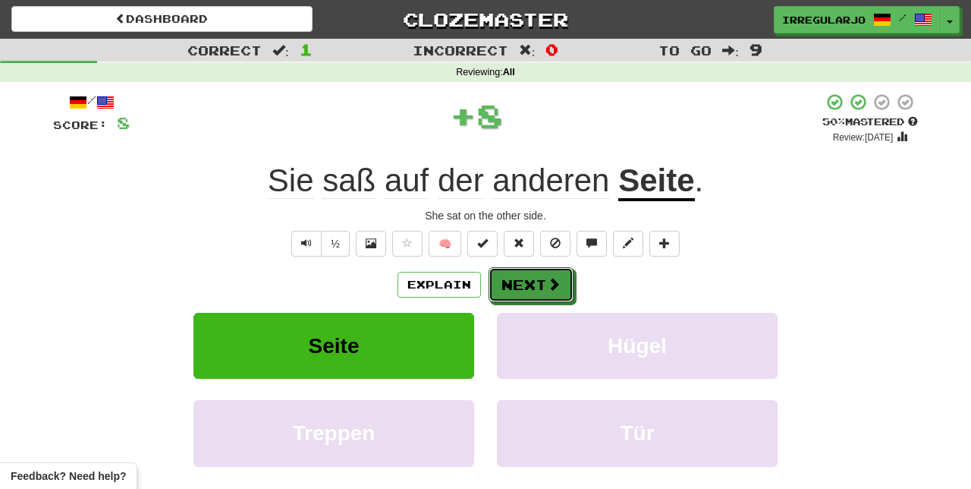
click at [539, 284] on button "Next" at bounding box center [531, 284] width 85 height 35
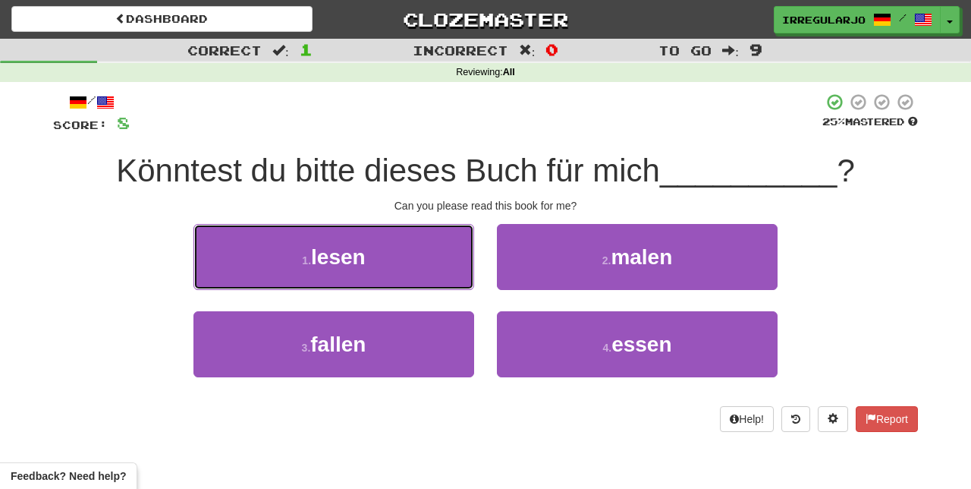
click at [422, 258] on button "1 . lesen" at bounding box center [333, 257] width 281 height 66
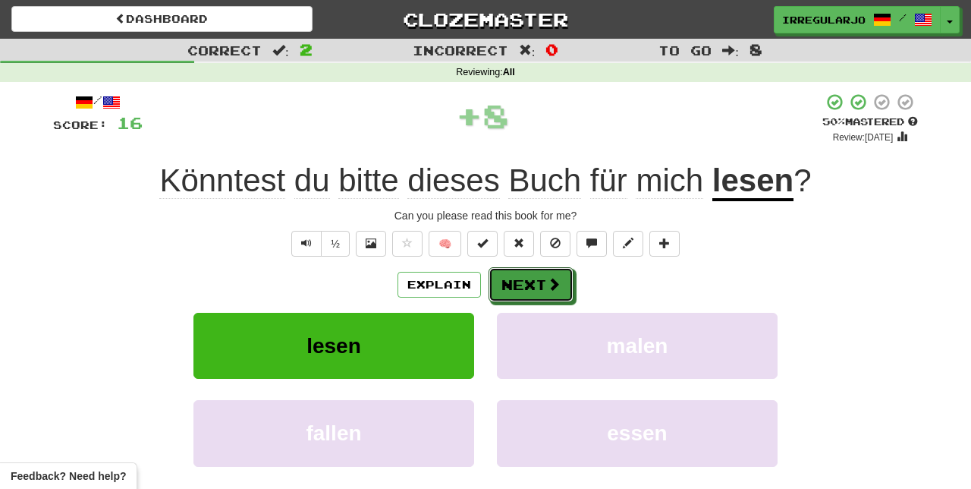
click at [531, 288] on button "Next" at bounding box center [531, 284] width 85 height 35
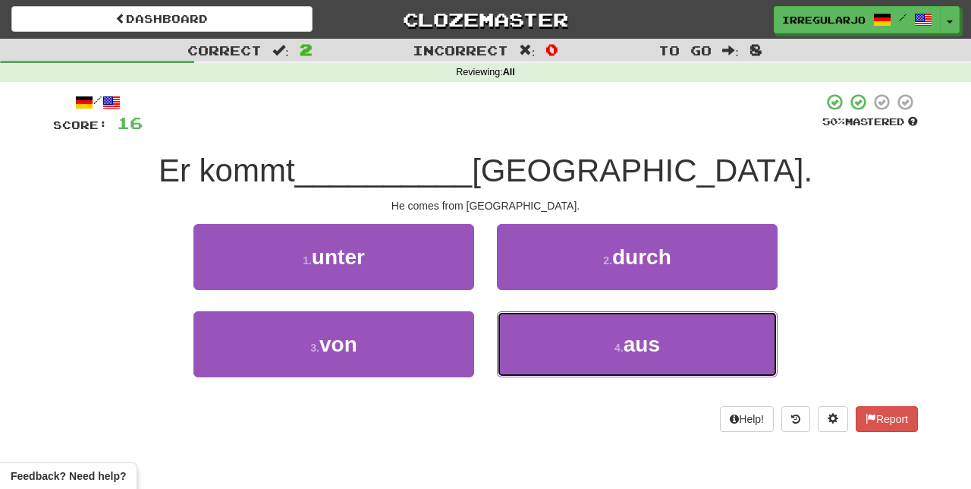
click at [579, 349] on button "4 . aus" at bounding box center [637, 344] width 281 height 66
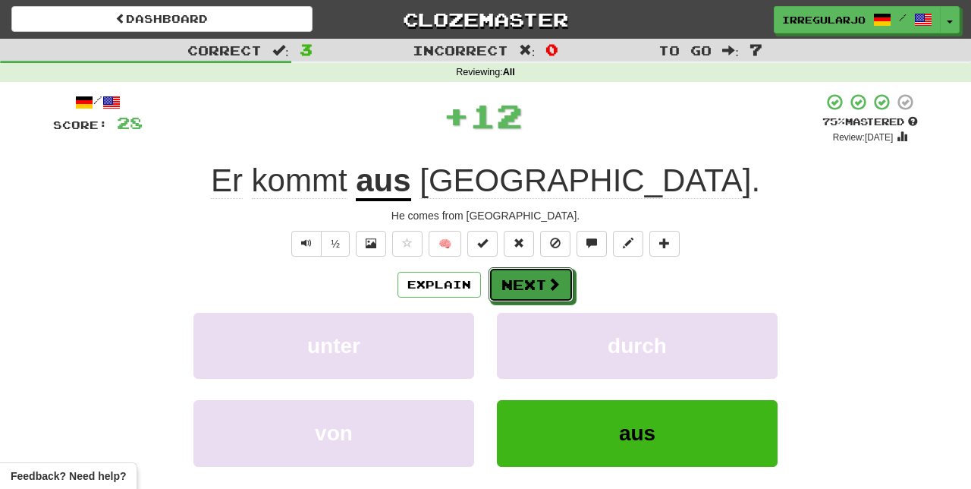
click at [533, 287] on button "Next" at bounding box center [531, 284] width 85 height 35
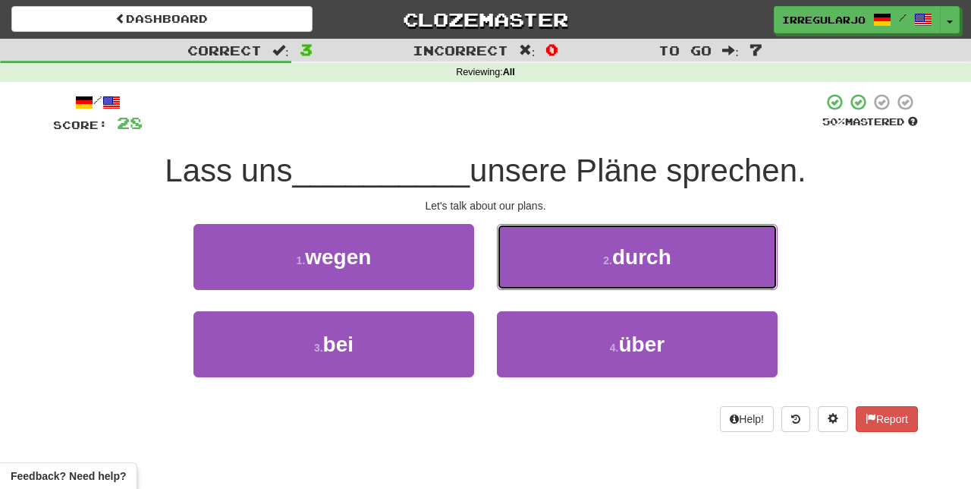
click at [634, 261] on span "durch" at bounding box center [641, 257] width 59 height 24
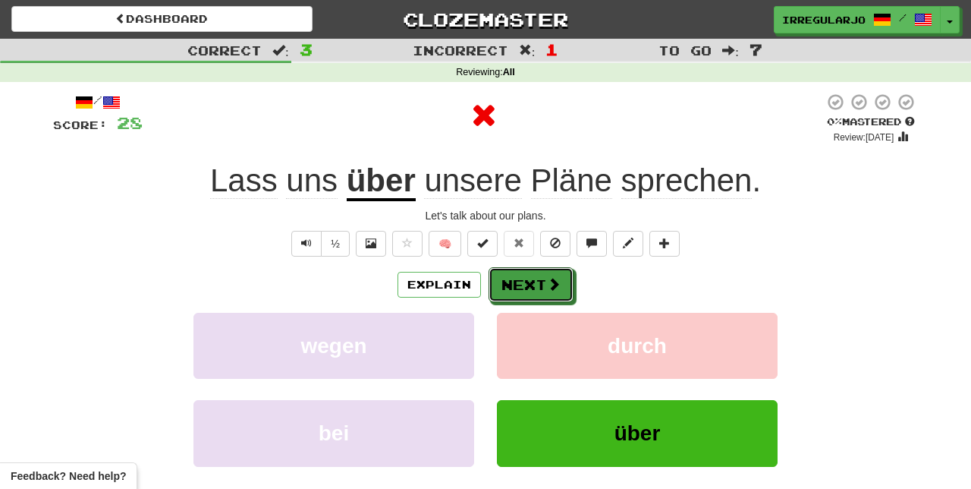
click at [542, 281] on button "Next" at bounding box center [531, 284] width 85 height 35
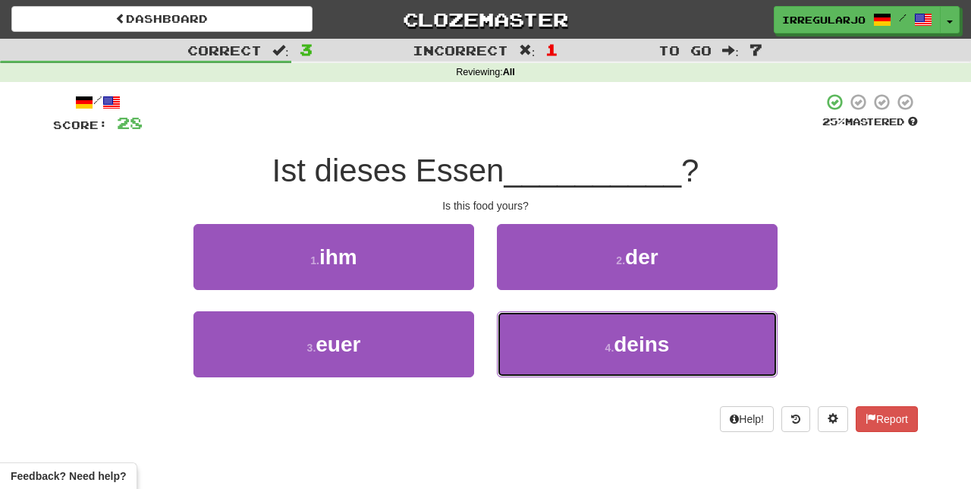
click at [567, 350] on button "4 . deins" at bounding box center [637, 344] width 281 height 66
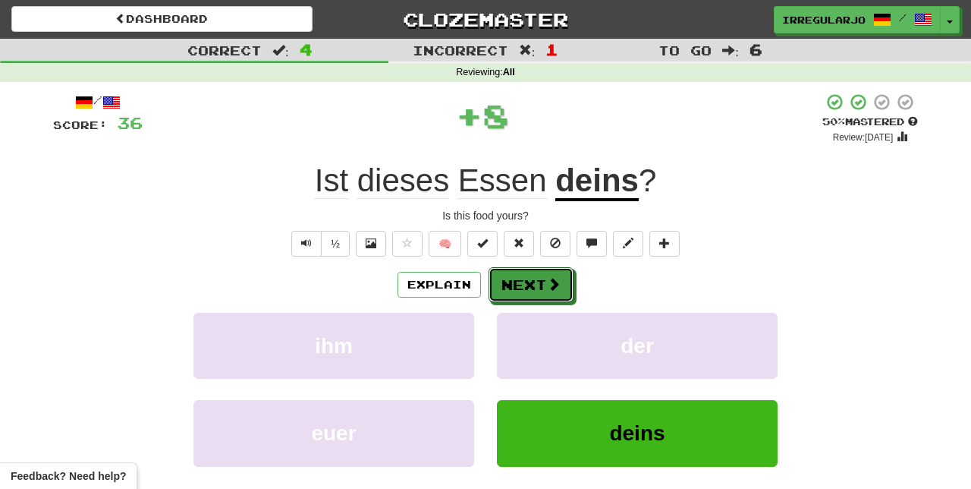
click at [538, 282] on button "Next" at bounding box center [531, 284] width 85 height 35
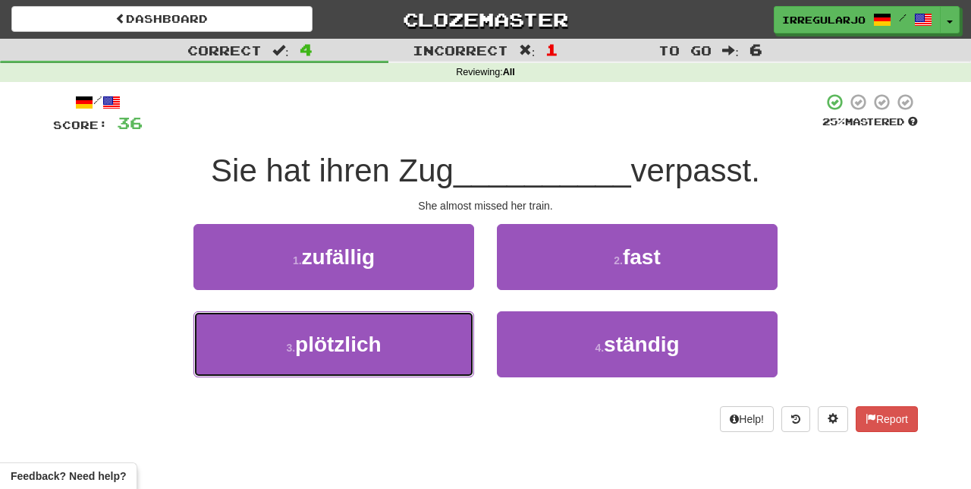
click at [408, 351] on button "3 . plötzlich" at bounding box center [333, 344] width 281 height 66
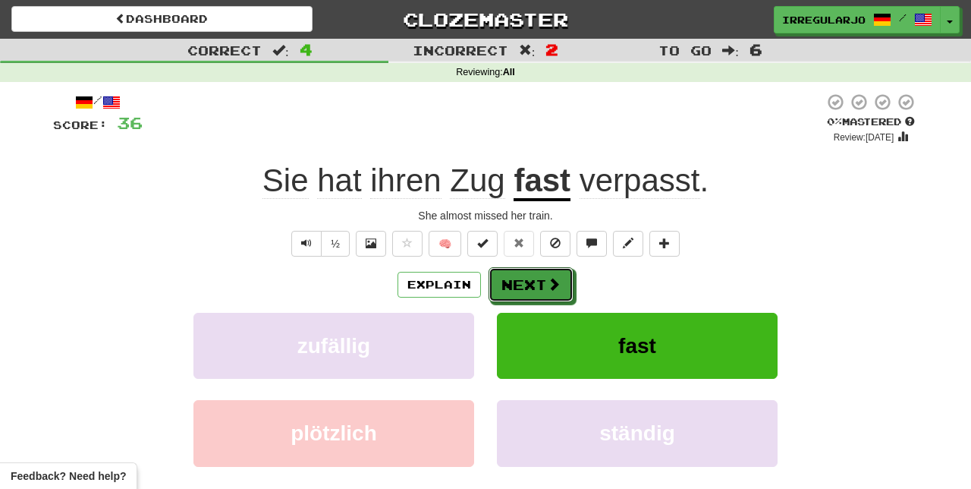
click at [540, 284] on button "Next" at bounding box center [531, 284] width 85 height 35
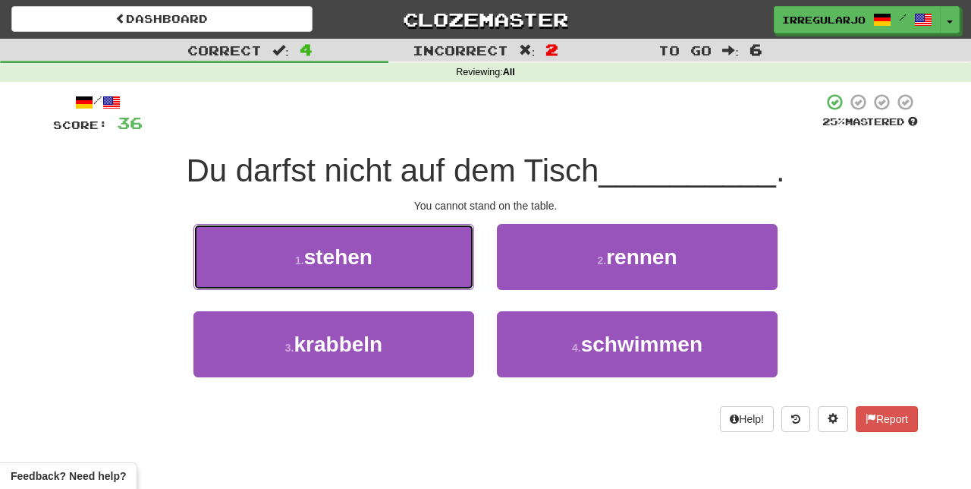
click at [338, 260] on span "stehen" at bounding box center [338, 257] width 68 height 24
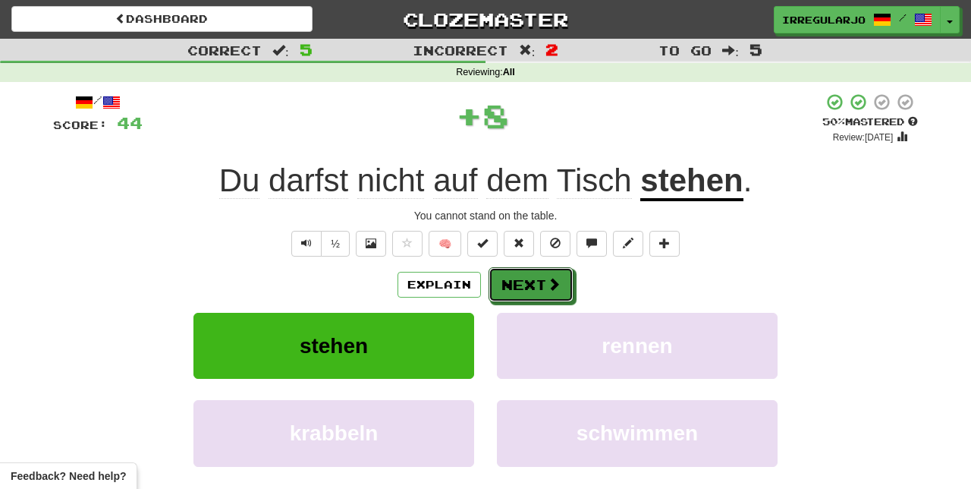
click at [519, 278] on button "Next" at bounding box center [531, 284] width 85 height 35
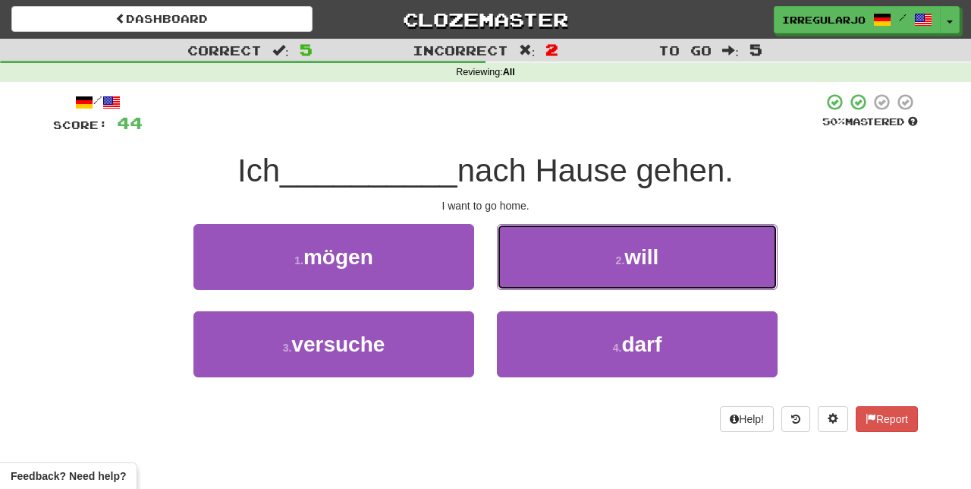
click at [621, 271] on button "2 . will" at bounding box center [637, 257] width 281 height 66
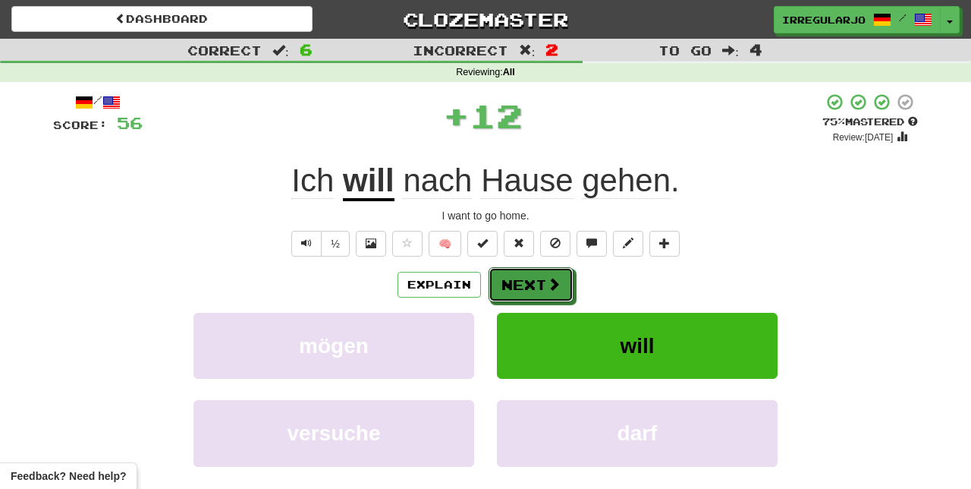
click at [529, 270] on button "Next" at bounding box center [531, 284] width 85 height 35
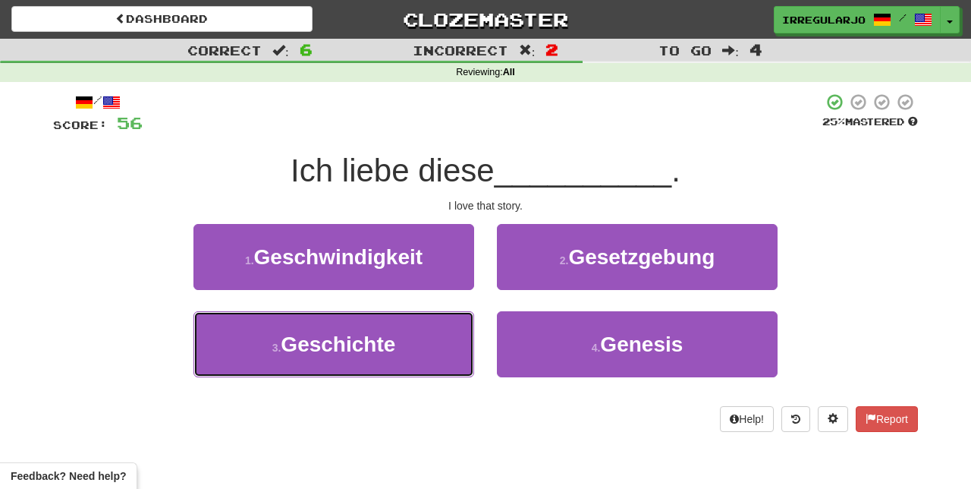
click at [335, 349] on span "Geschichte" at bounding box center [338, 344] width 115 height 24
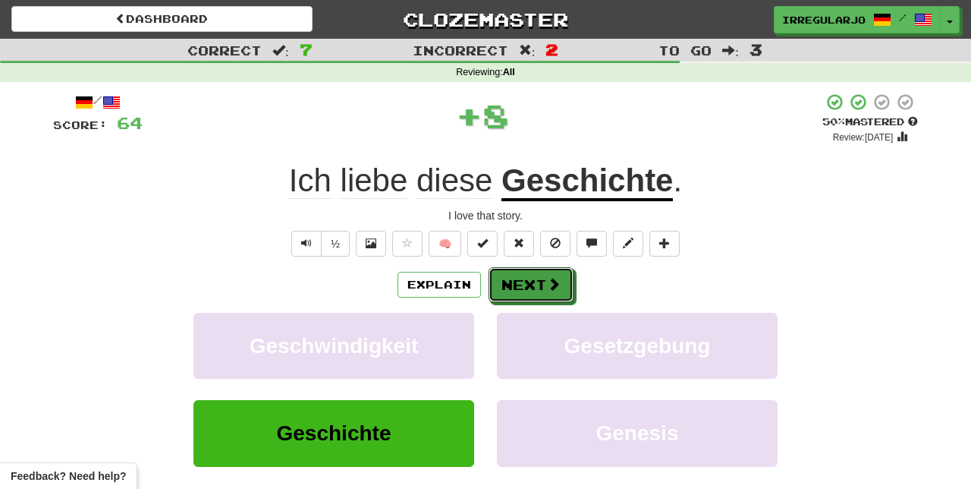
click at [519, 278] on button "Next" at bounding box center [531, 284] width 85 height 35
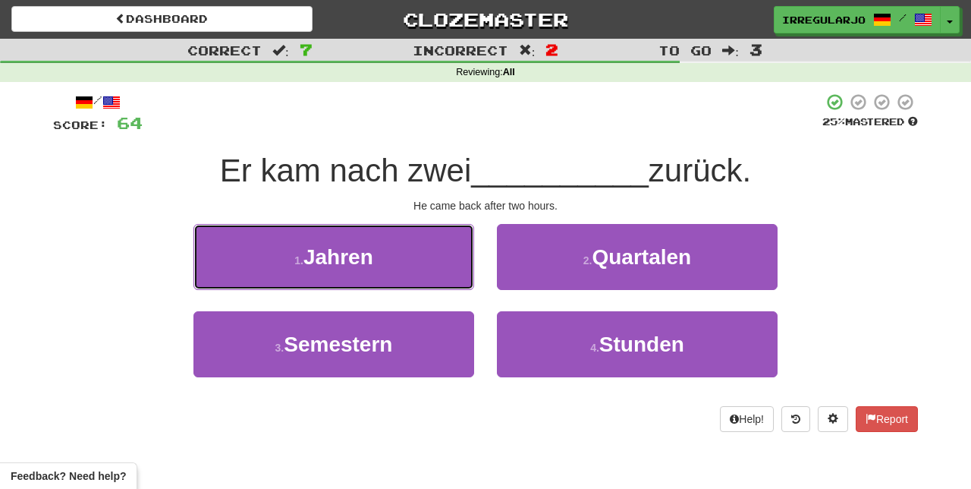
click at [366, 261] on span "Jahren" at bounding box center [338, 257] width 70 height 24
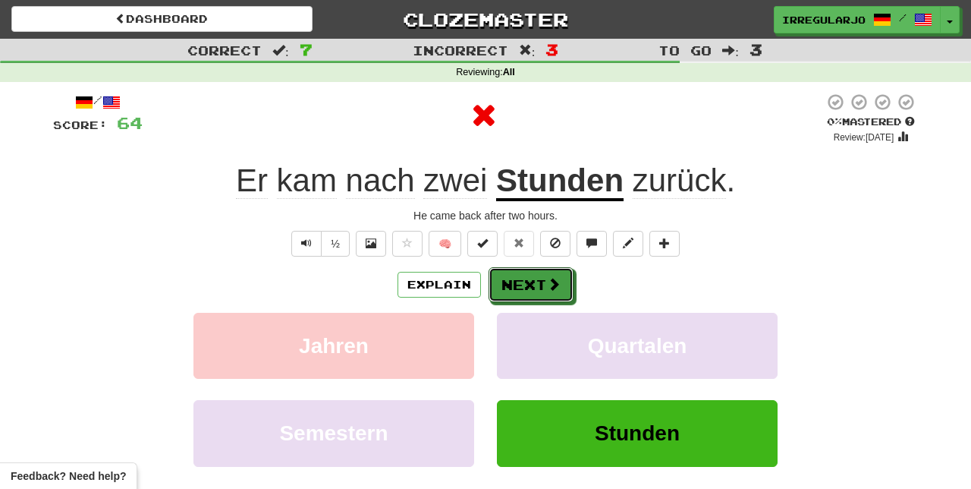
click at [532, 284] on button "Next" at bounding box center [531, 284] width 85 height 35
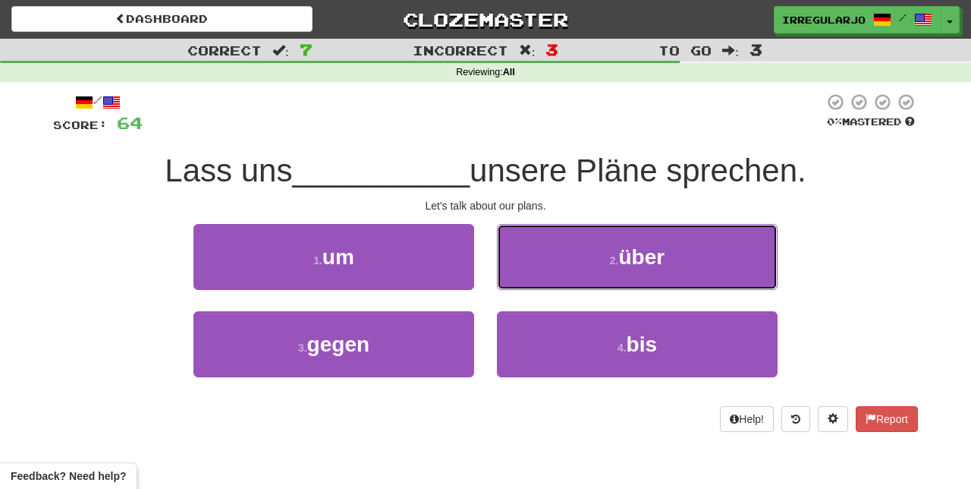
click at [595, 256] on button "2 . über" at bounding box center [637, 257] width 281 height 66
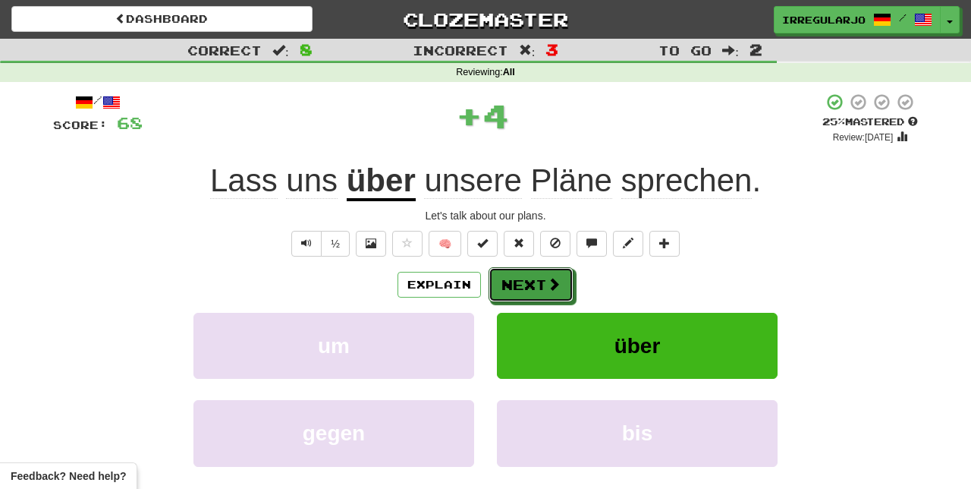
click at [533, 286] on button "Next" at bounding box center [531, 284] width 85 height 35
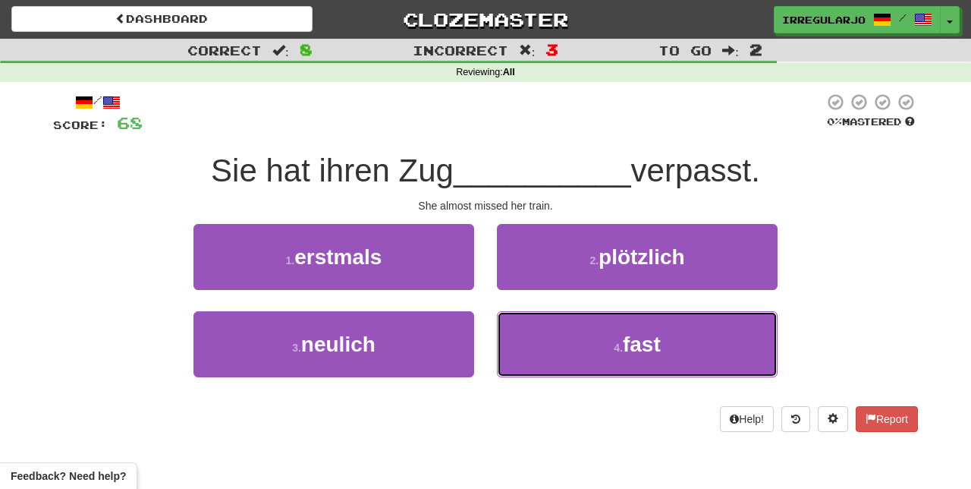
click at [637, 354] on span "fast" at bounding box center [642, 344] width 38 height 24
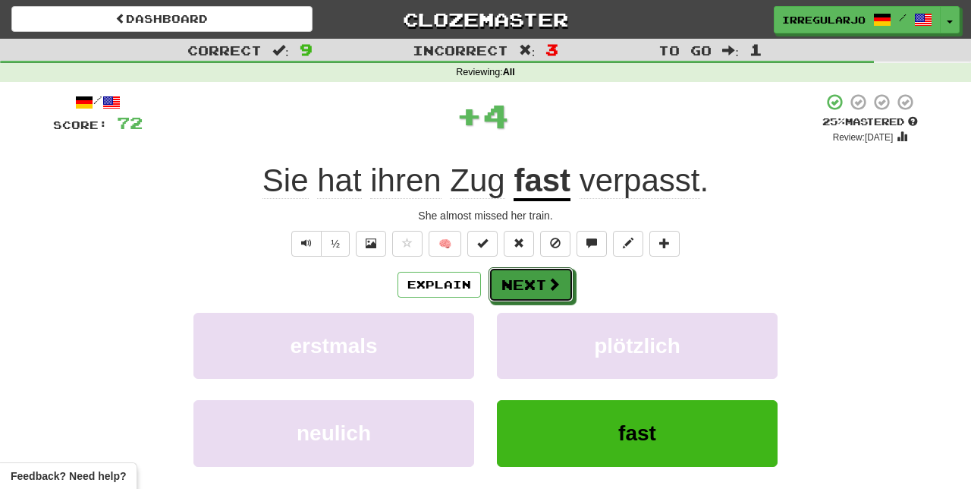
click at [519, 278] on button "Next" at bounding box center [531, 284] width 85 height 35
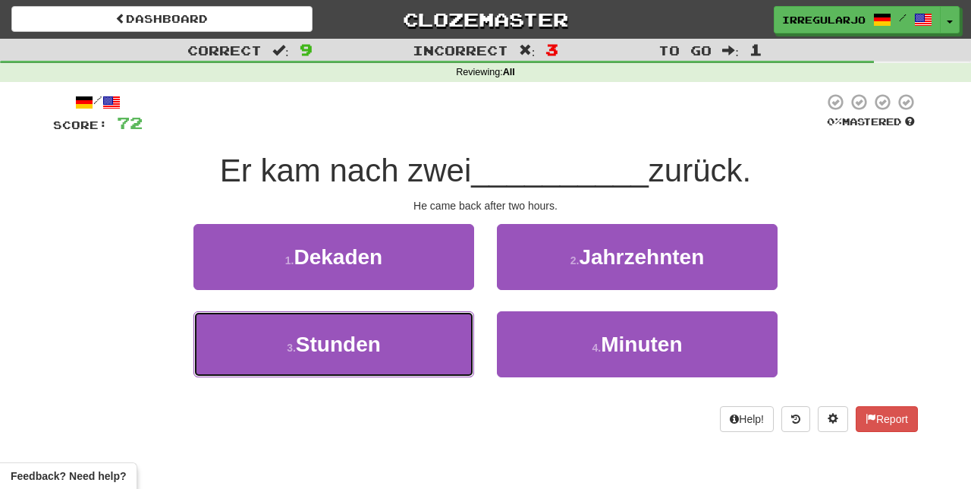
click at [338, 350] on span "Stunden" at bounding box center [338, 344] width 85 height 24
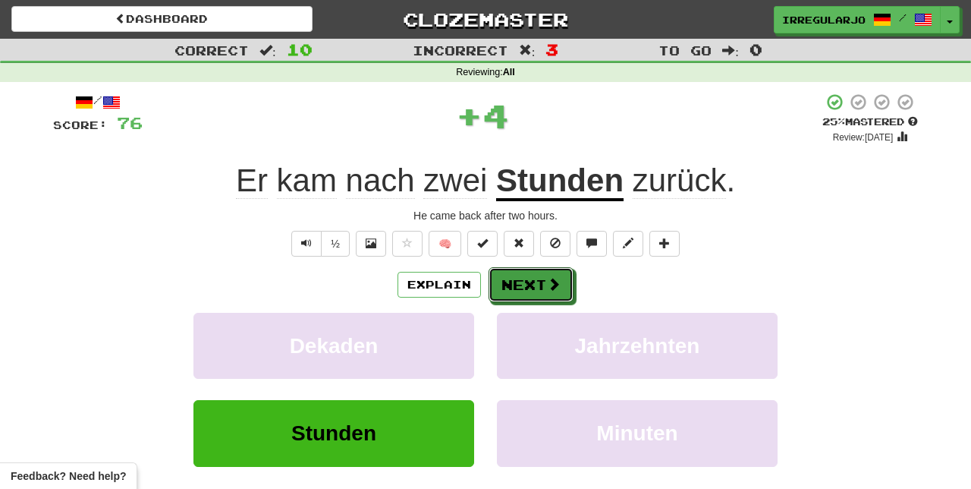
click at [527, 288] on button "Next" at bounding box center [531, 284] width 85 height 35
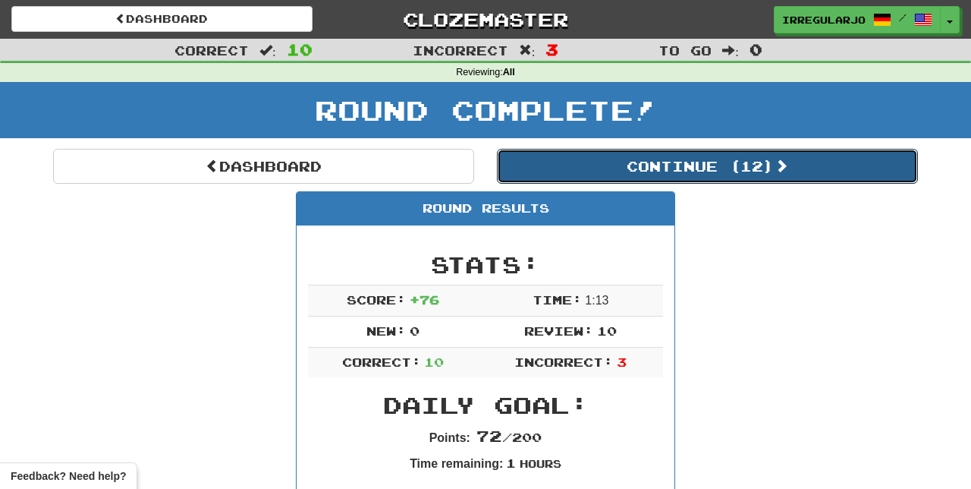
click at [806, 175] on button "Continue ( 12 )" at bounding box center [707, 166] width 421 height 35
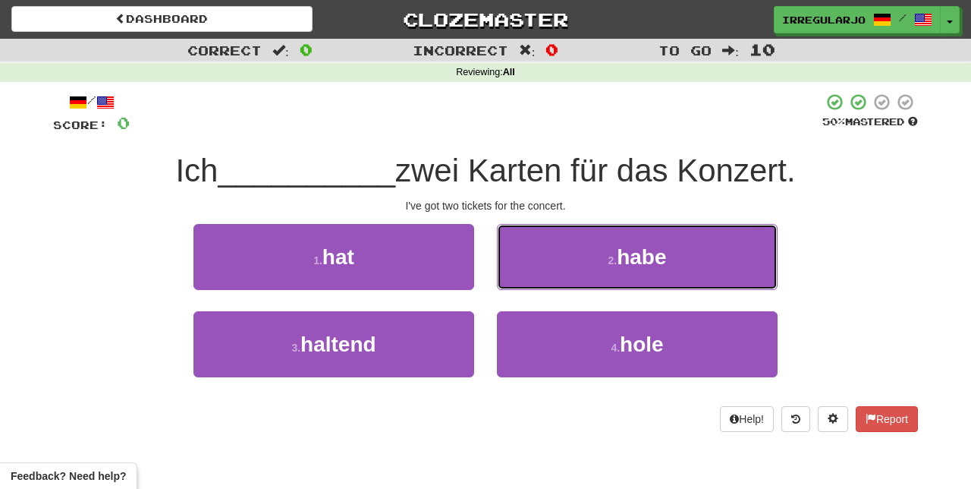
click at [727, 245] on button "2 . habe" at bounding box center [637, 257] width 281 height 66
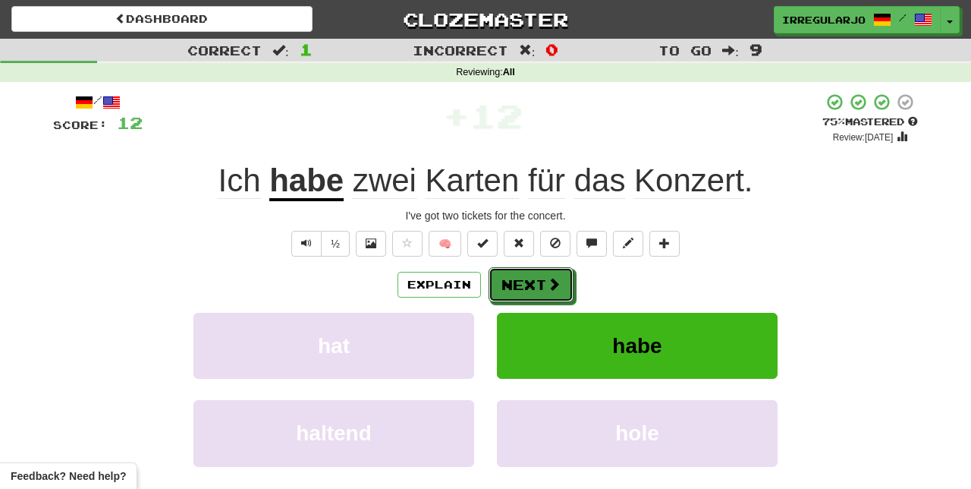
click at [535, 283] on button "Next" at bounding box center [531, 284] width 85 height 35
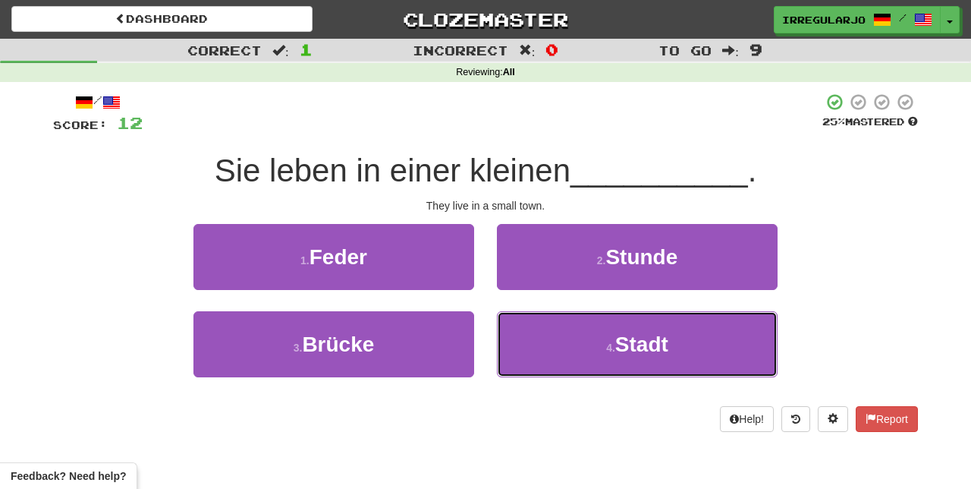
click at [640, 349] on span "Stadt" at bounding box center [641, 344] width 53 height 24
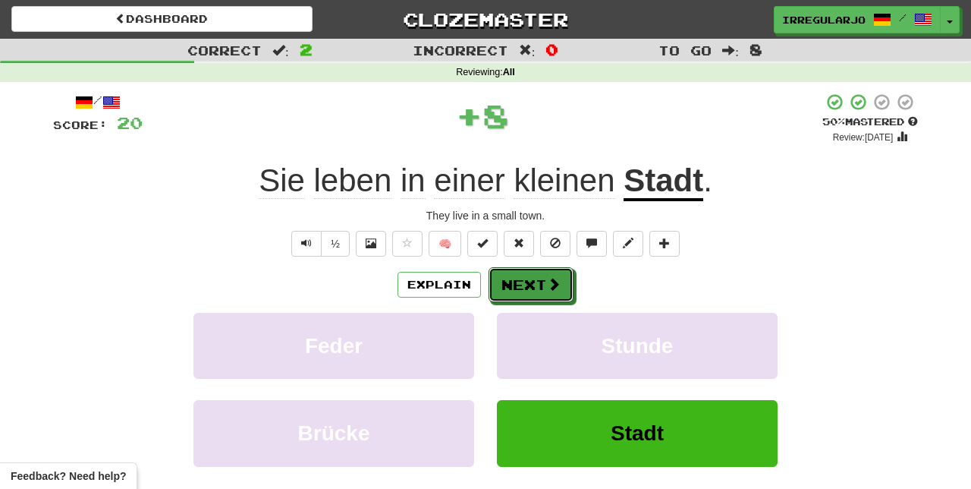
click at [536, 290] on button "Next" at bounding box center [531, 284] width 85 height 35
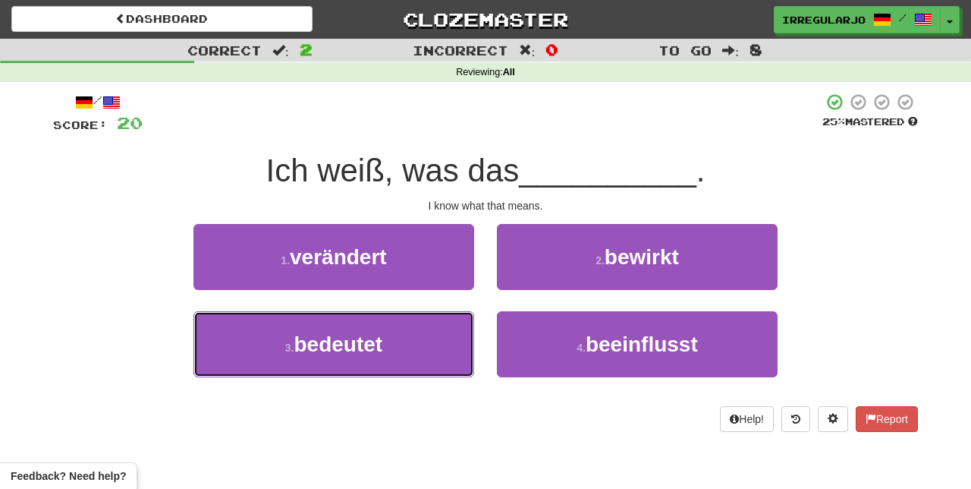
click at [420, 344] on button "3 . bedeutet" at bounding box center [333, 344] width 281 height 66
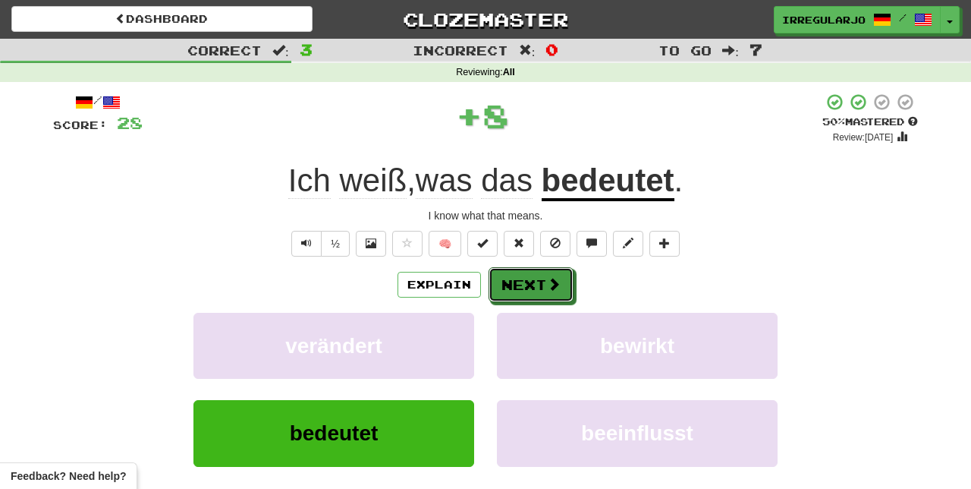
click at [539, 288] on button "Next" at bounding box center [531, 284] width 85 height 35
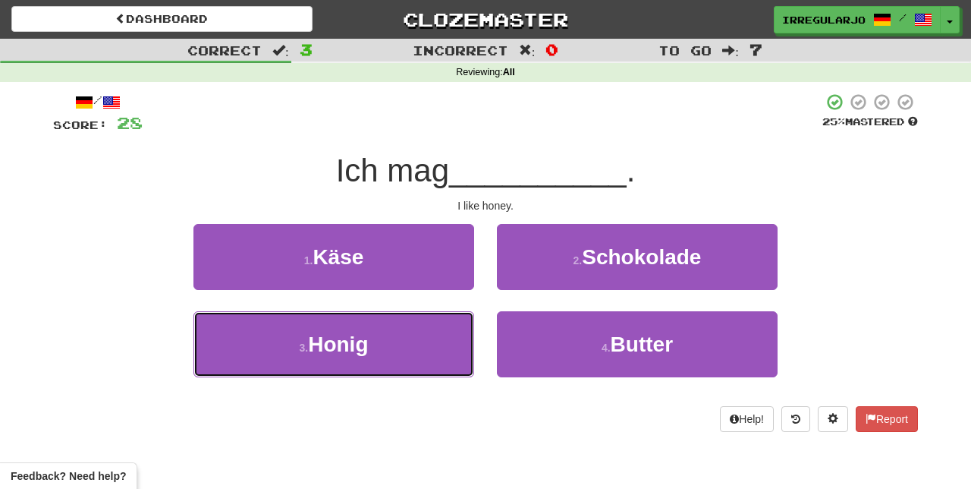
click at [402, 353] on button "3 . Honig" at bounding box center [333, 344] width 281 height 66
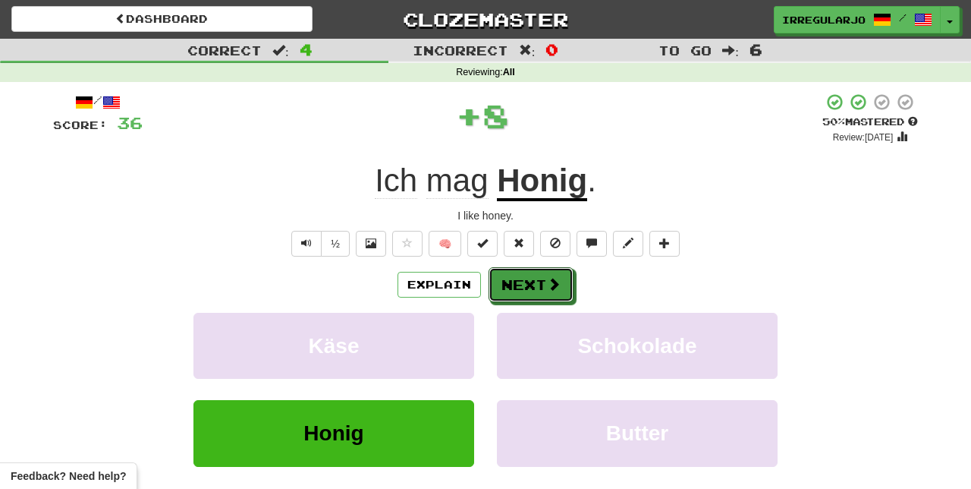
click at [533, 288] on button "Next" at bounding box center [531, 284] width 85 height 35
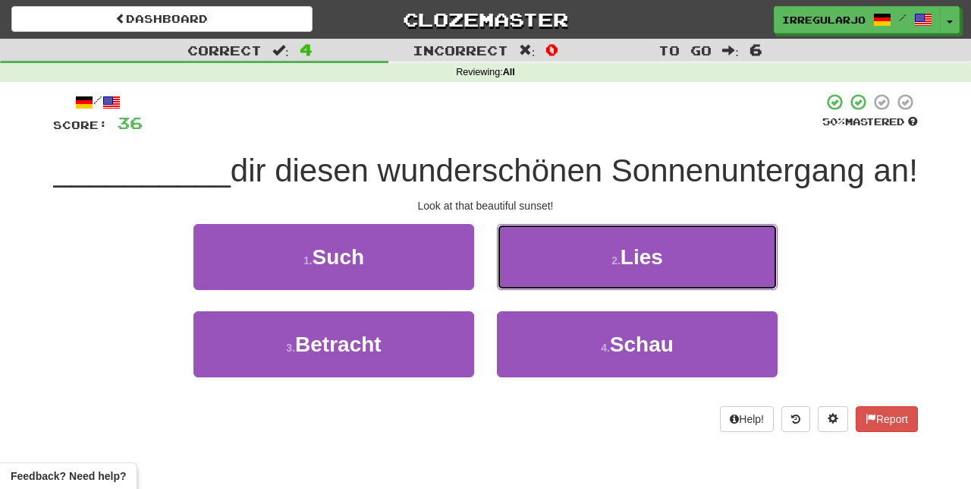
click at [654, 253] on span "Lies" at bounding box center [642, 257] width 42 height 24
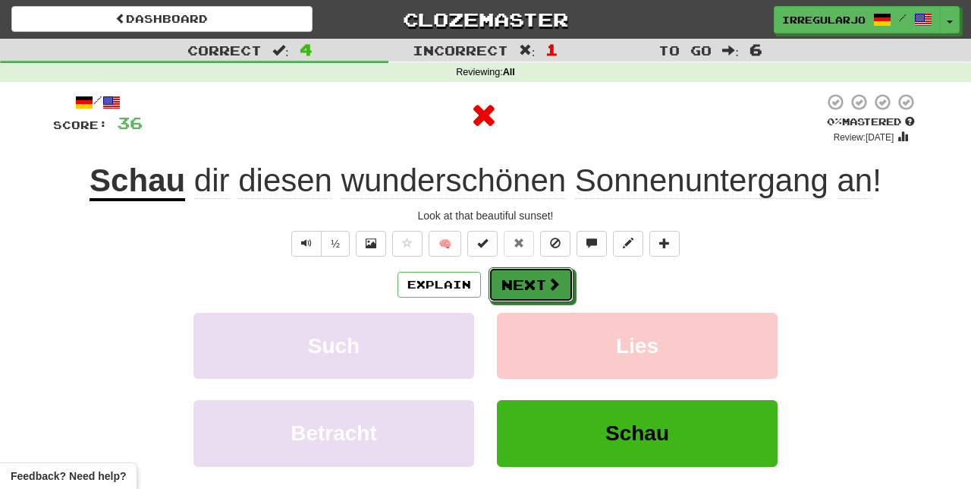
click at [541, 291] on button "Next" at bounding box center [531, 284] width 85 height 35
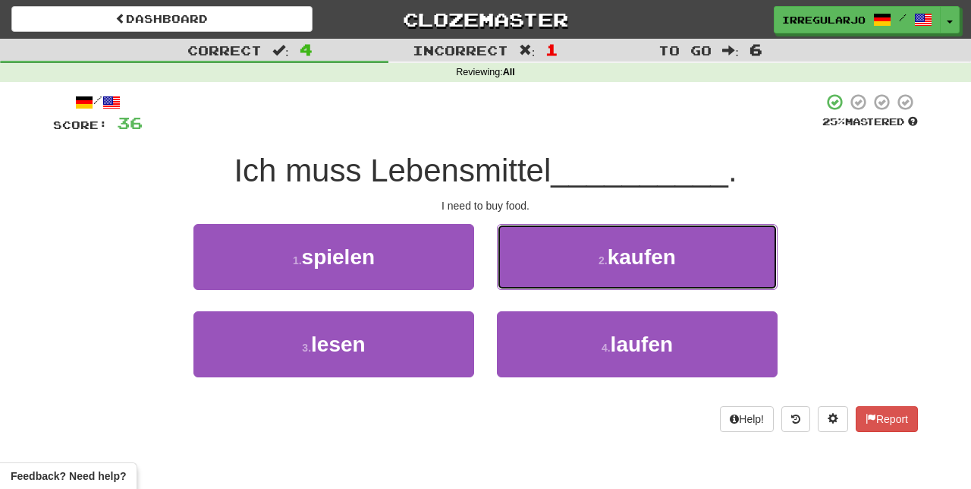
click at [688, 255] on button "2 . kaufen" at bounding box center [637, 257] width 281 height 66
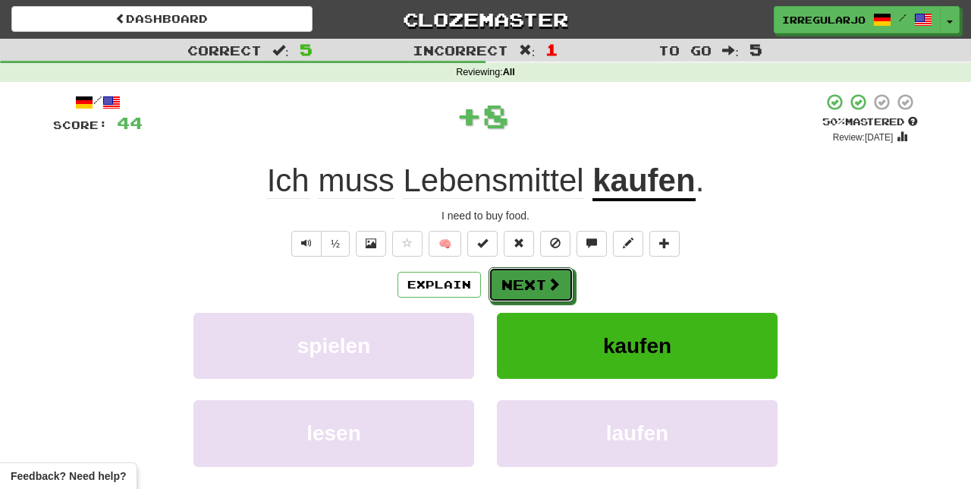
click at [533, 288] on button "Next" at bounding box center [531, 284] width 85 height 35
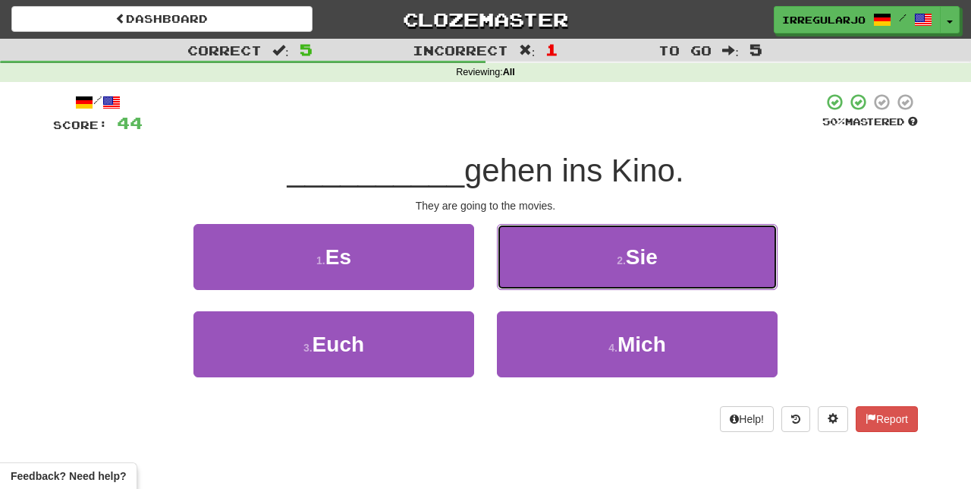
click at [708, 242] on button "2 . Sie" at bounding box center [637, 257] width 281 height 66
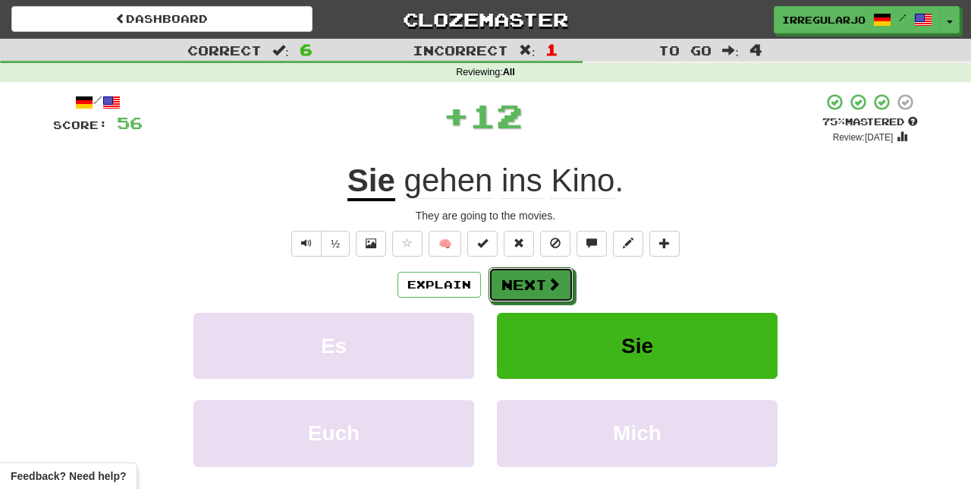
click at [544, 288] on button "Next" at bounding box center [531, 284] width 85 height 35
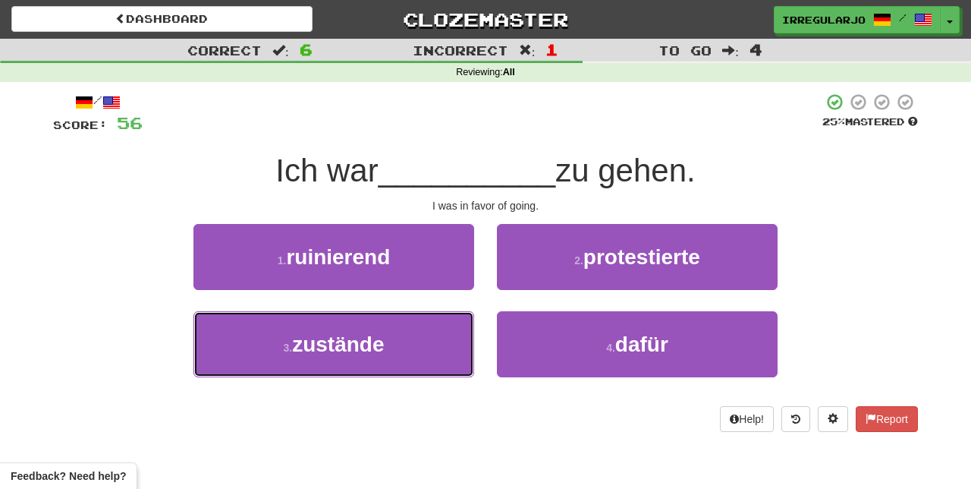
click at [415, 352] on button "3 . zustände" at bounding box center [333, 344] width 281 height 66
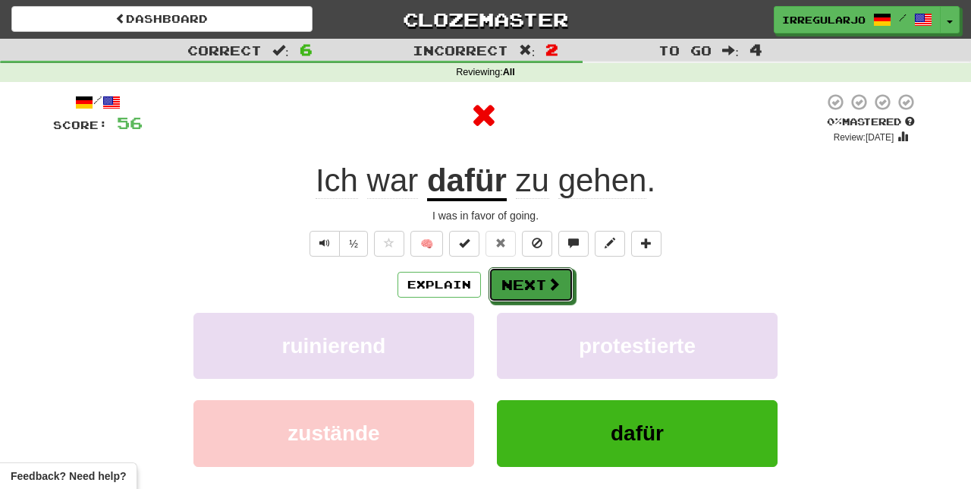
click at [555, 282] on span at bounding box center [554, 284] width 14 height 14
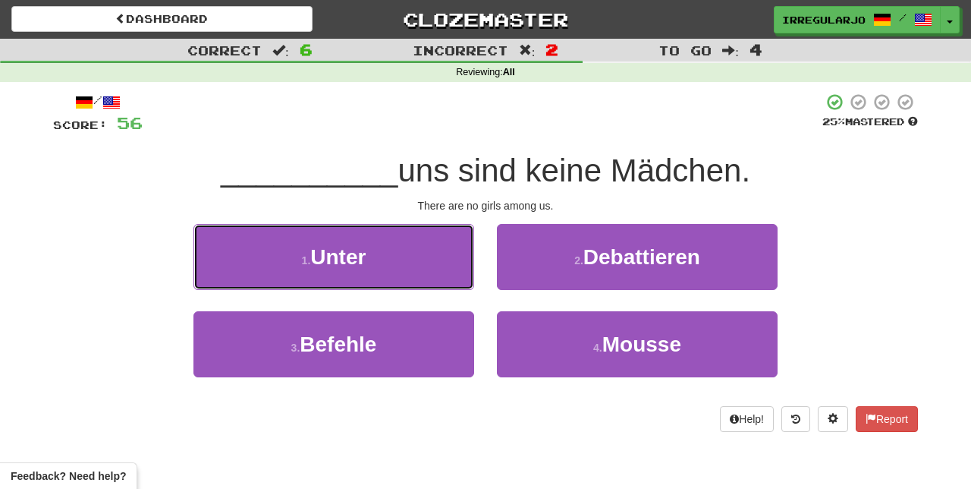
click at [417, 238] on button "1 . Unter" at bounding box center [333, 257] width 281 height 66
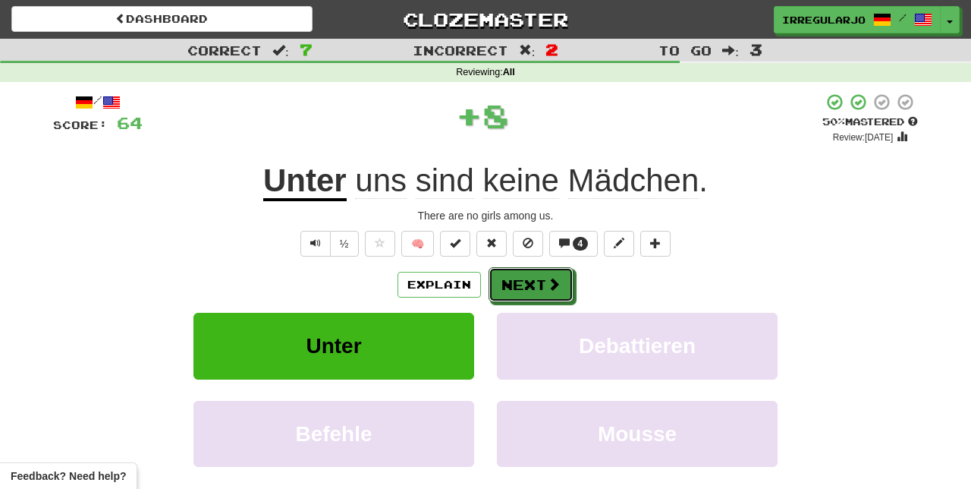
click at [567, 280] on button "Next" at bounding box center [531, 284] width 85 height 35
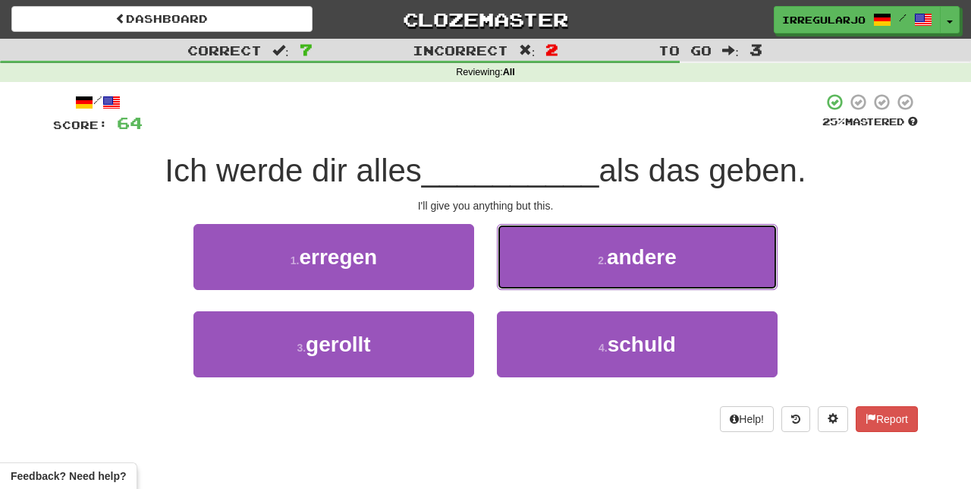
click at [668, 265] on span "andere" at bounding box center [642, 257] width 70 height 24
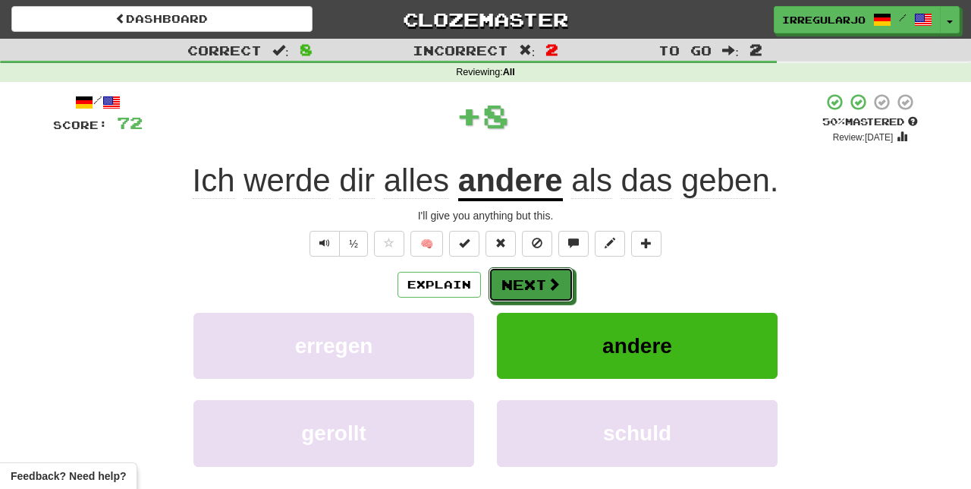
click at [538, 289] on button "Next" at bounding box center [531, 284] width 85 height 35
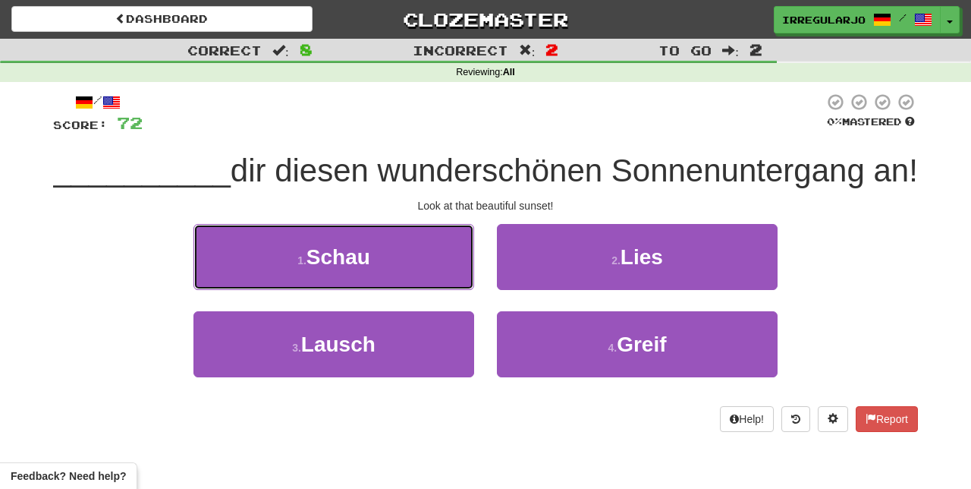
click at [406, 275] on button "1 . Schau" at bounding box center [333, 257] width 281 height 66
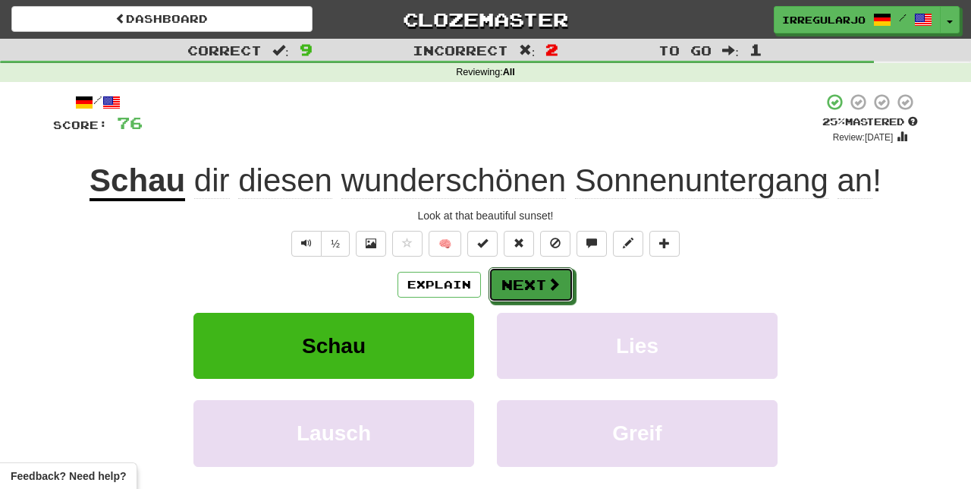
click at [535, 288] on button "Next" at bounding box center [531, 284] width 85 height 35
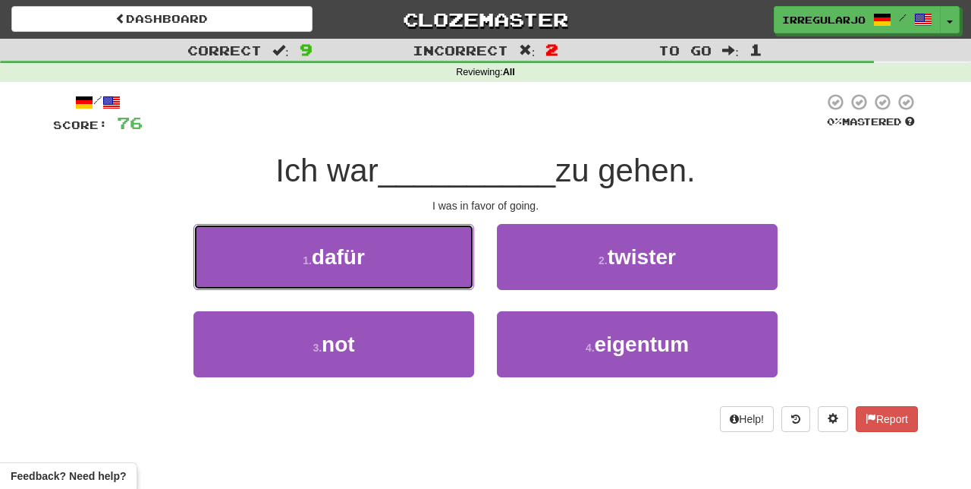
click at [421, 270] on button "1 . dafür" at bounding box center [333, 257] width 281 height 66
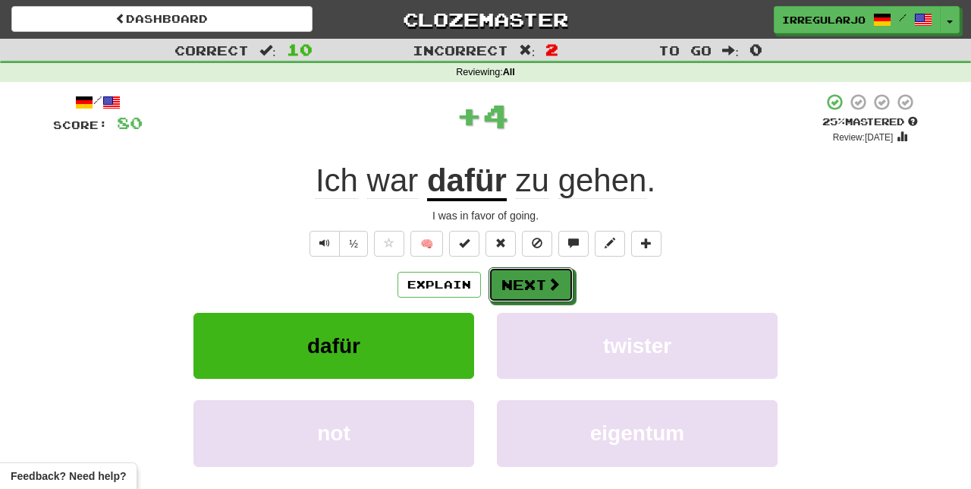
click at [529, 291] on button "Next" at bounding box center [531, 284] width 85 height 35
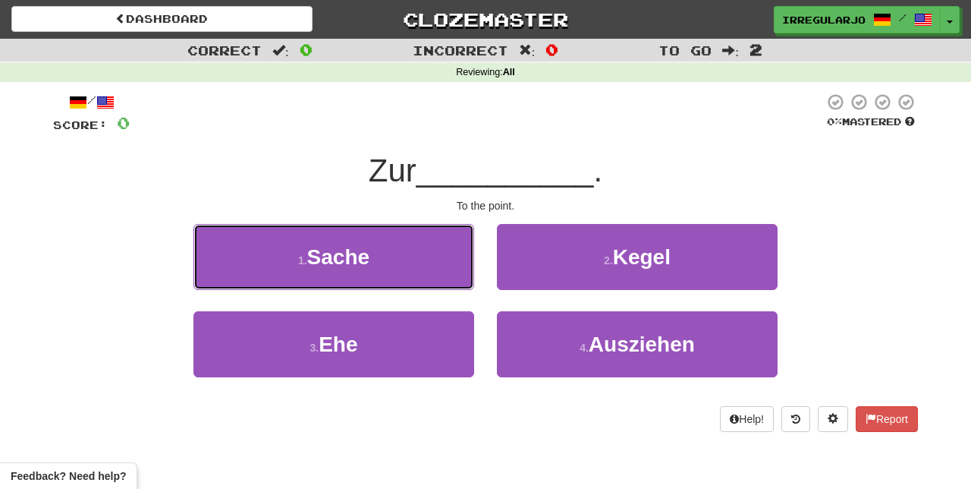
click at [400, 262] on button "1 . Sache" at bounding box center [333, 257] width 281 height 66
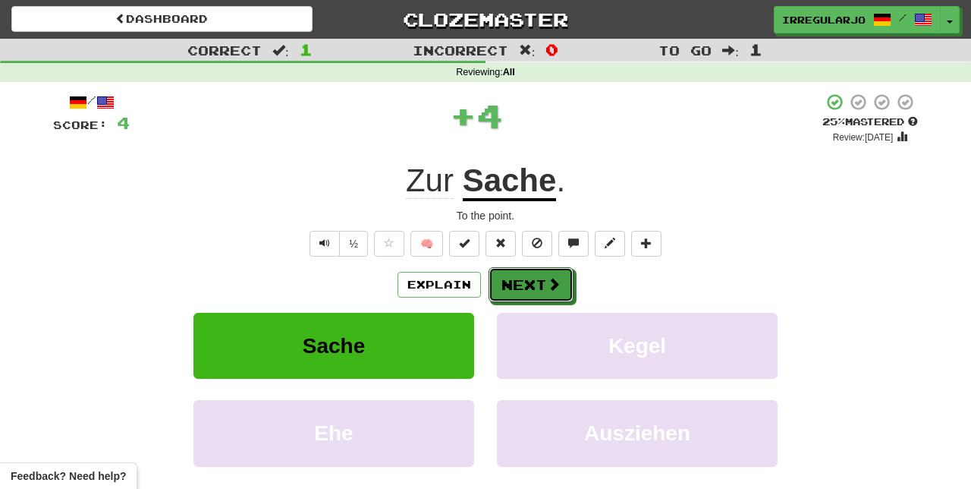
click at [531, 284] on button "Next" at bounding box center [531, 284] width 85 height 35
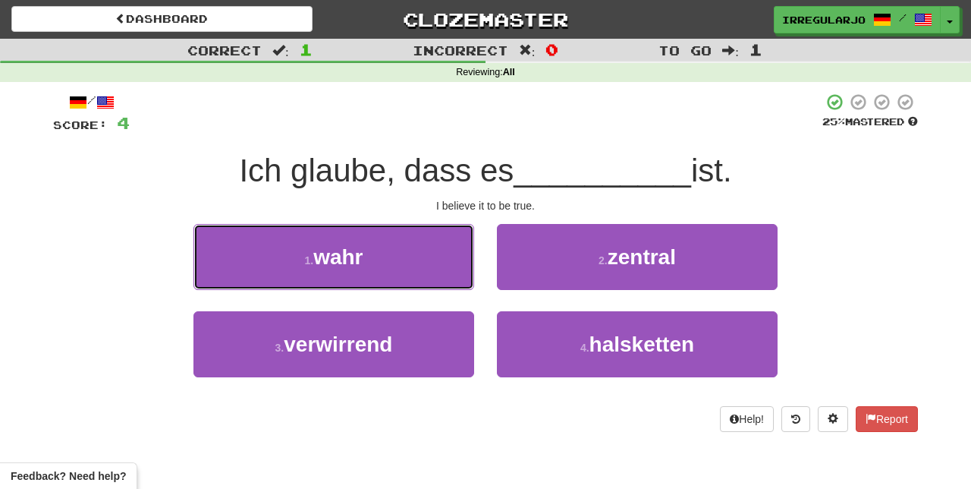
click at [414, 259] on button "1 . wahr" at bounding box center [333, 257] width 281 height 66
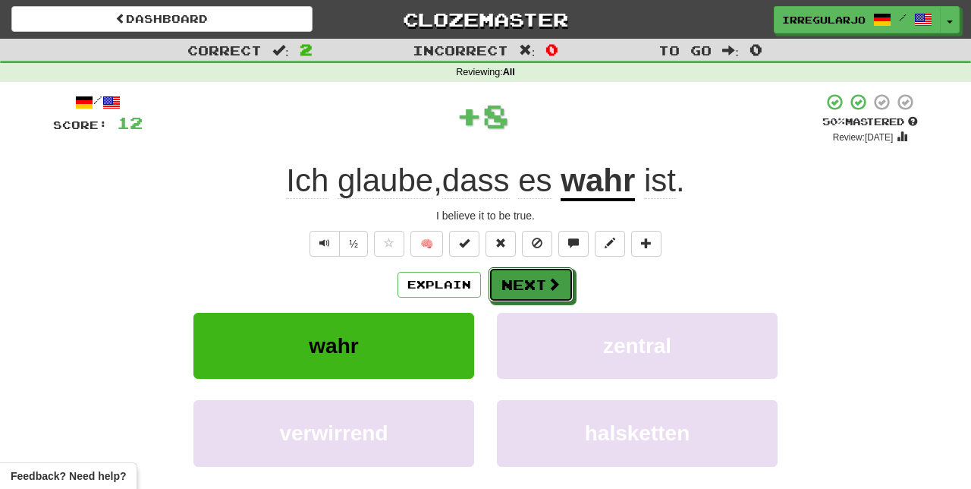
click at [538, 282] on button "Next" at bounding box center [531, 284] width 85 height 35
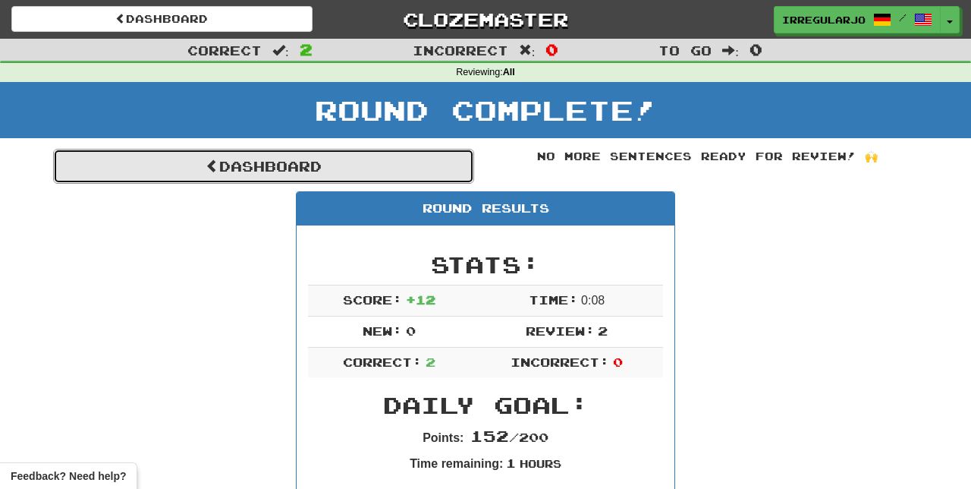
click at [272, 164] on link "Dashboard" at bounding box center [263, 166] width 421 height 35
click at [314, 165] on link "Dashboard" at bounding box center [263, 166] width 421 height 35
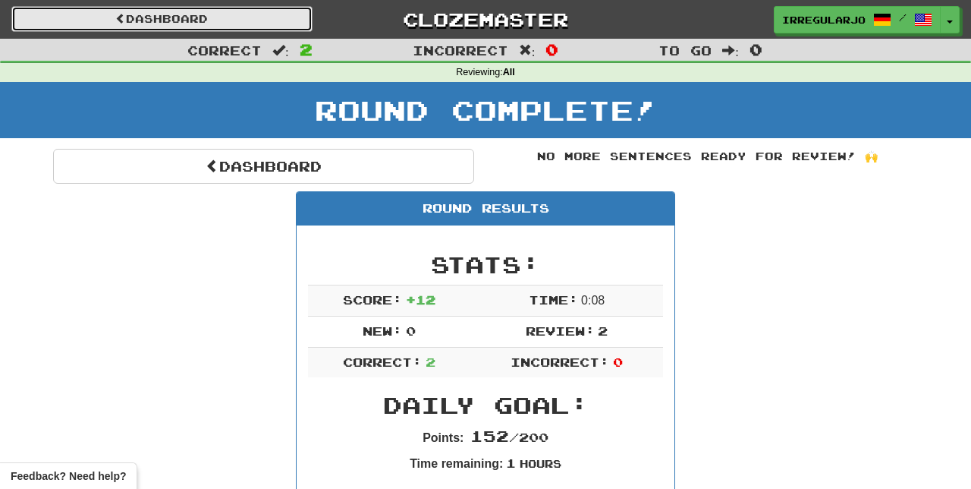
click at [230, 26] on link "Dashboard" at bounding box center [161, 19] width 301 height 26
